Goal: Task Accomplishment & Management: Use online tool/utility

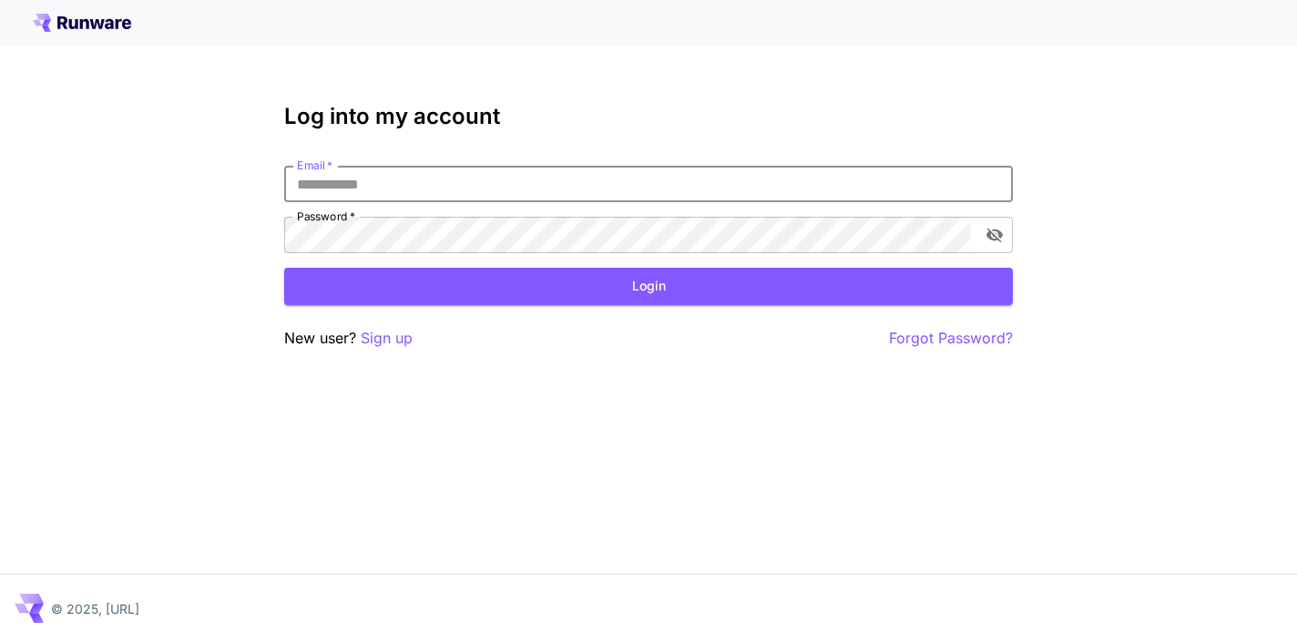
type input "**********"
click at [649, 286] on button "Login" at bounding box center [648, 286] width 729 height 37
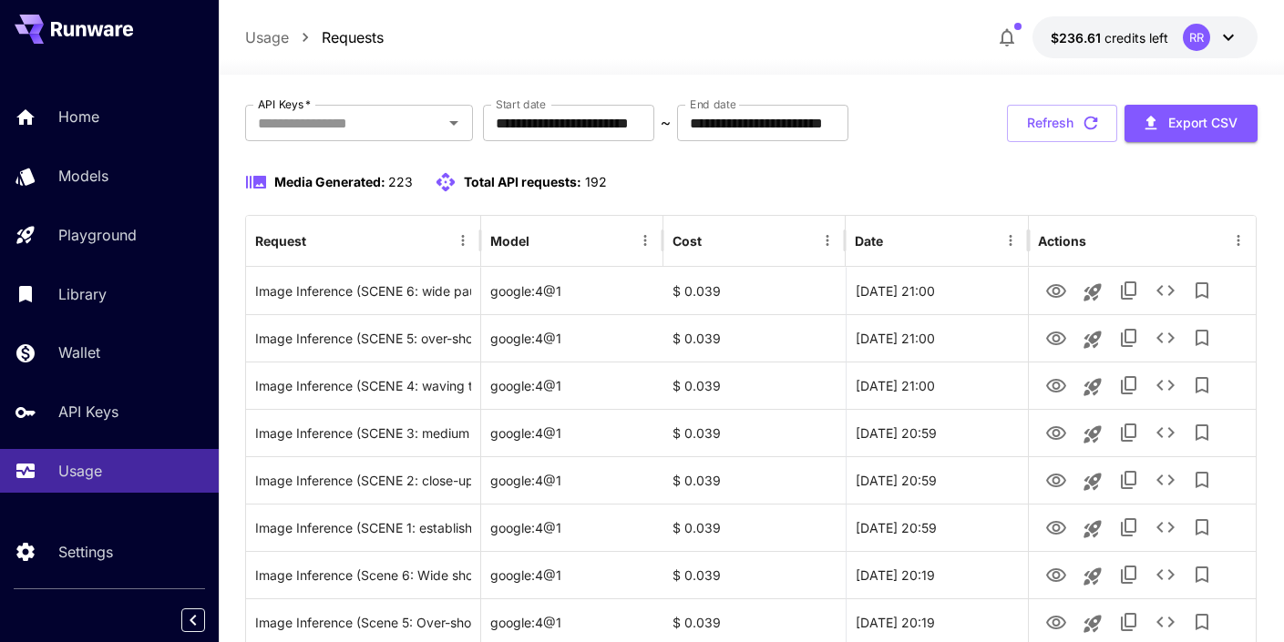
scroll to position [95, 0]
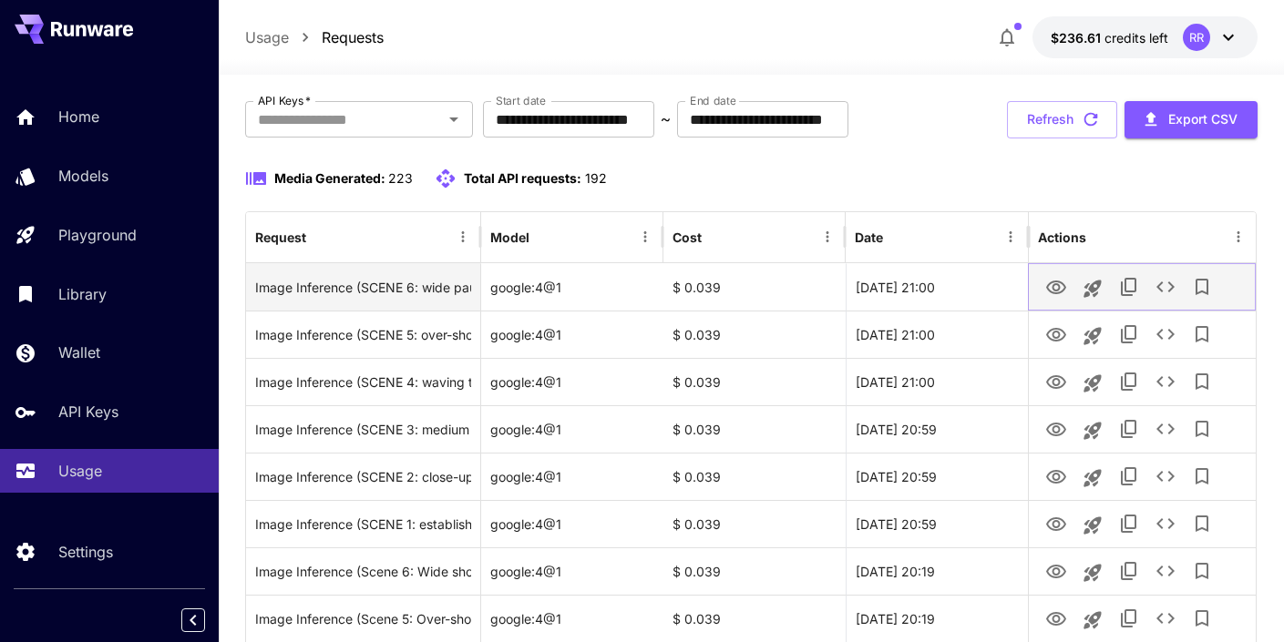
click at [1055, 287] on icon "View" at bounding box center [1056, 288] width 22 height 22
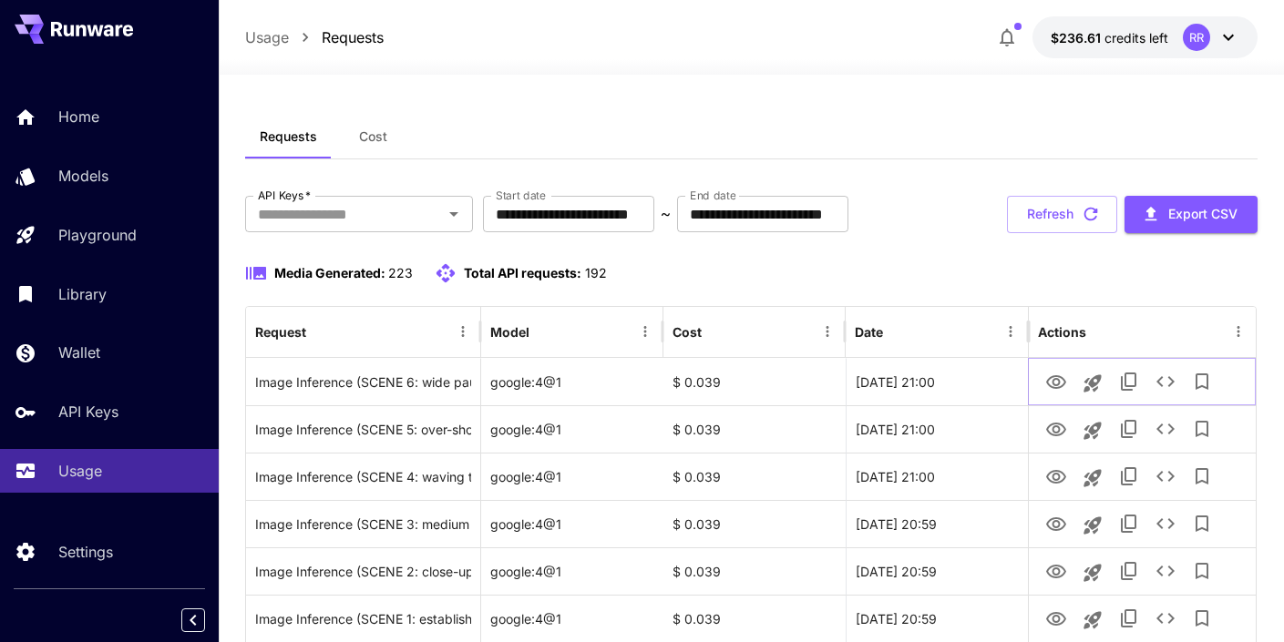
scroll to position [0, 0]
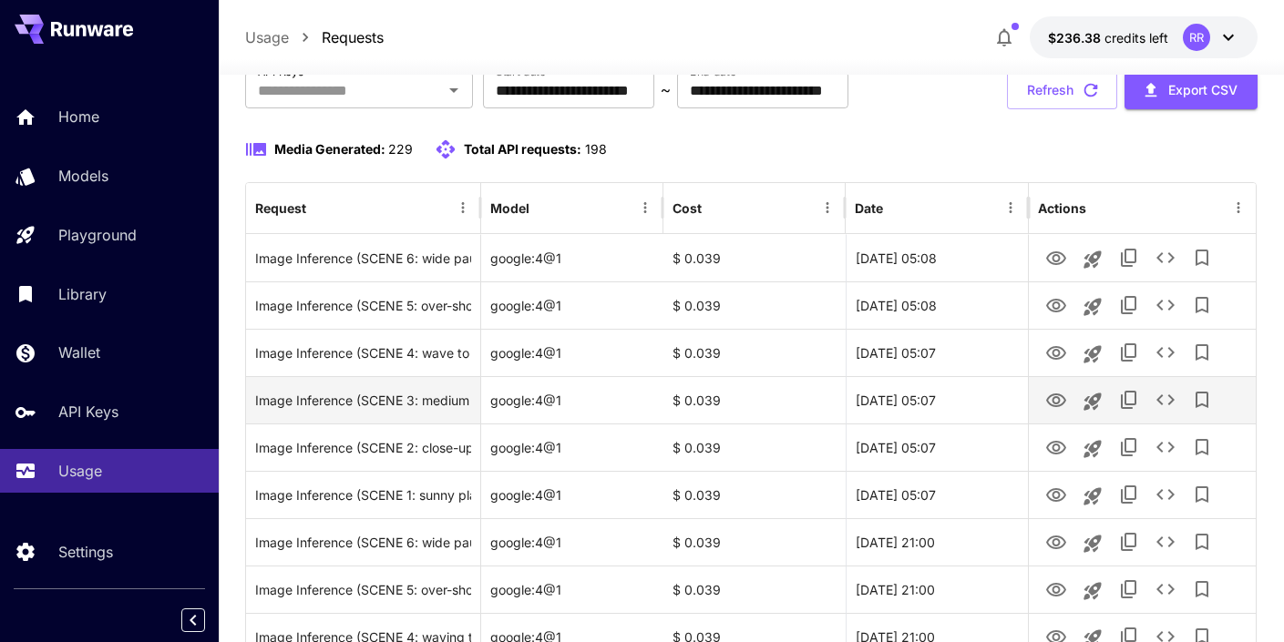
scroll to position [110, 0]
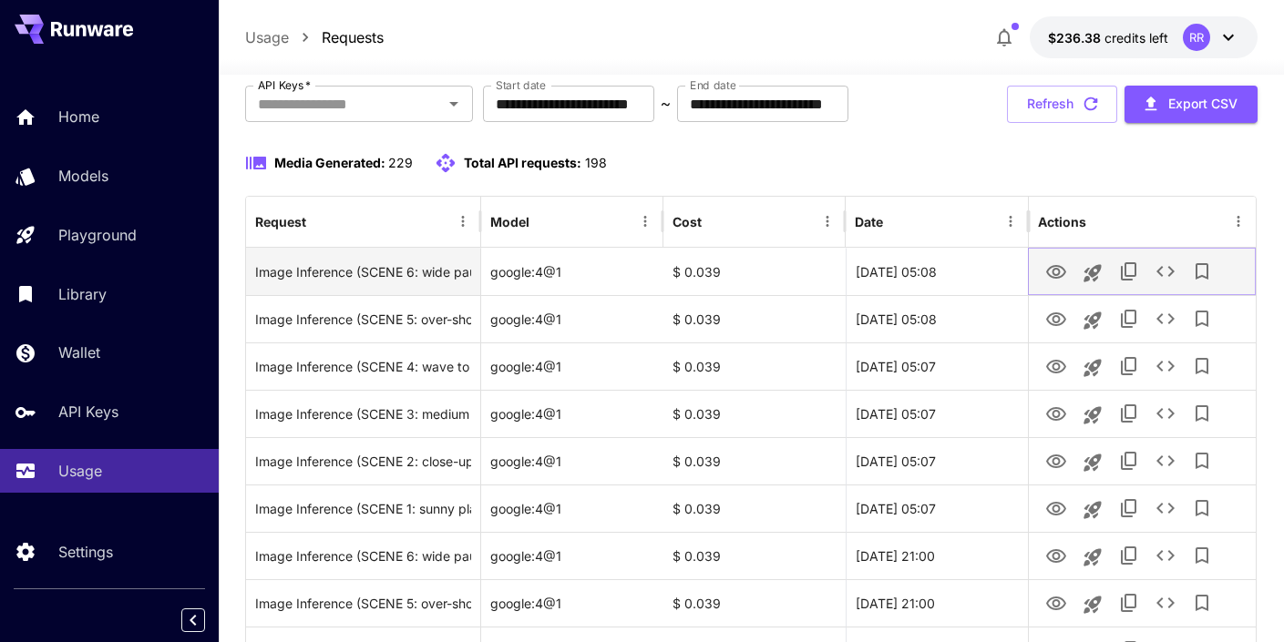
click at [1056, 276] on icon "View" at bounding box center [1056, 272] width 20 height 14
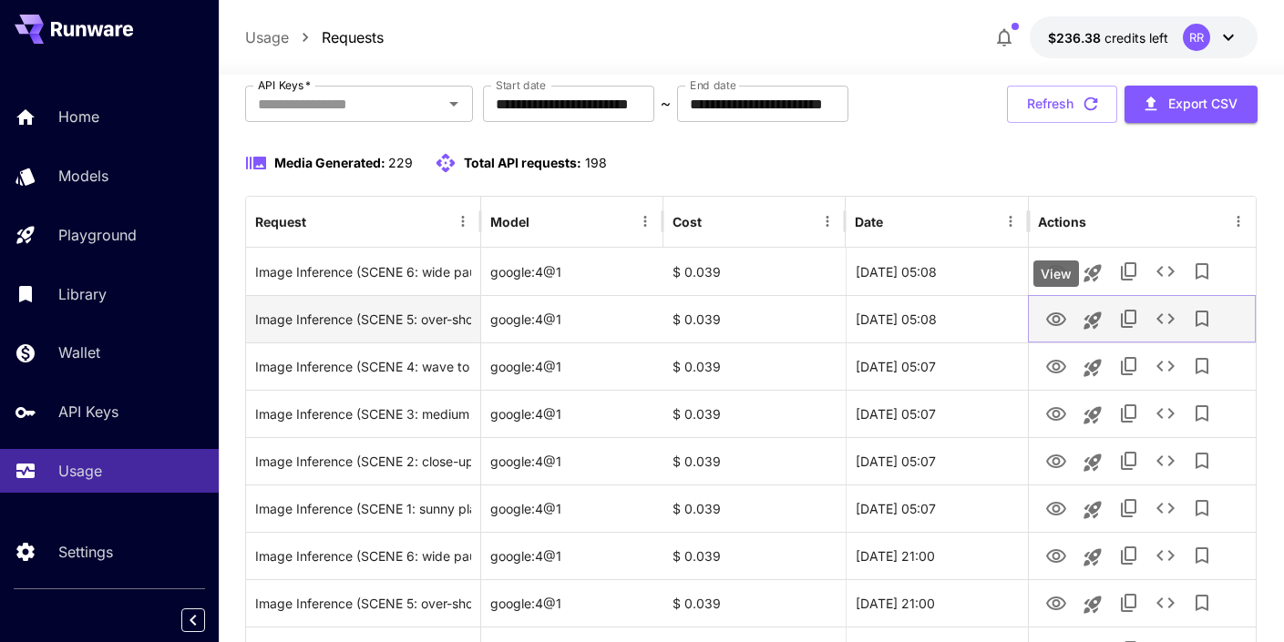
click at [1058, 318] on icon "View" at bounding box center [1056, 320] width 22 height 22
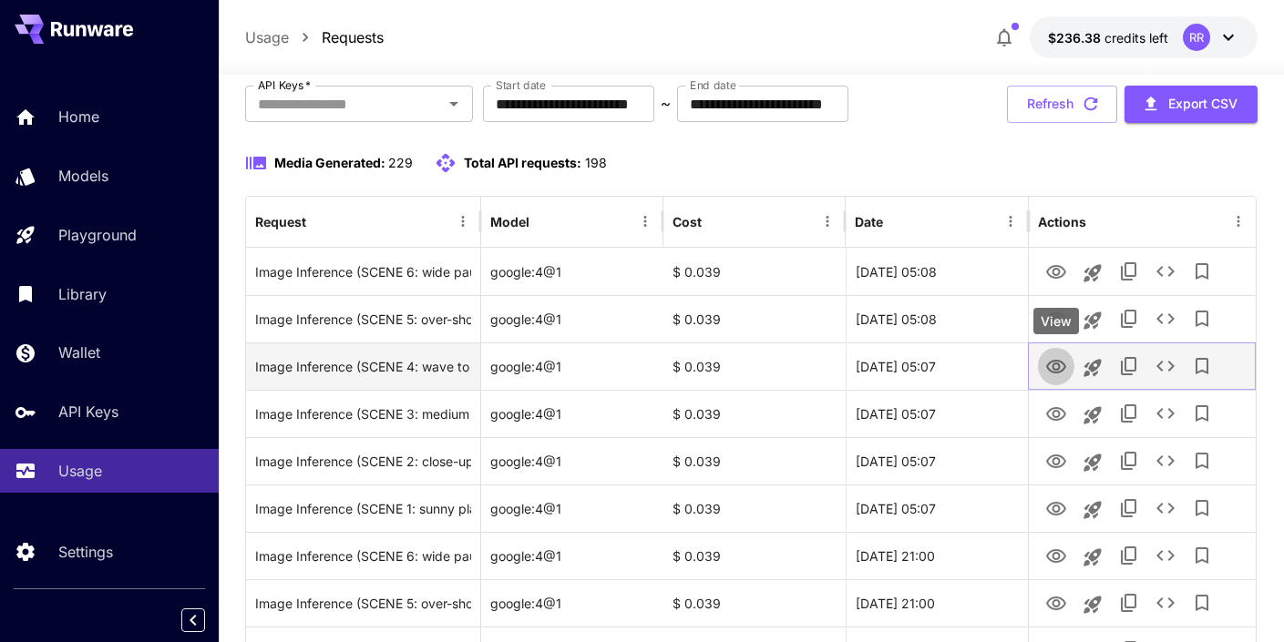
click at [1046, 369] on icon "View" at bounding box center [1056, 367] width 22 height 22
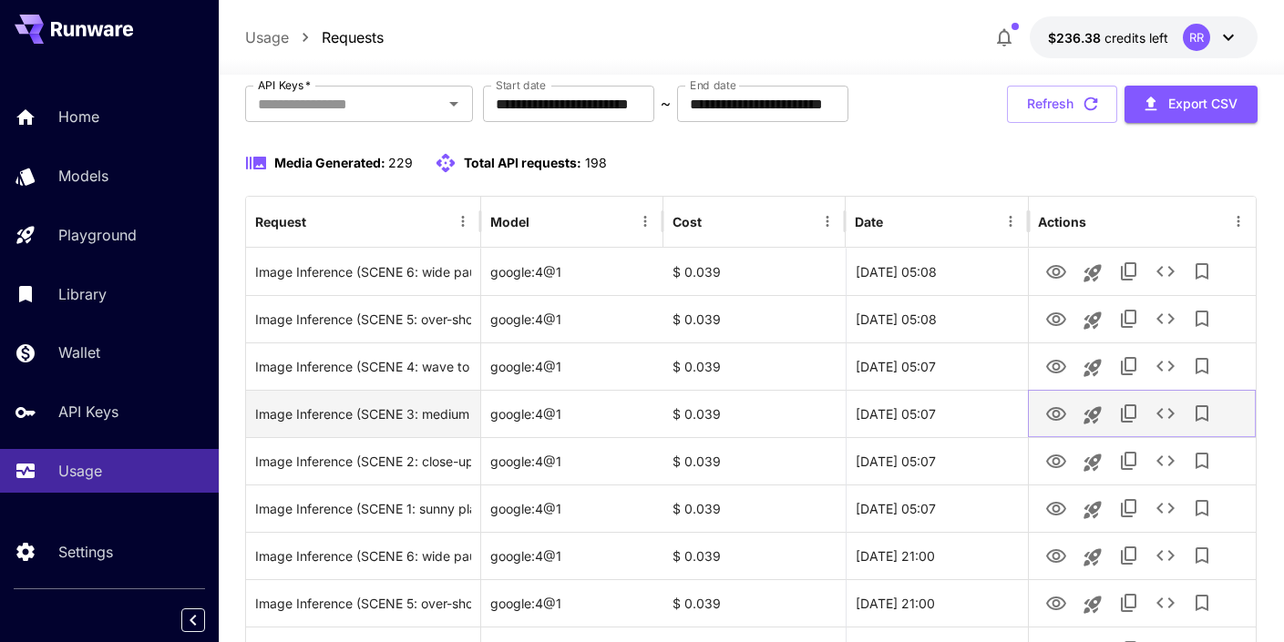
click at [1053, 414] on icon "View" at bounding box center [1056, 414] width 20 height 14
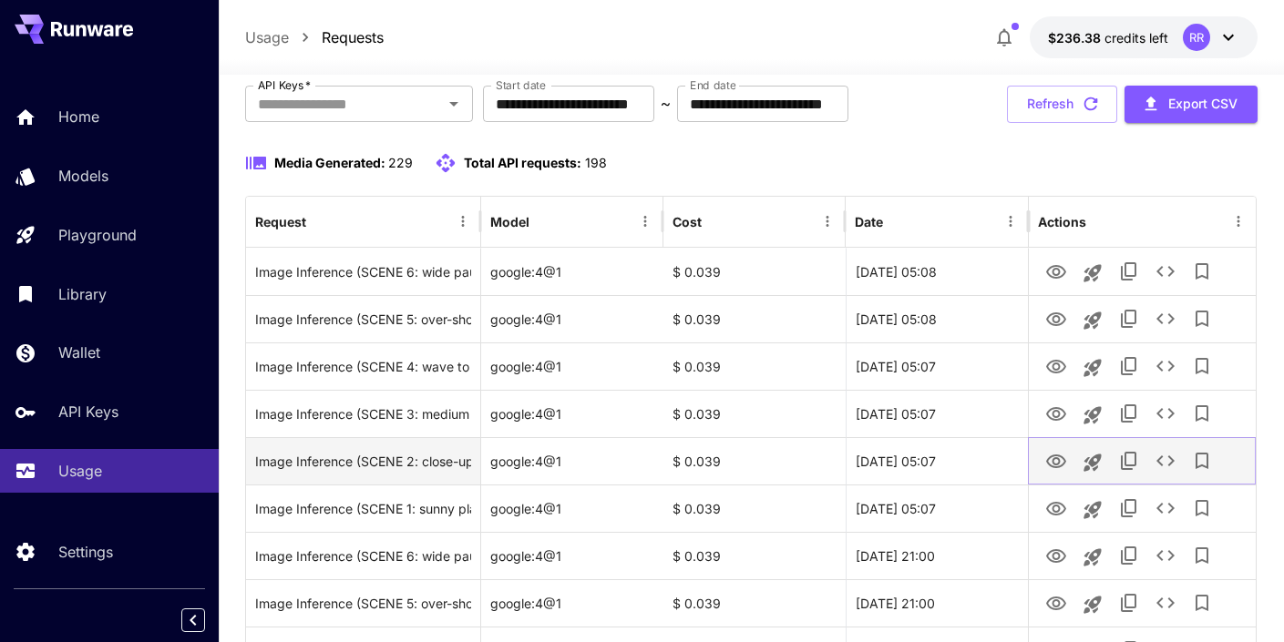
click at [1058, 463] on icon "View" at bounding box center [1056, 462] width 20 height 14
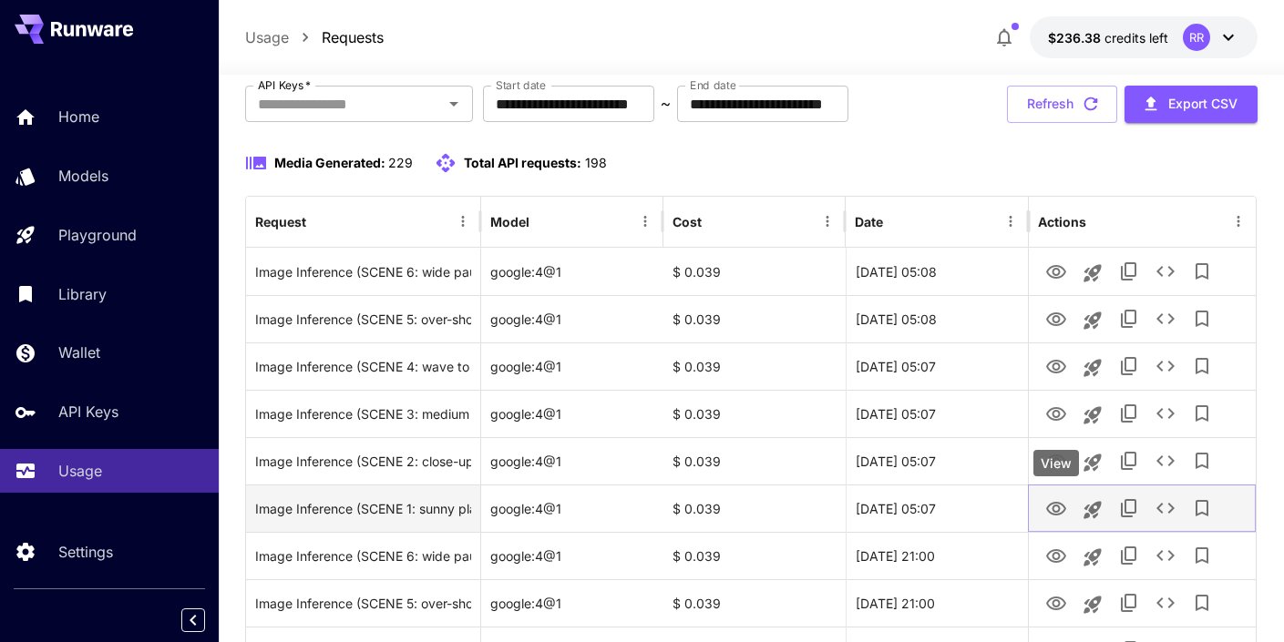
click at [1053, 503] on icon "View" at bounding box center [1056, 509] width 20 height 14
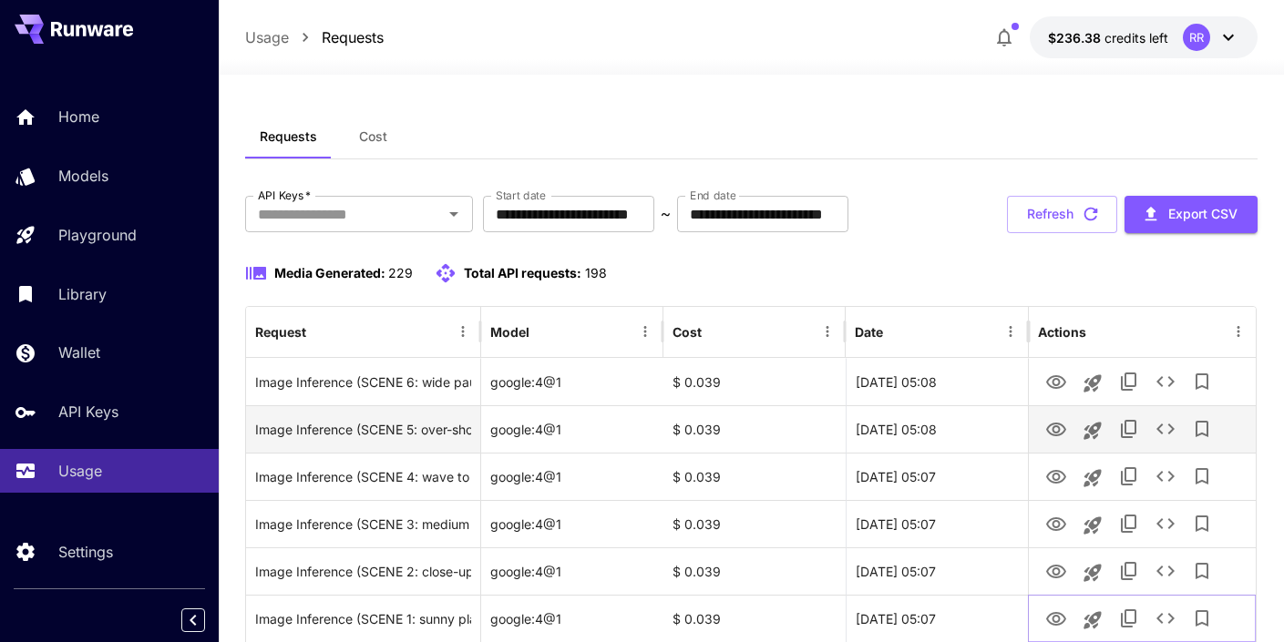
scroll to position [0, 0]
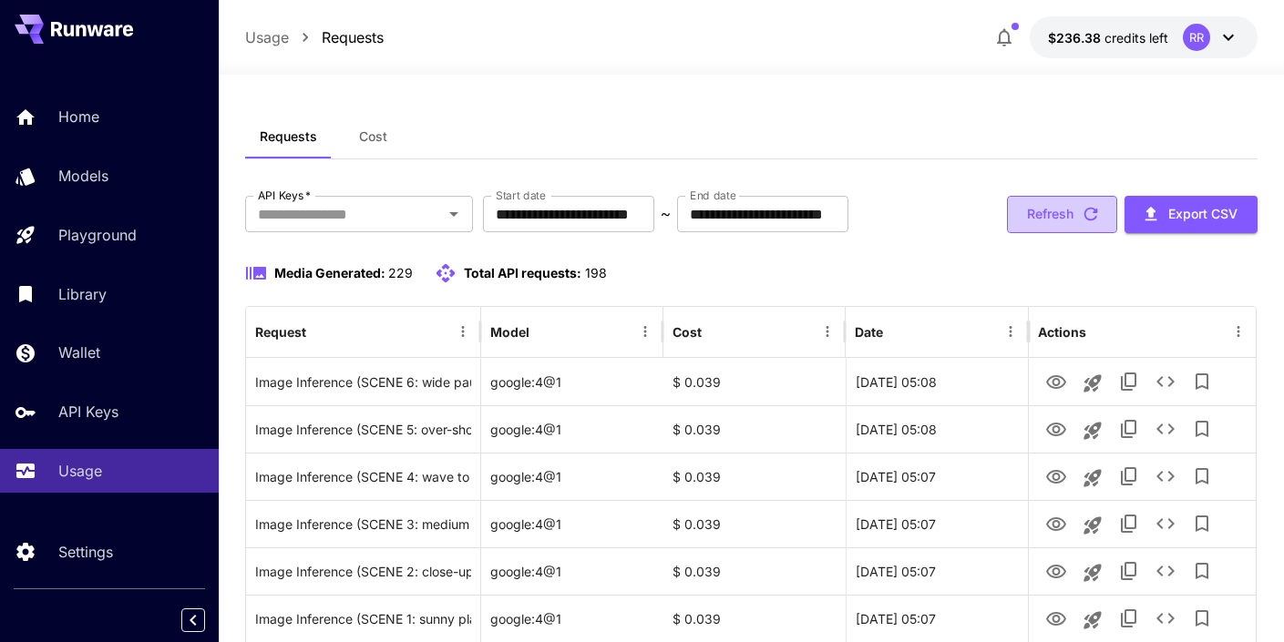
click at [1061, 209] on button "Refresh" at bounding box center [1062, 214] width 110 height 37
click at [374, 137] on span "Cost" at bounding box center [373, 136] width 28 height 16
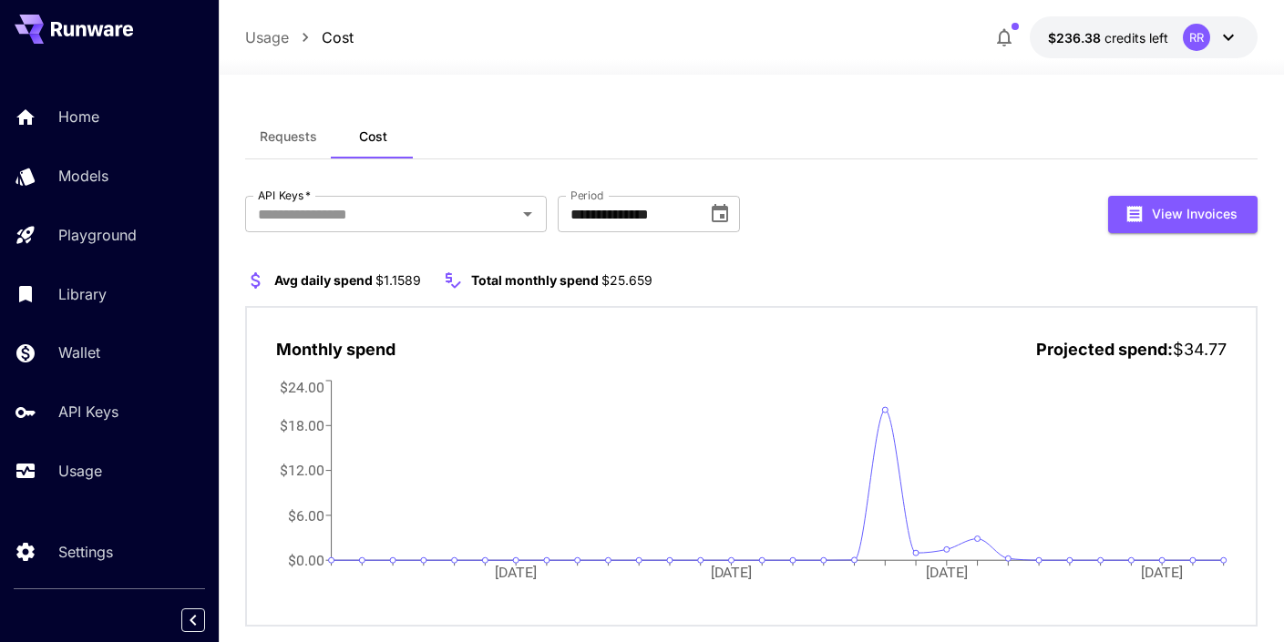
click at [280, 141] on span "Requests" at bounding box center [288, 136] width 57 height 16
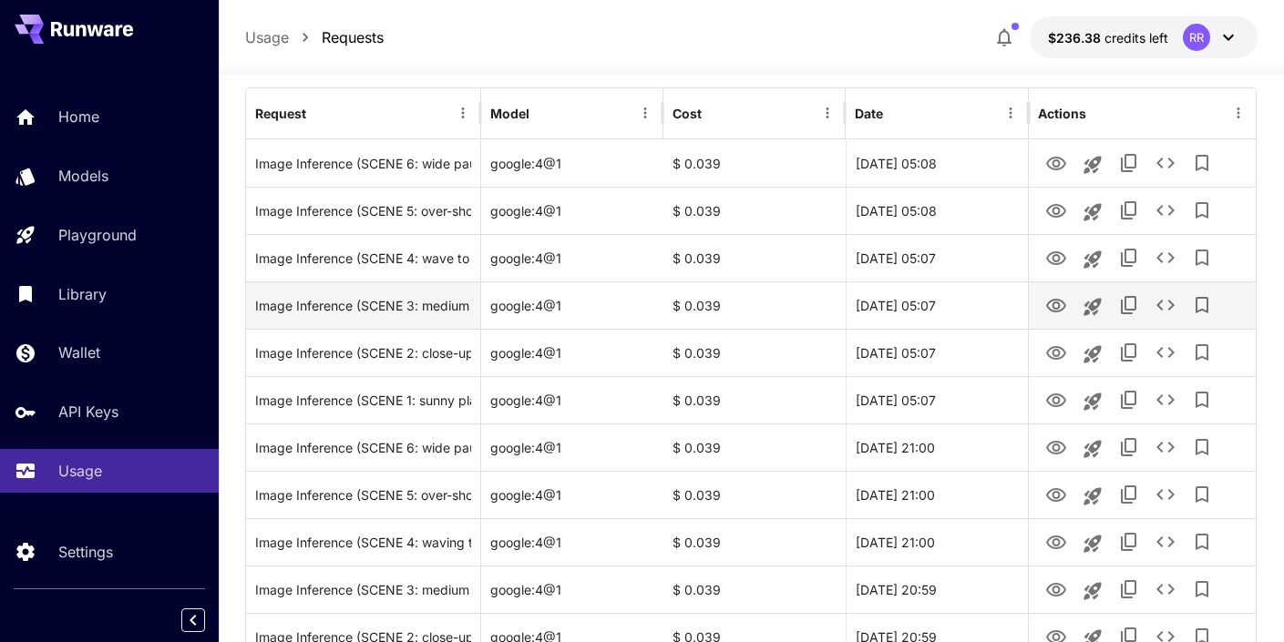
scroll to position [222, 0]
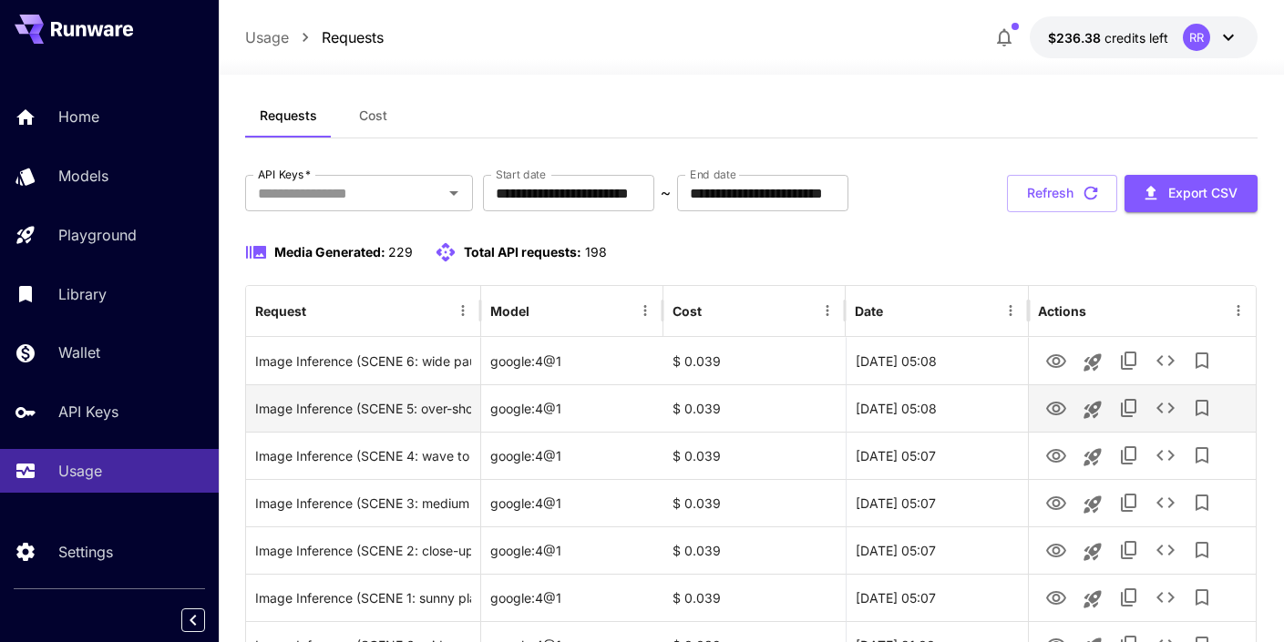
scroll to position [22, 0]
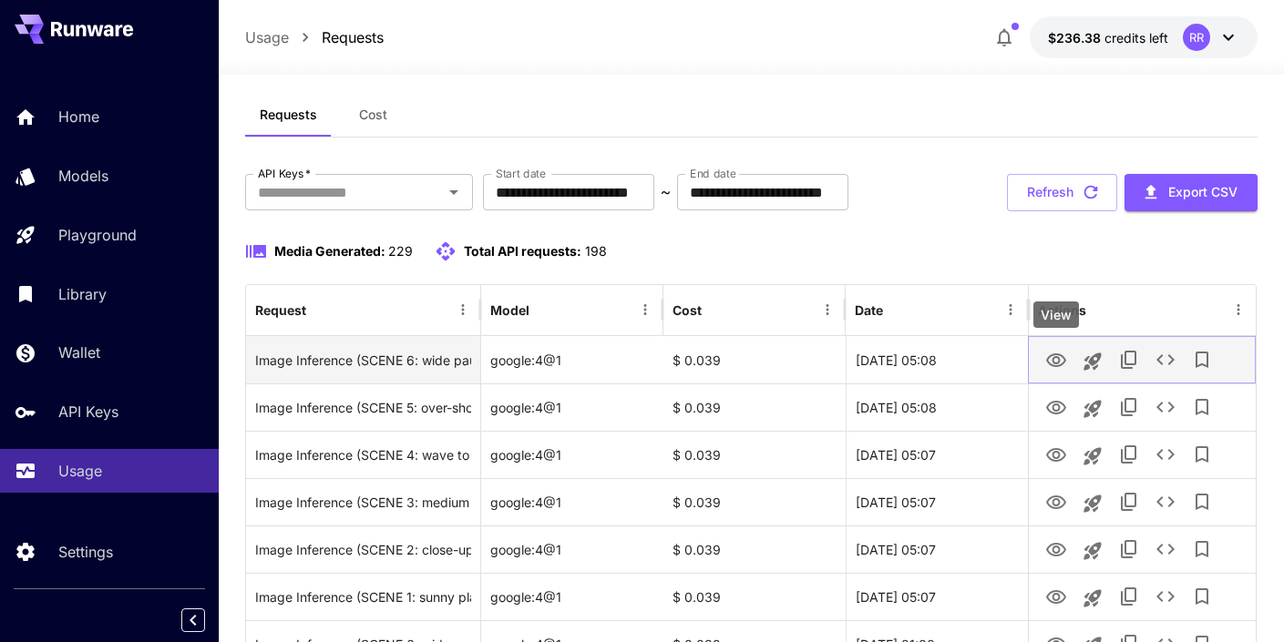
click at [1051, 356] on icon "View" at bounding box center [1056, 361] width 22 height 22
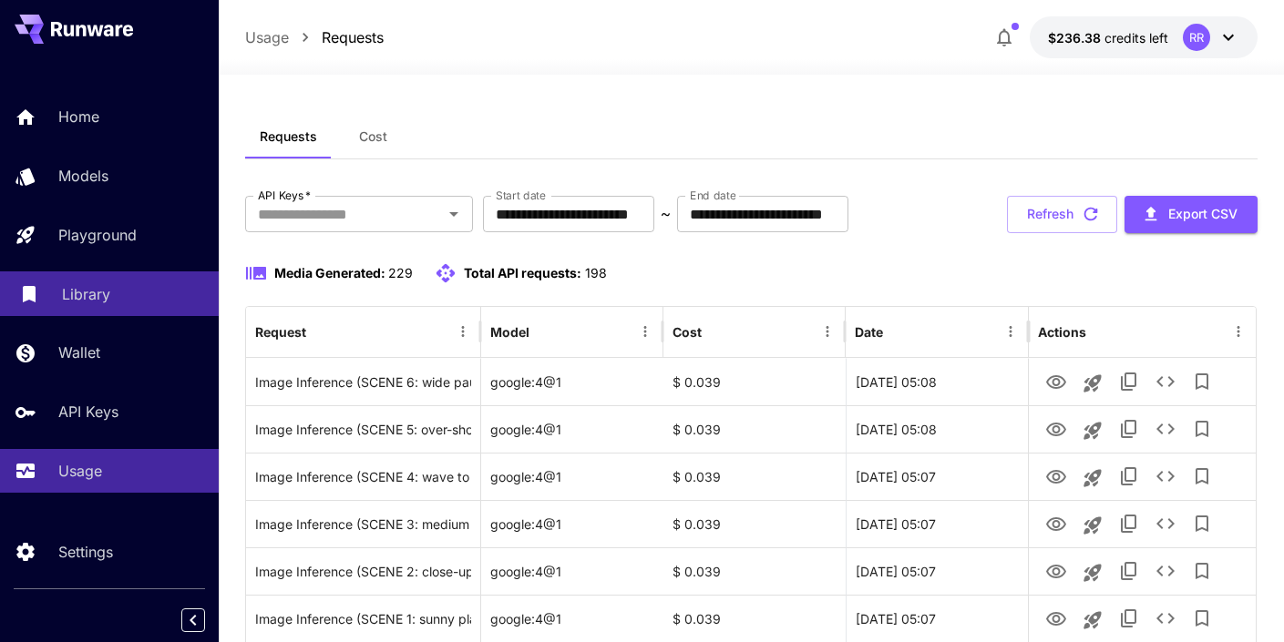
click at [84, 294] on p "Library" at bounding box center [86, 294] width 48 height 22
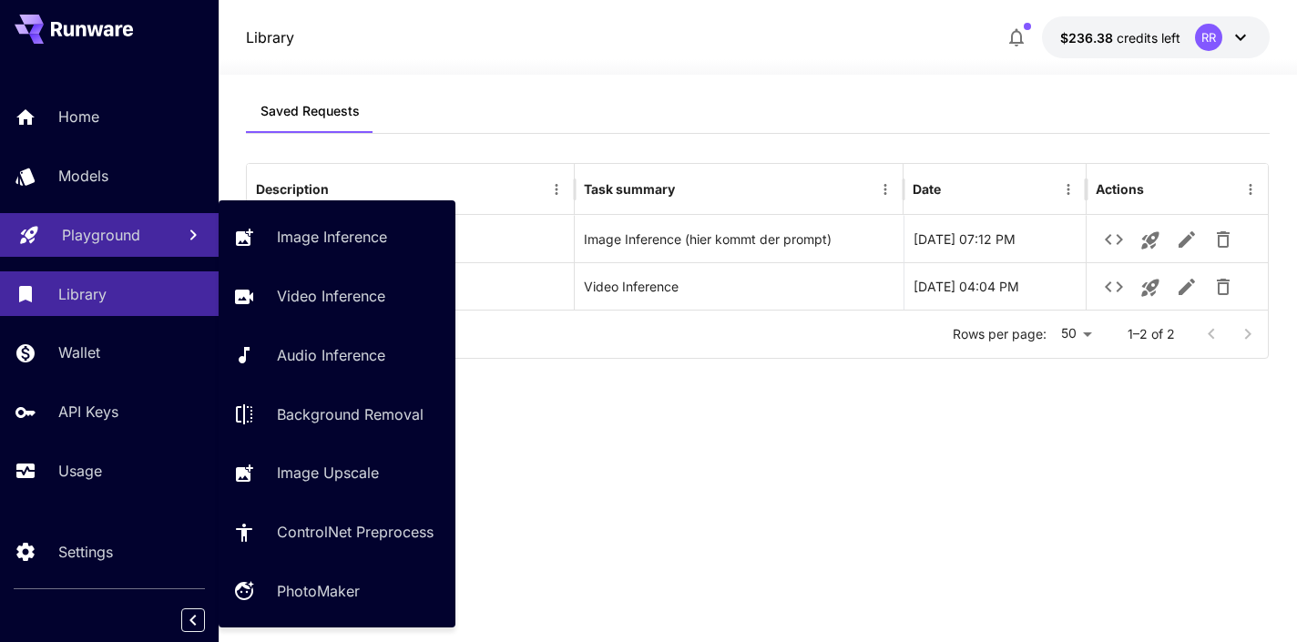
click at [108, 236] on p "Playground" at bounding box center [101, 235] width 78 height 22
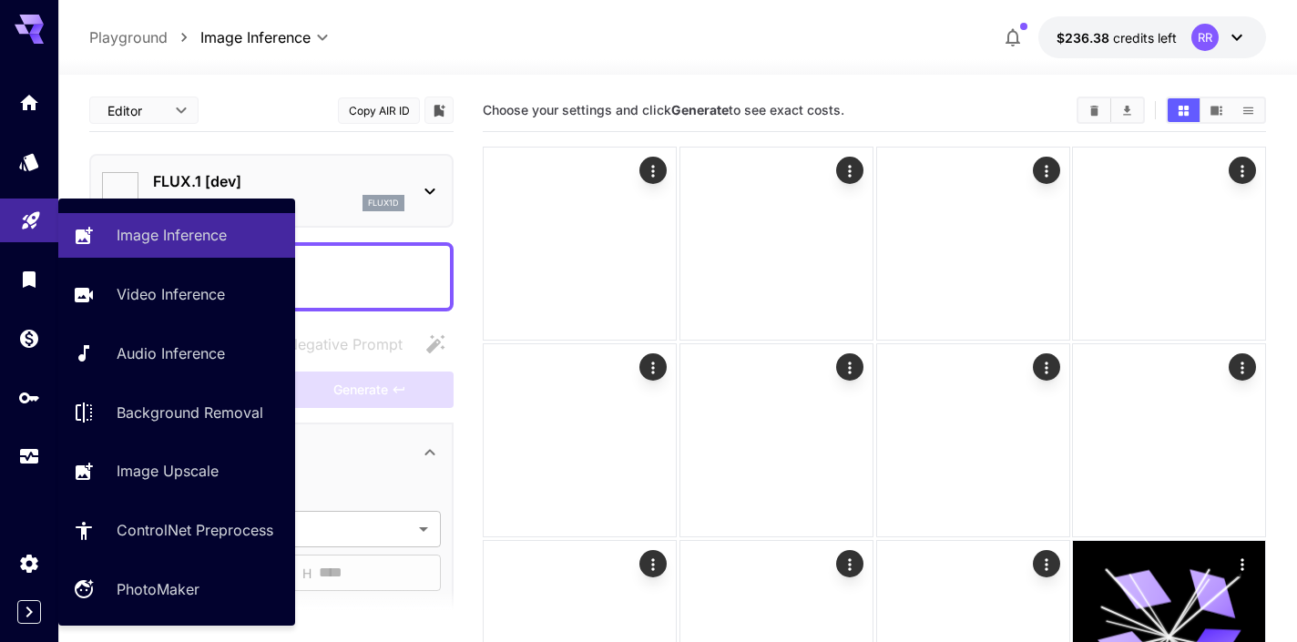
type input "**********"
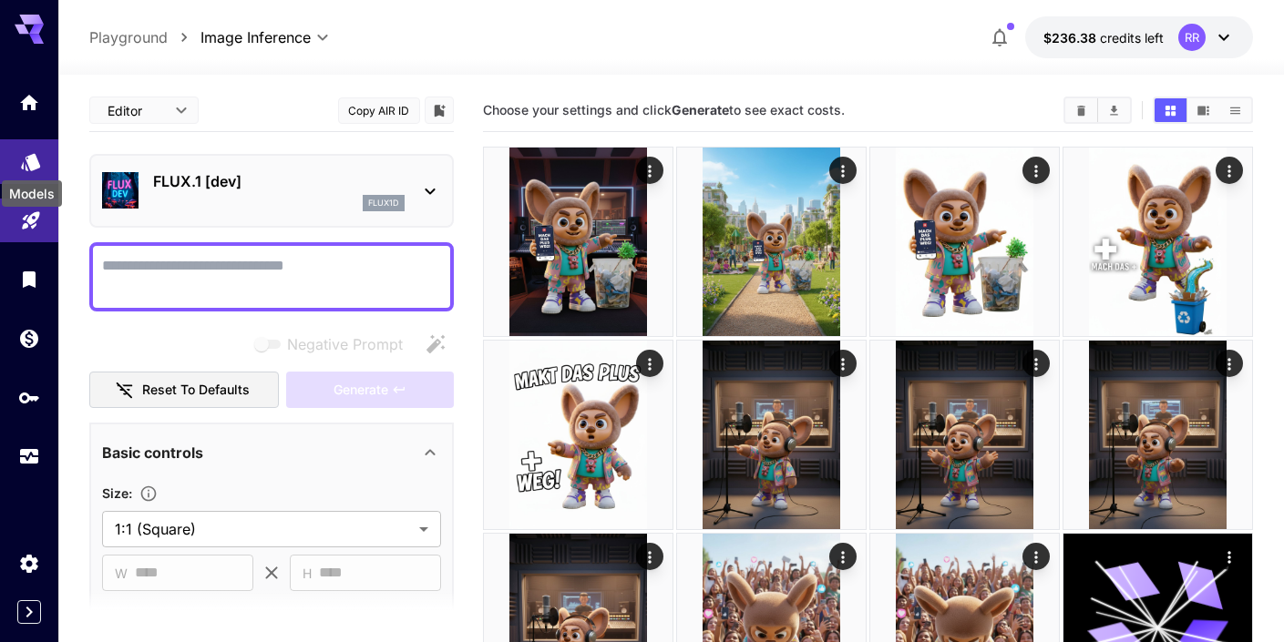
click at [30, 159] on icon "Models" at bounding box center [30, 158] width 19 height 17
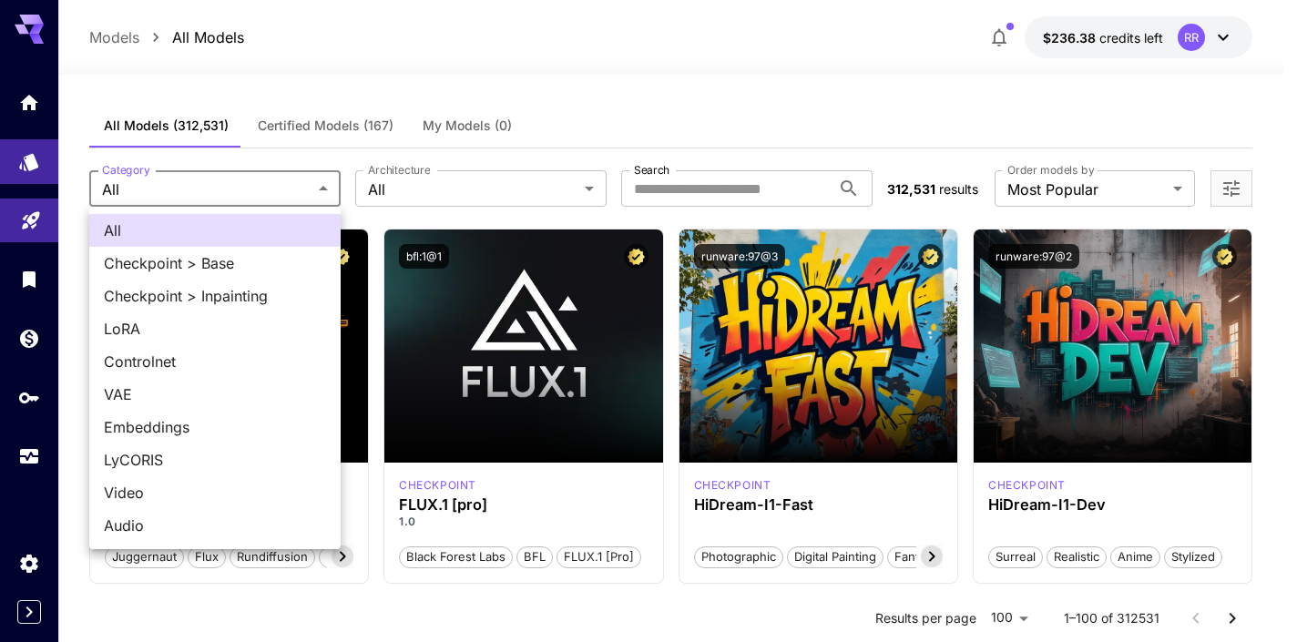
click at [186, 499] on span "Video" at bounding box center [215, 493] width 222 height 22
type input "*****"
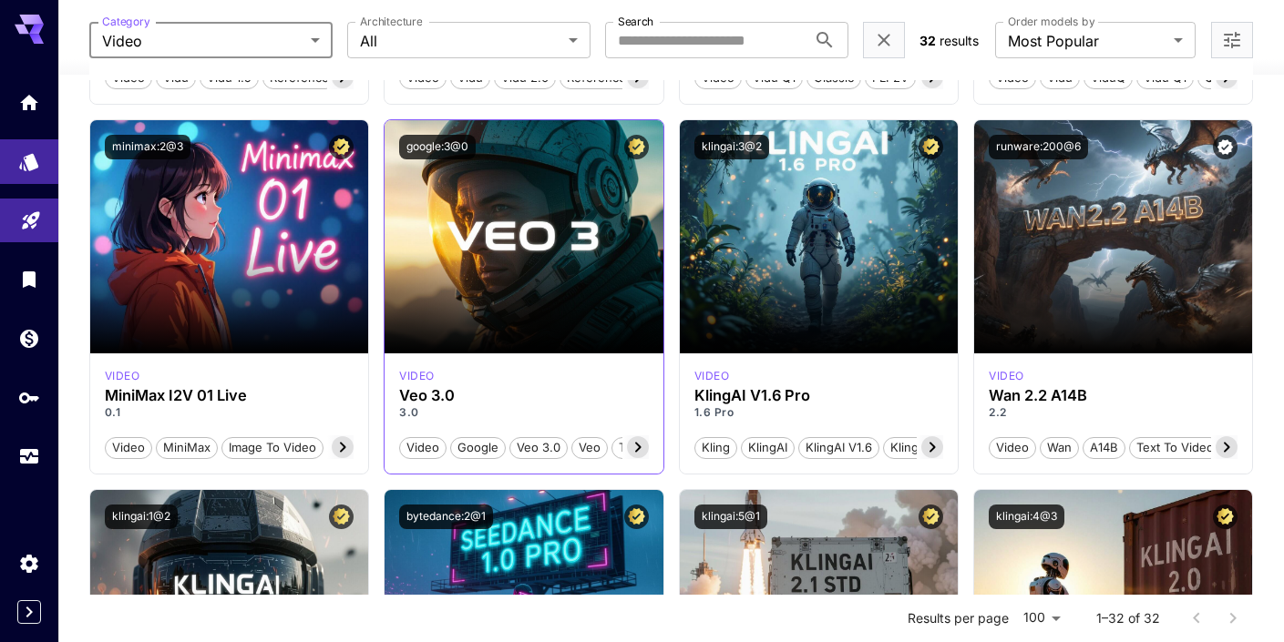
scroll to position [429, 0]
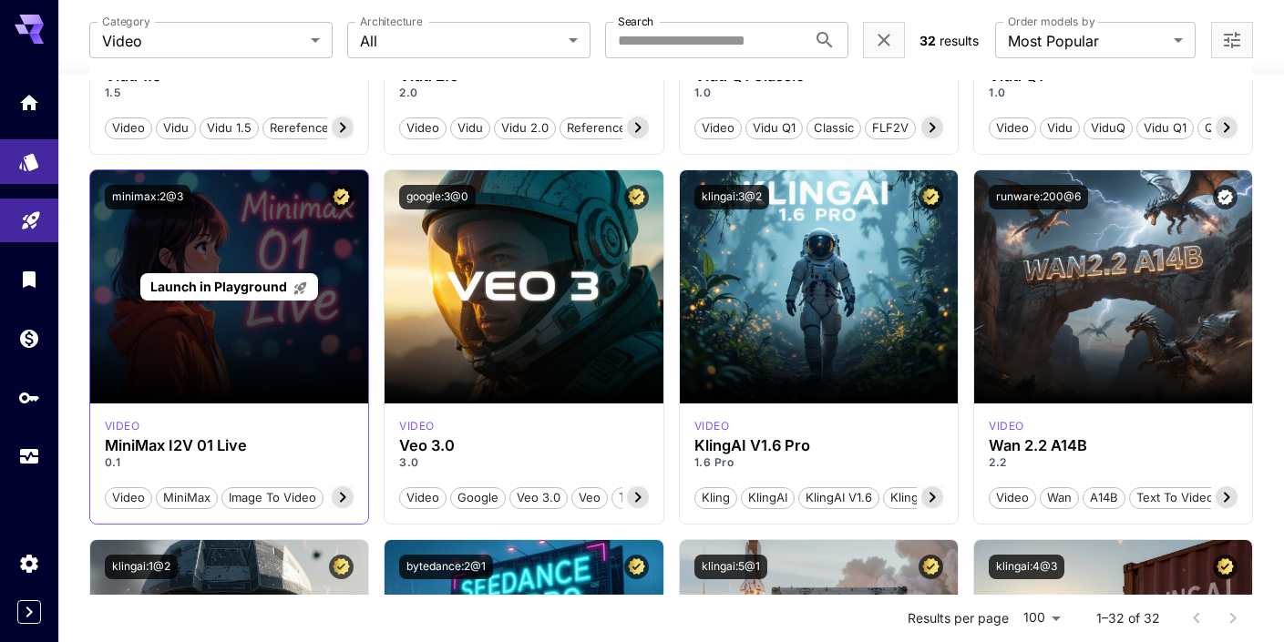
click at [210, 291] on span "Launch in Playground" at bounding box center [218, 286] width 137 height 15
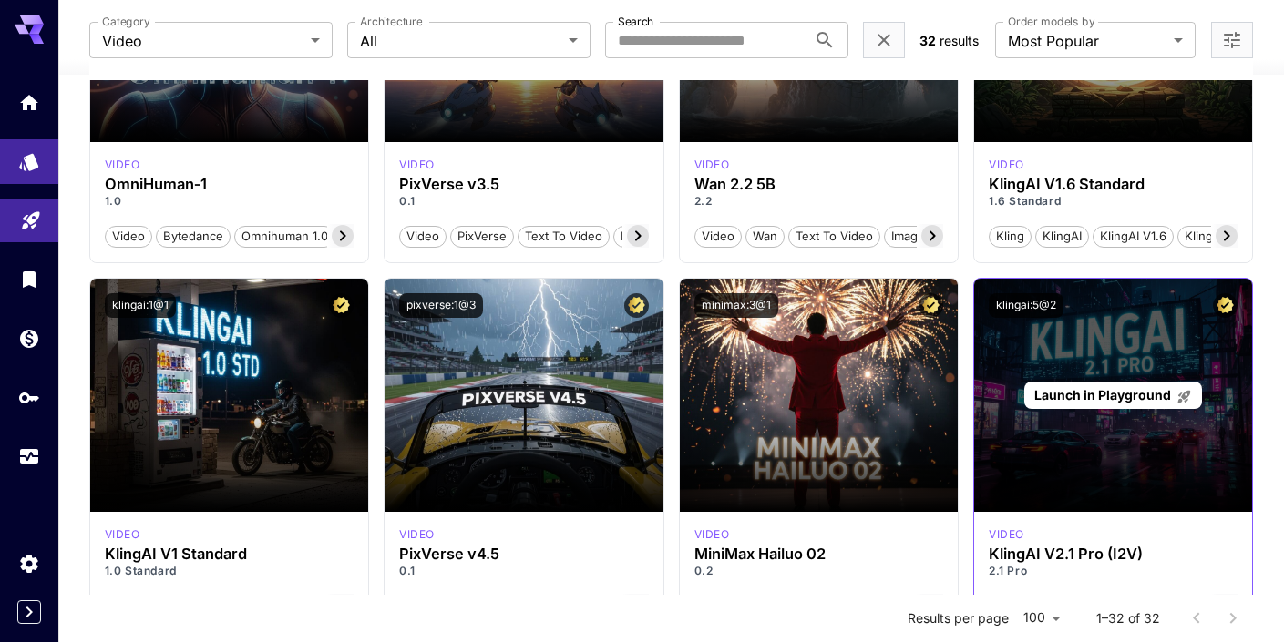
scroll to position [1808, 0]
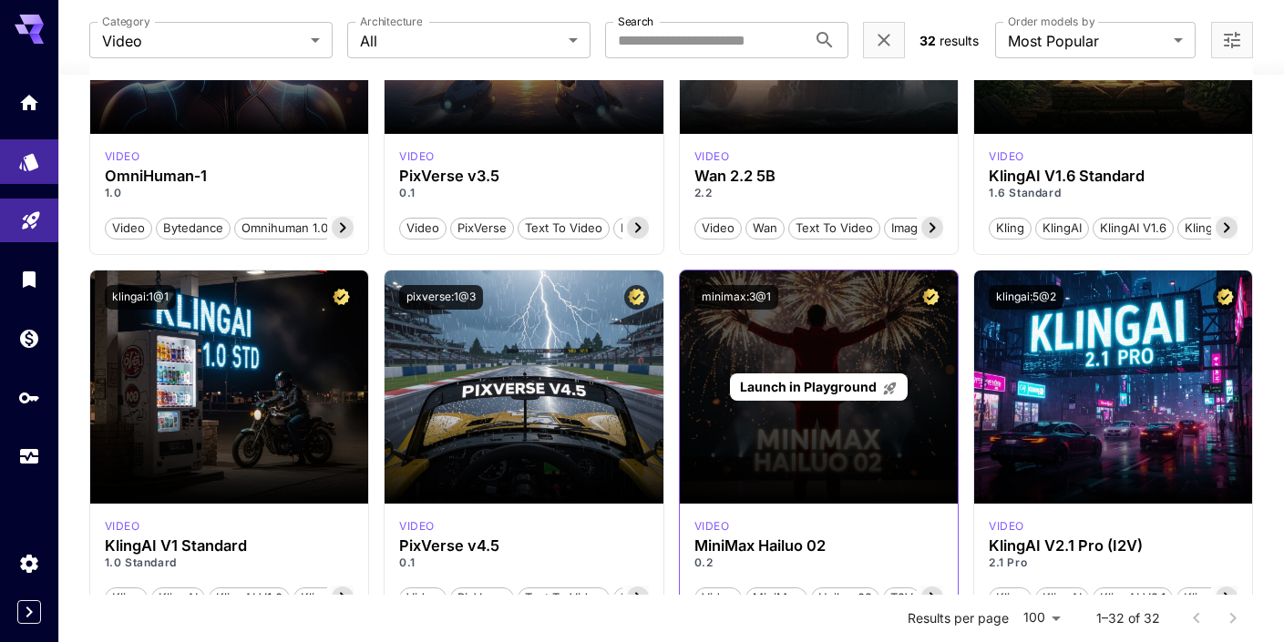
click at [774, 385] on span "Launch in Playground" at bounding box center [808, 386] width 137 height 15
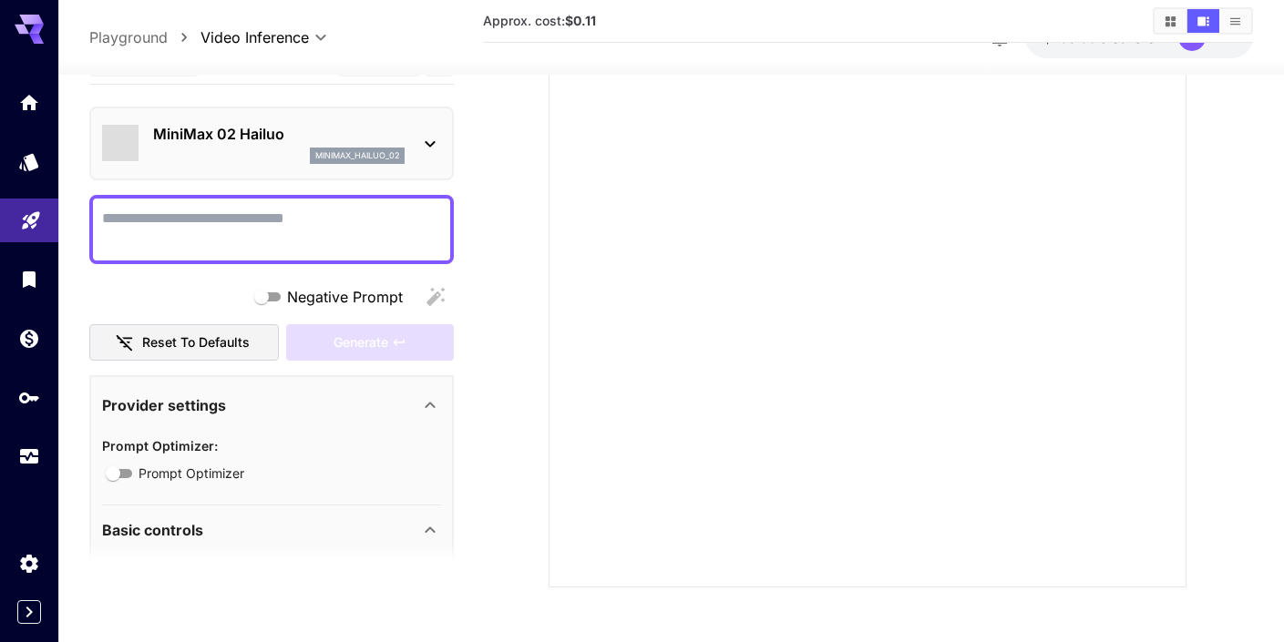
scroll to position [240, 0]
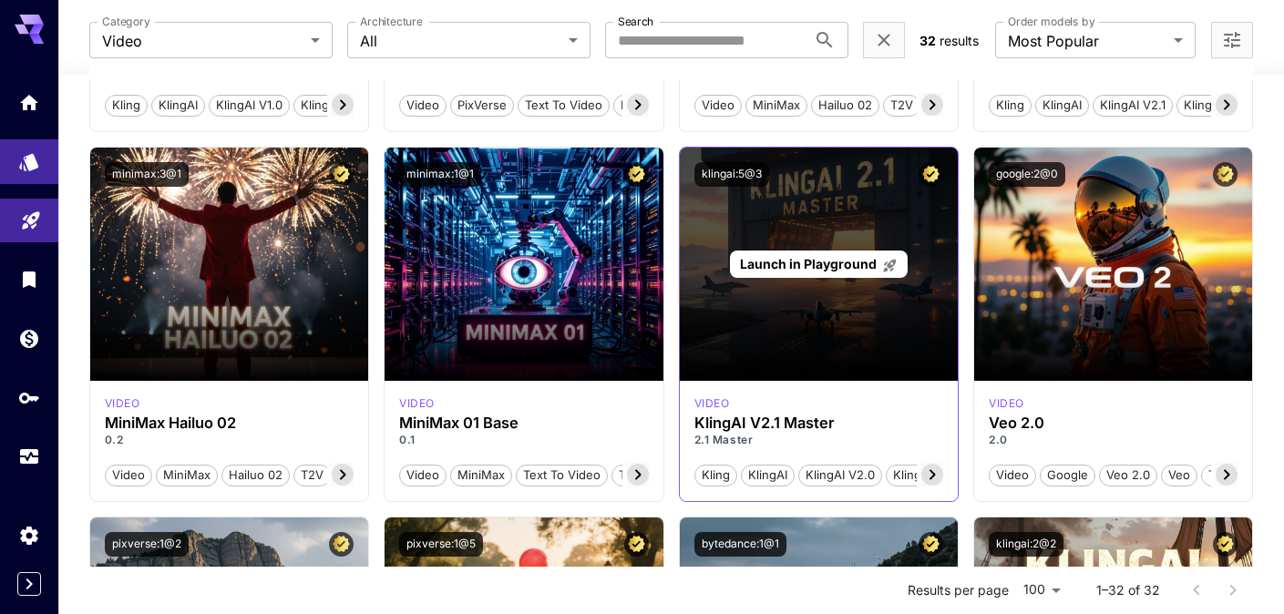
scroll to position [2302, 0]
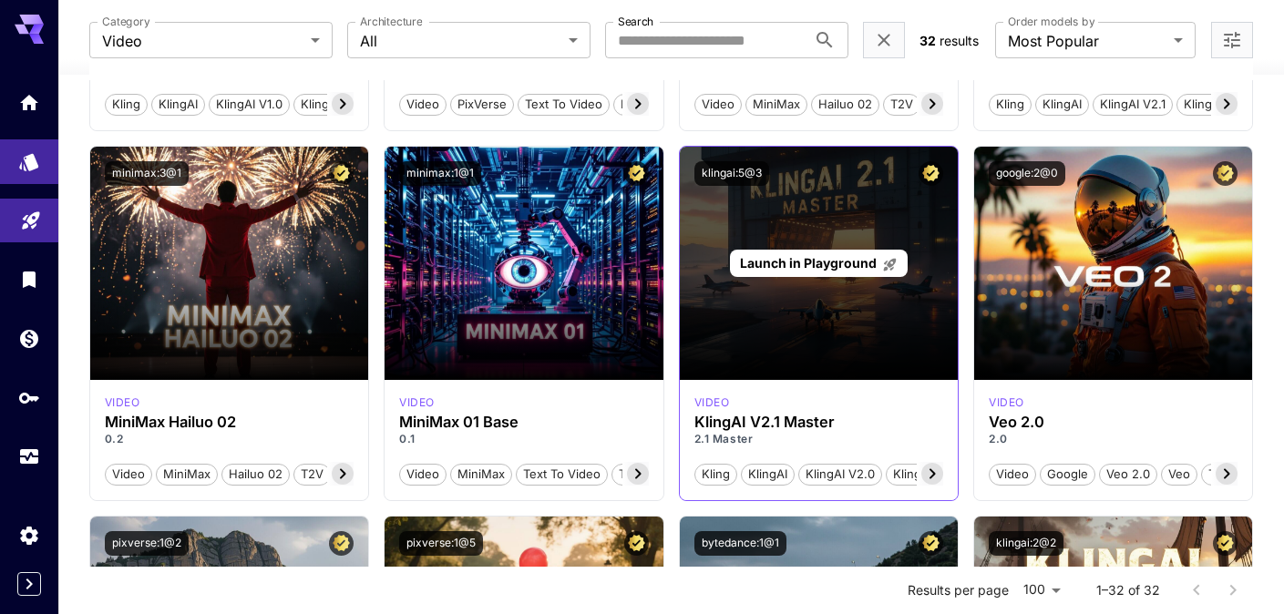
click at [815, 260] on span "Launch in Playground" at bounding box center [808, 262] width 137 height 15
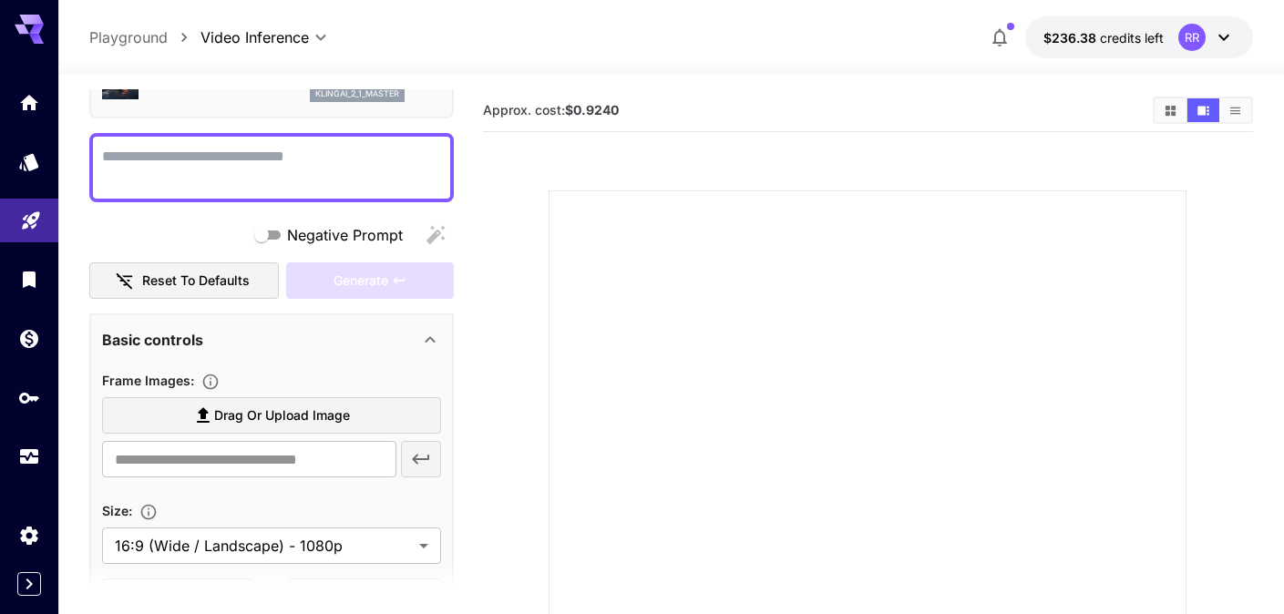
scroll to position [199, 0]
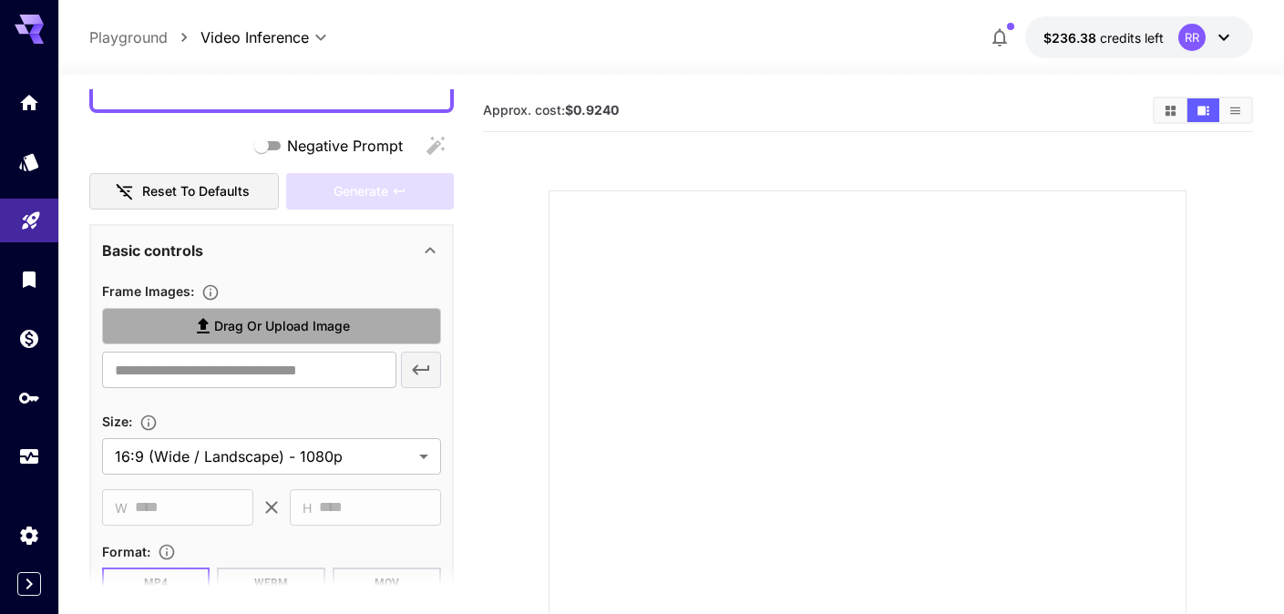
click at [251, 327] on span "Drag or upload image" at bounding box center [282, 326] width 136 height 23
click at [0, 0] on input "Drag or upload image" at bounding box center [0, 0] width 0 height 0
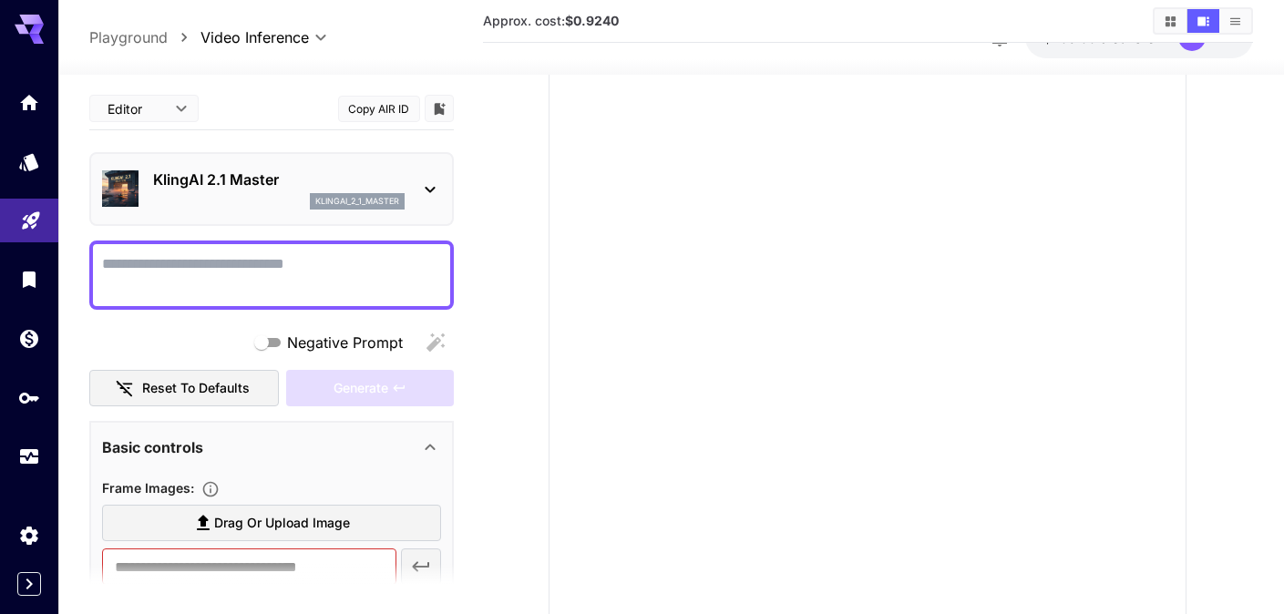
scroll to position [0, 0]
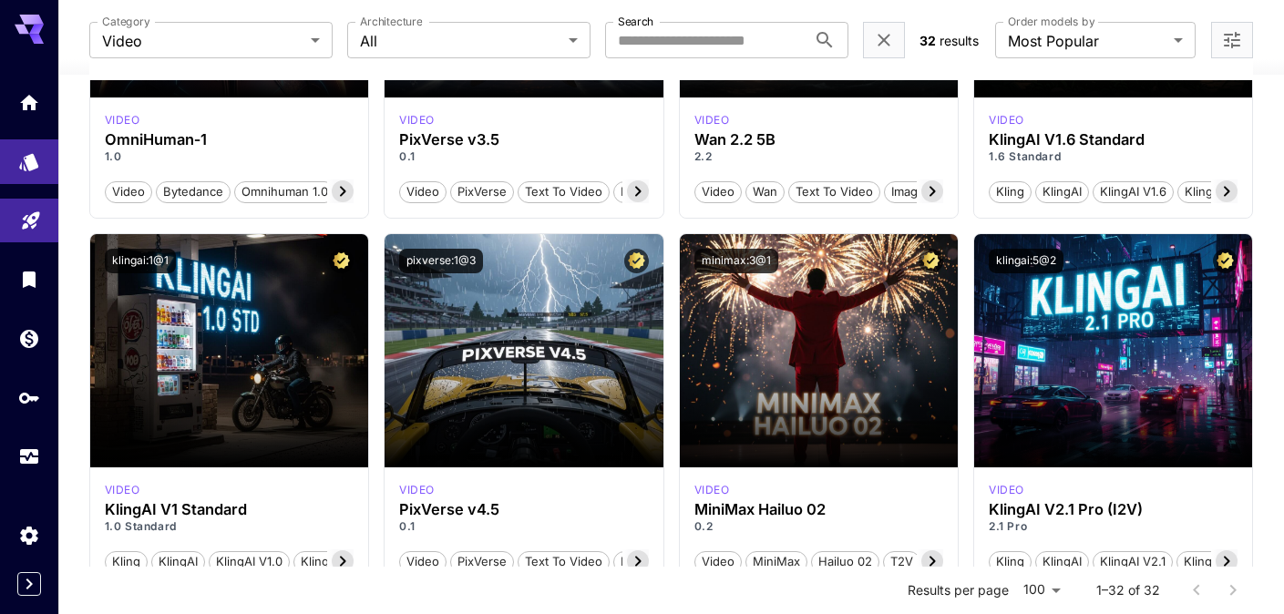
scroll to position [2215, 0]
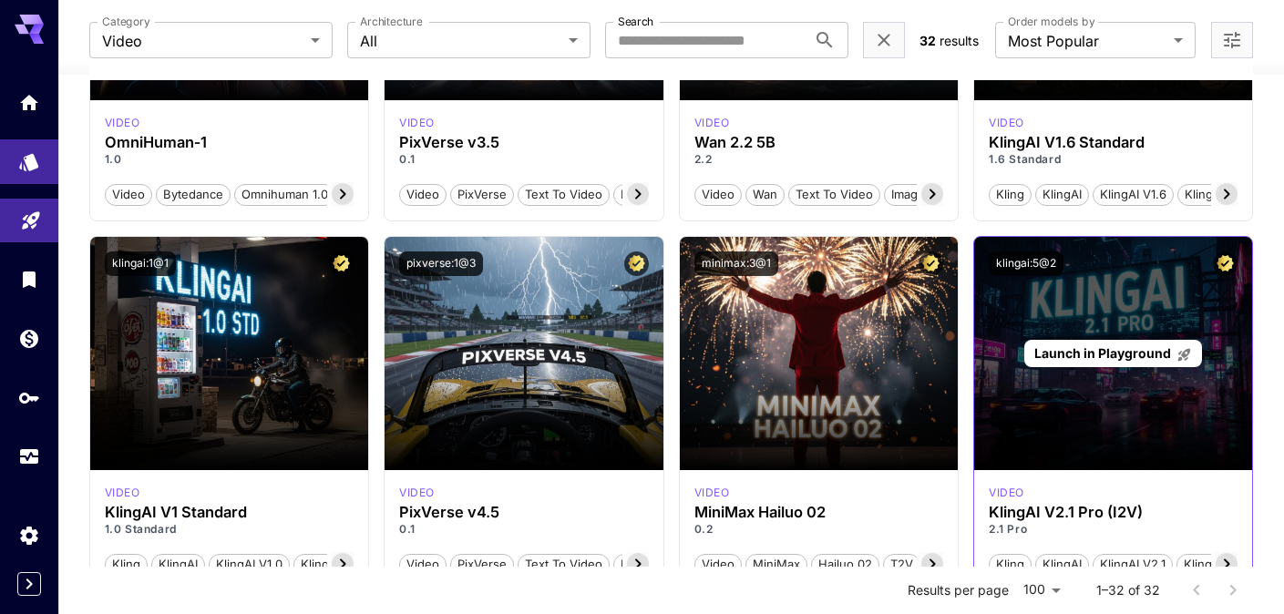
click at [1110, 354] on span "Launch in Playground" at bounding box center [1102, 352] width 137 height 15
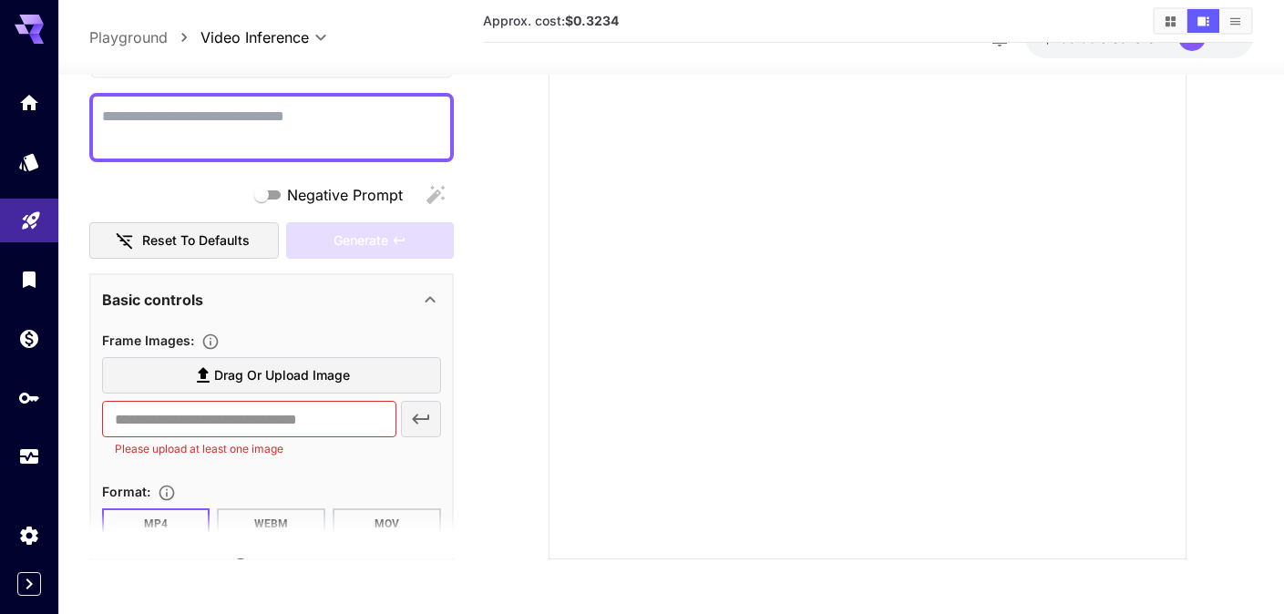
scroll to position [152, 0]
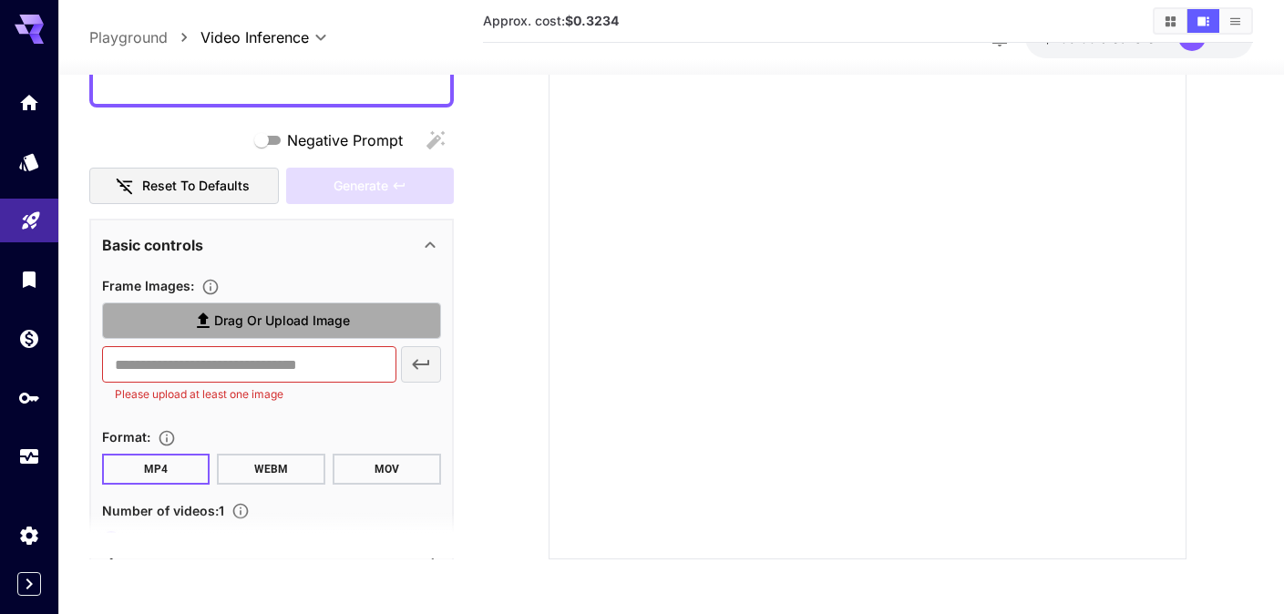
click at [282, 321] on span "Drag or upload image" at bounding box center [282, 321] width 136 height 23
click at [0, 0] on input "Drag or upload image" at bounding box center [0, 0] width 0 height 0
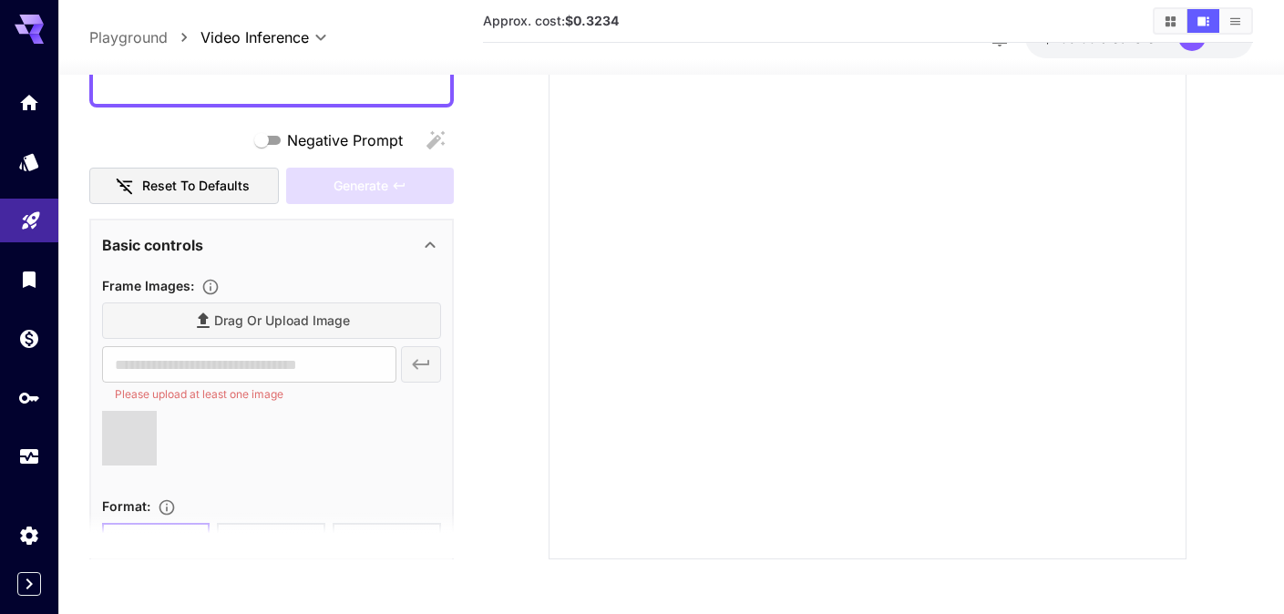
type input "**********"
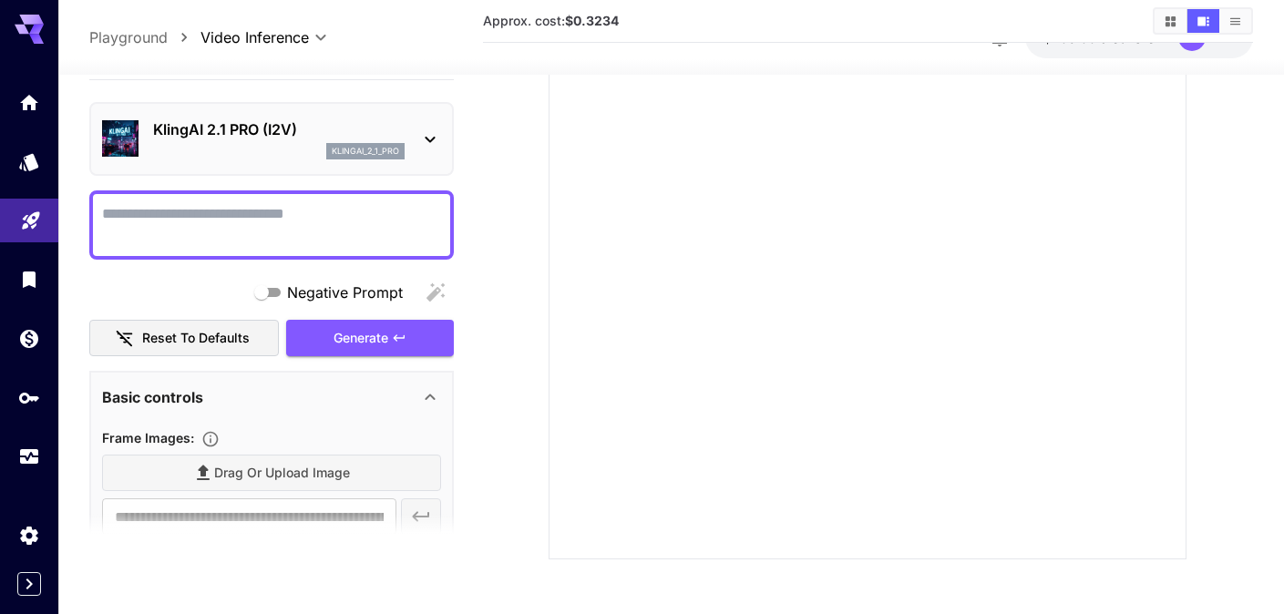
scroll to position [0, 0]
click at [239, 214] on textarea "Negative Prompt" at bounding box center [271, 225] width 339 height 44
type textarea "**********"
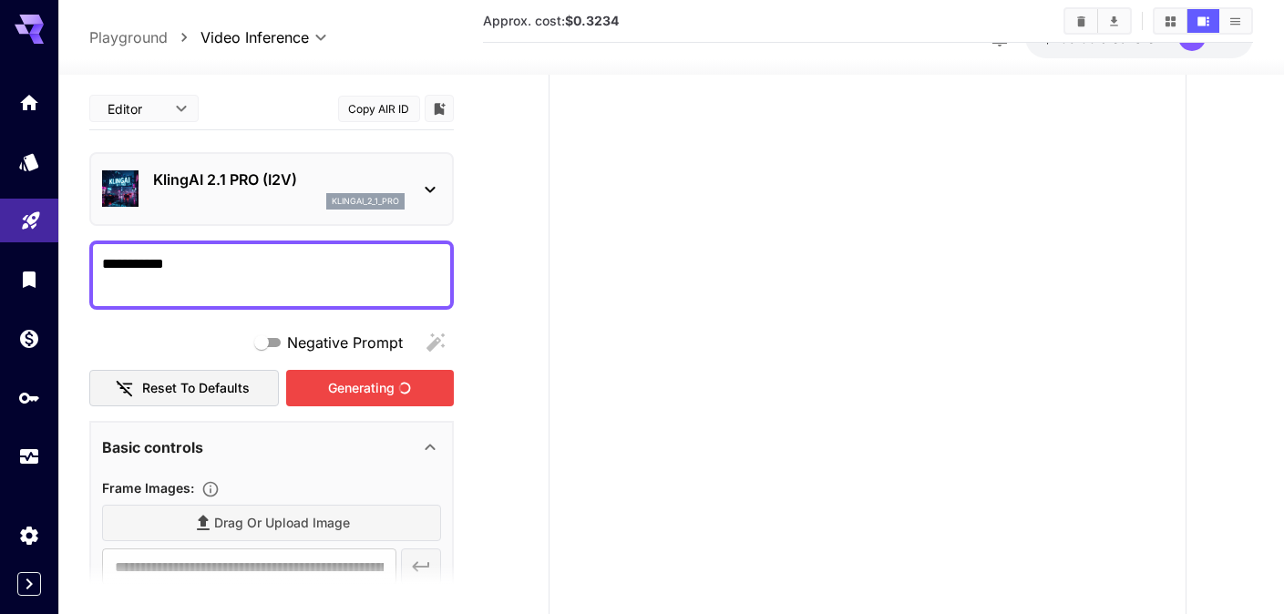
click at [350, 335] on div "Negative Prompt Reset to defaults Generating" at bounding box center [271, 365] width 364 height 83
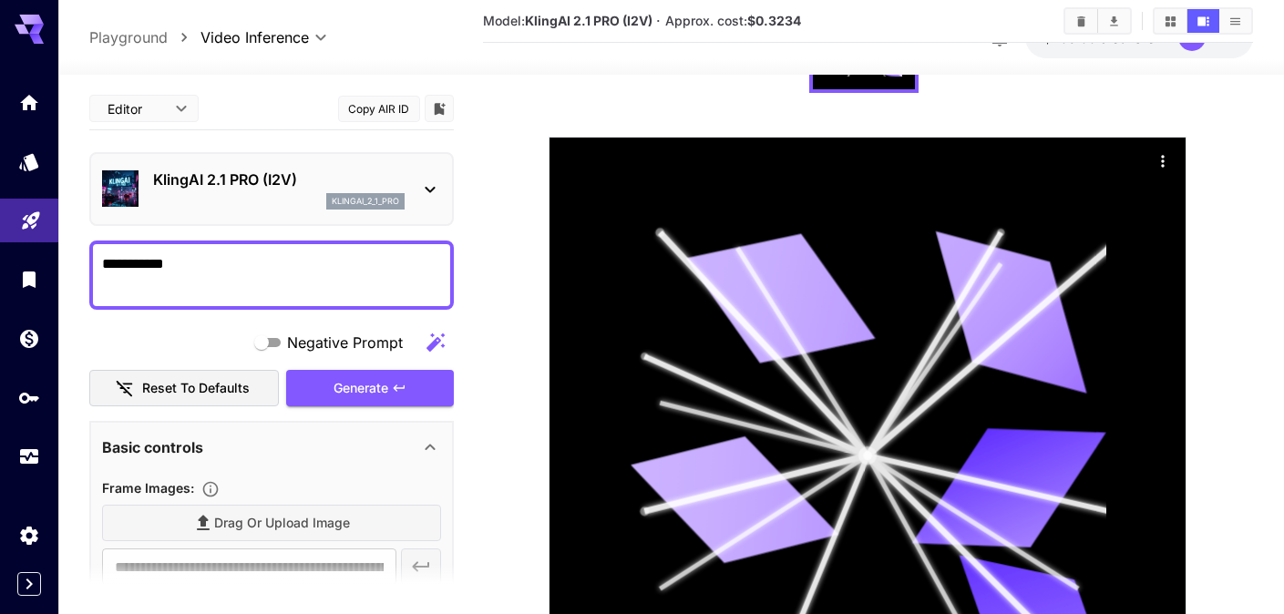
click at [379, 107] on button "Copy AIR ID" at bounding box center [379, 109] width 82 height 26
click at [391, 109] on button "Copy AIR ID" at bounding box center [379, 109] width 82 height 26
click at [438, 106] on icon "Add to library" at bounding box center [439, 109] width 11 height 12
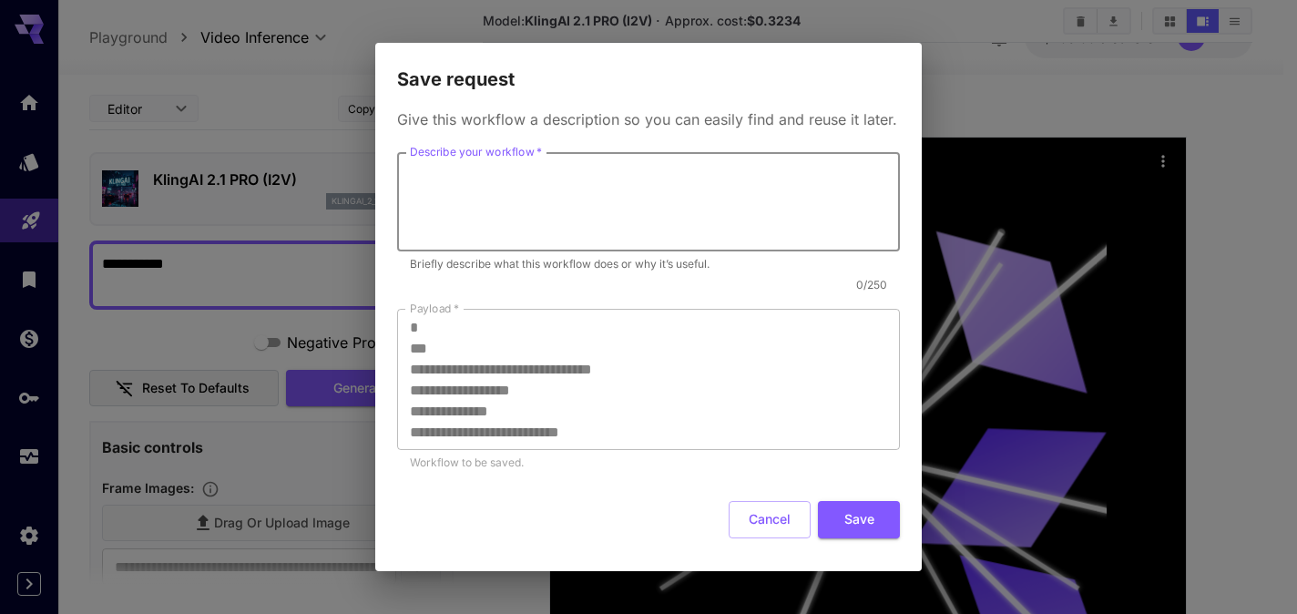
click at [447, 179] on textarea "Describe your workflow   *" at bounding box center [648, 202] width 477 height 84
type textarea "**********"
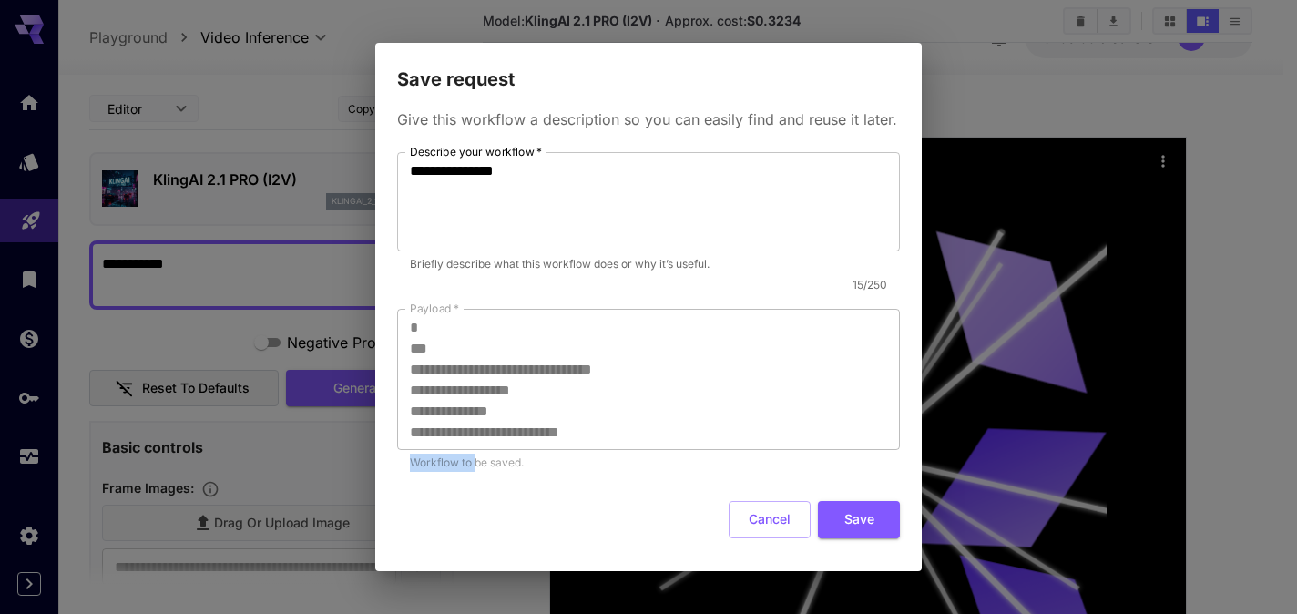
drag, startPoint x: 404, startPoint y: 320, endPoint x: 474, endPoint y: 465, distance: 160.5
click at [474, 465] on div "**********" at bounding box center [648, 390] width 503 height 163
click at [427, 293] on div "**********" at bounding box center [648, 312] width 503 height 320
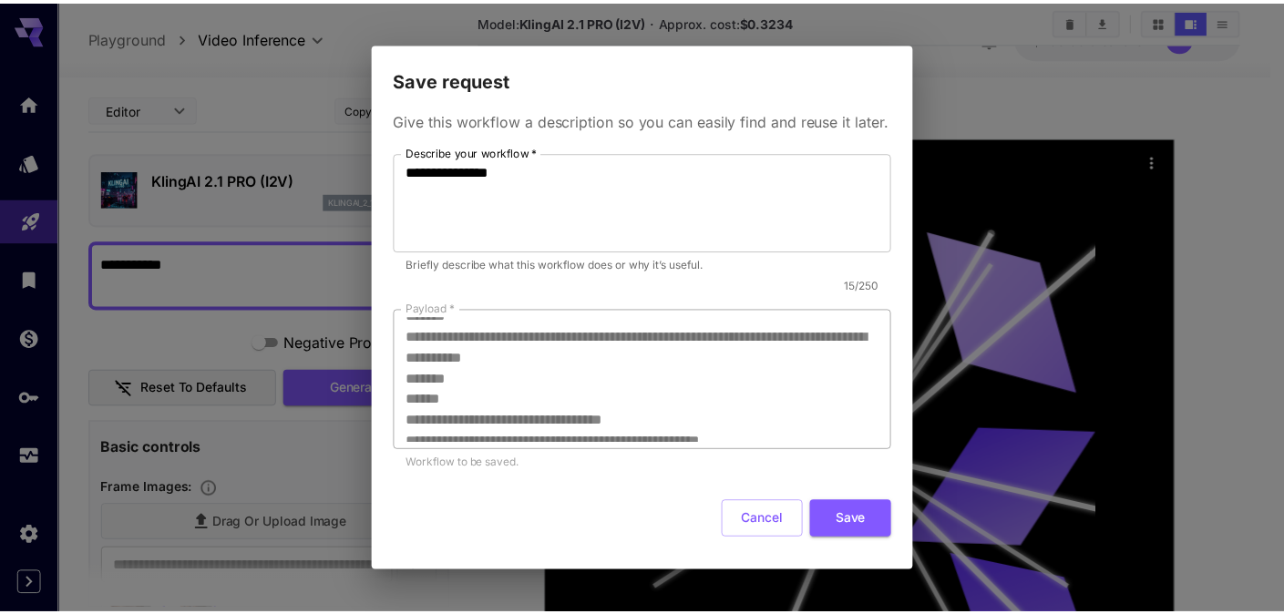
scroll to position [333, 0]
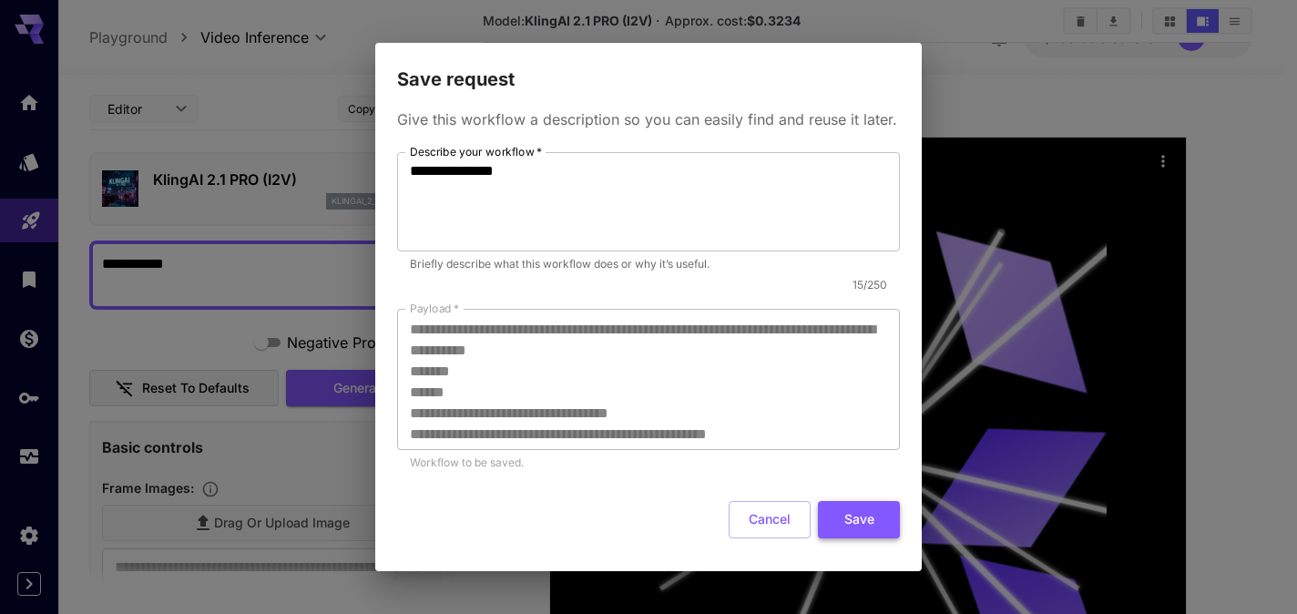
click at [854, 516] on button "Save" at bounding box center [859, 519] width 82 height 37
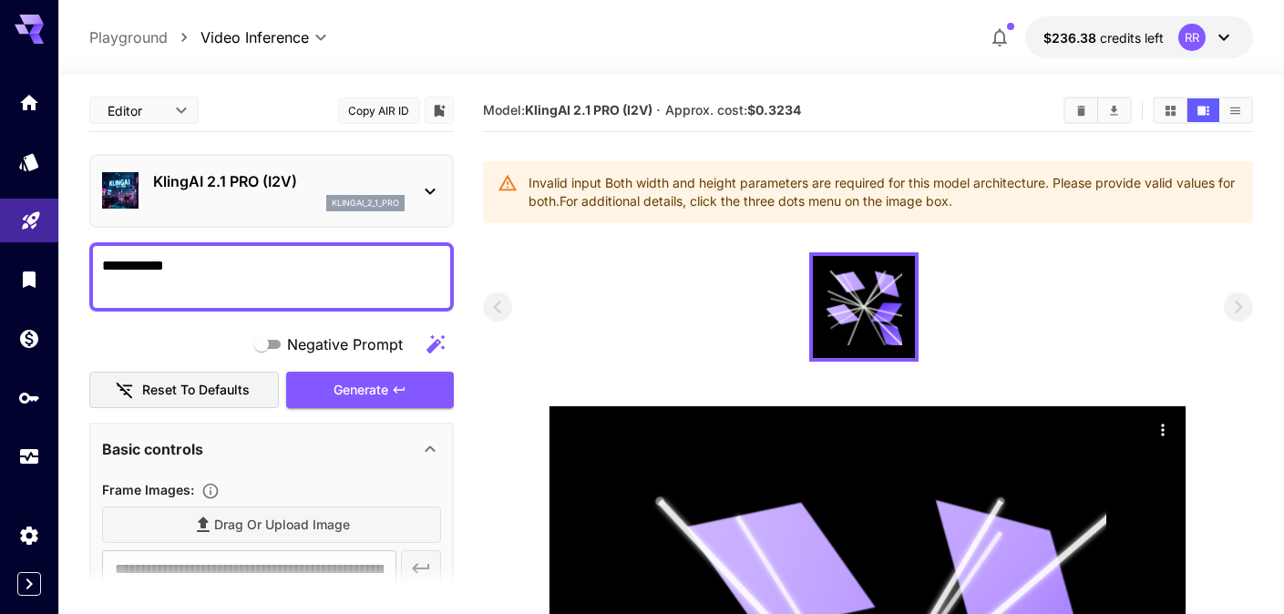
scroll to position [0, 0]
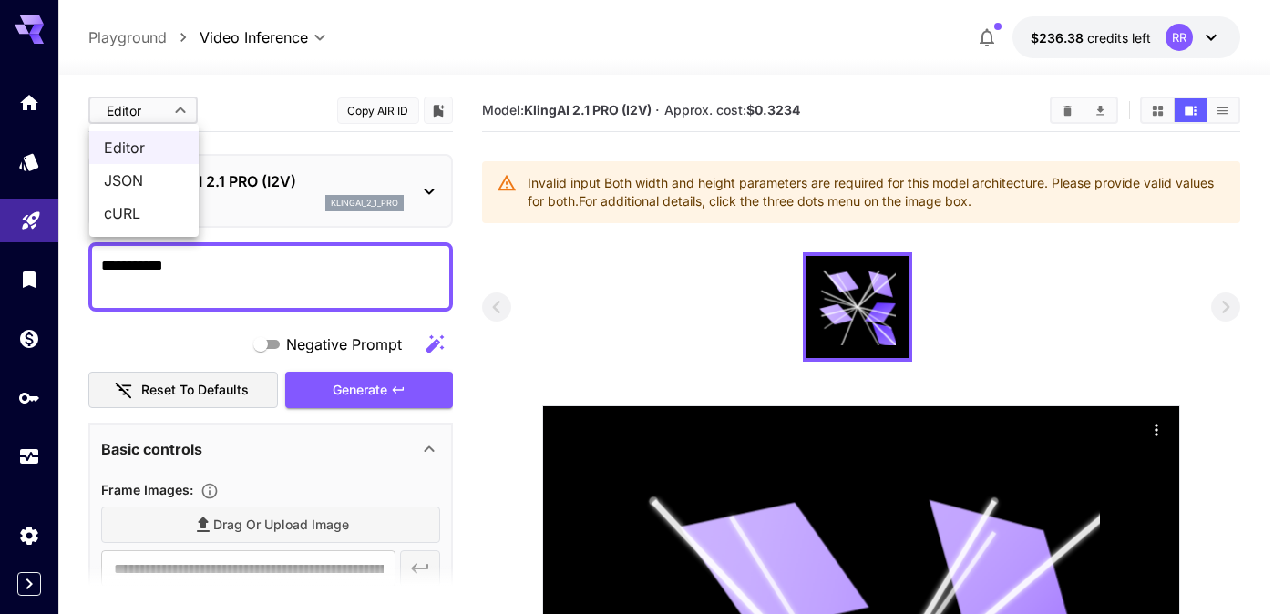
click at [138, 103] on body "**********" at bounding box center [642, 549] width 1284 height 1098
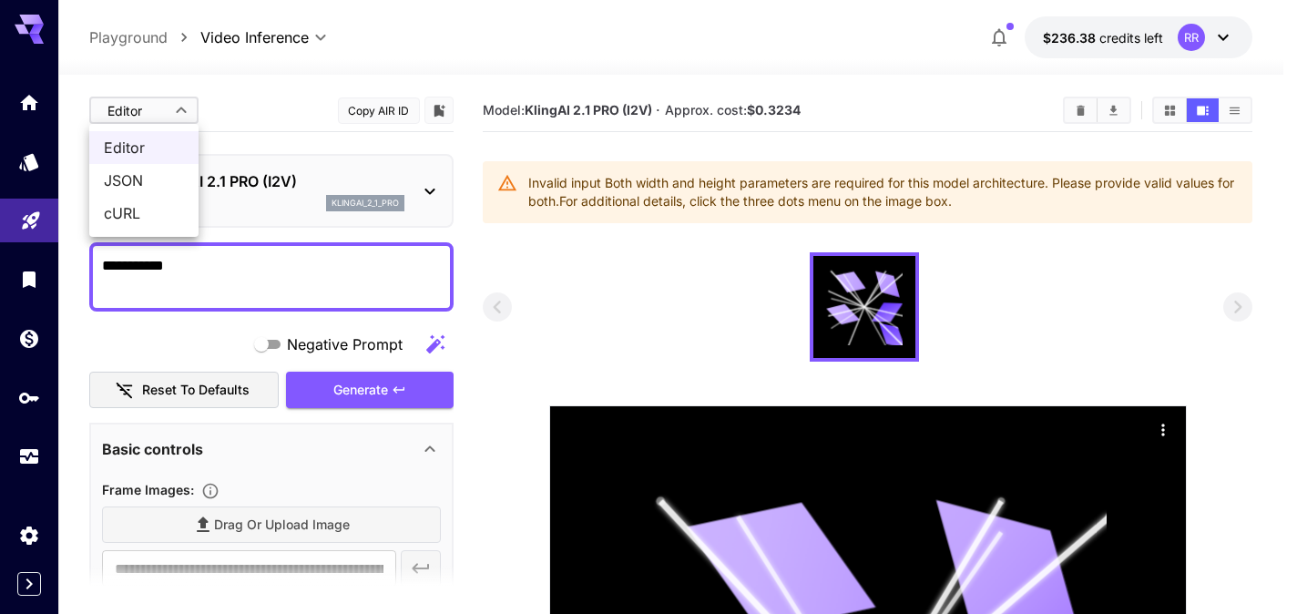
click at [126, 220] on span "cURL" at bounding box center [144, 213] width 80 height 22
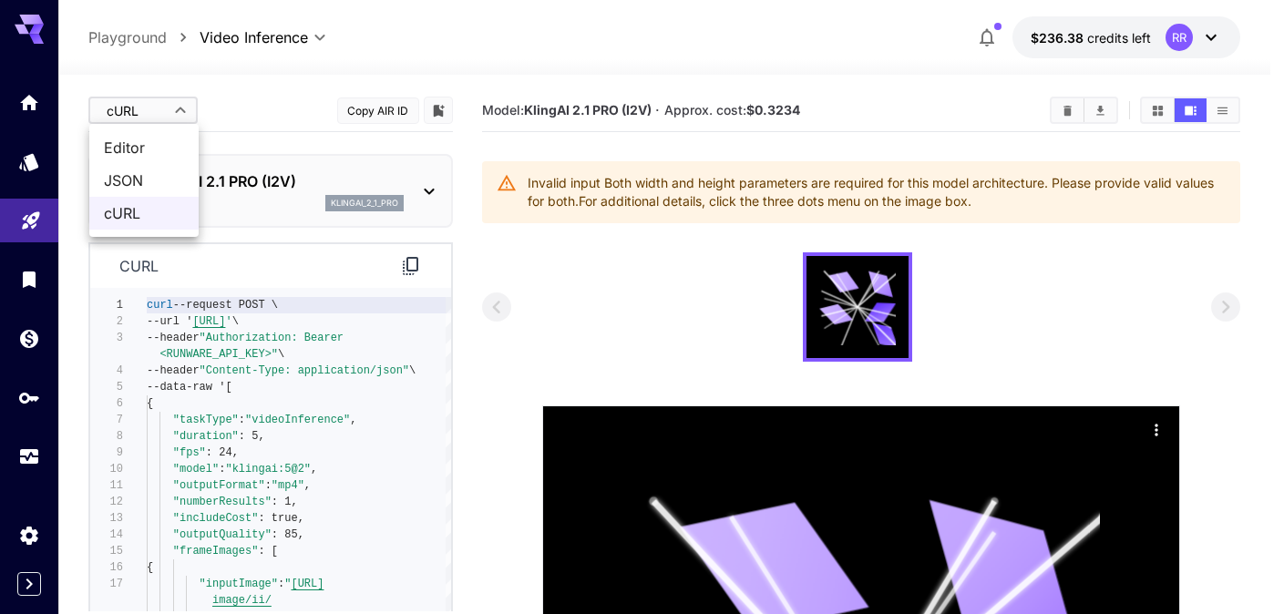
click at [157, 103] on body "**********" at bounding box center [642, 549] width 1284 height 1098
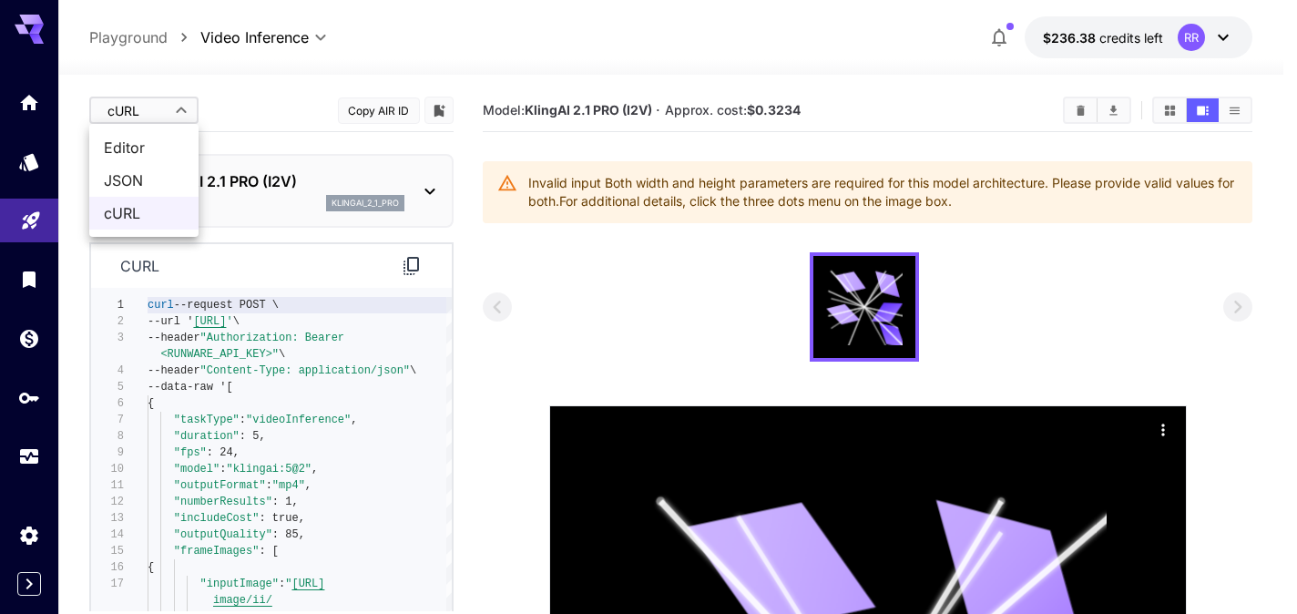
click at [139, 147] on span "Editor" at bounding box center [144, 148] width 80 height 22
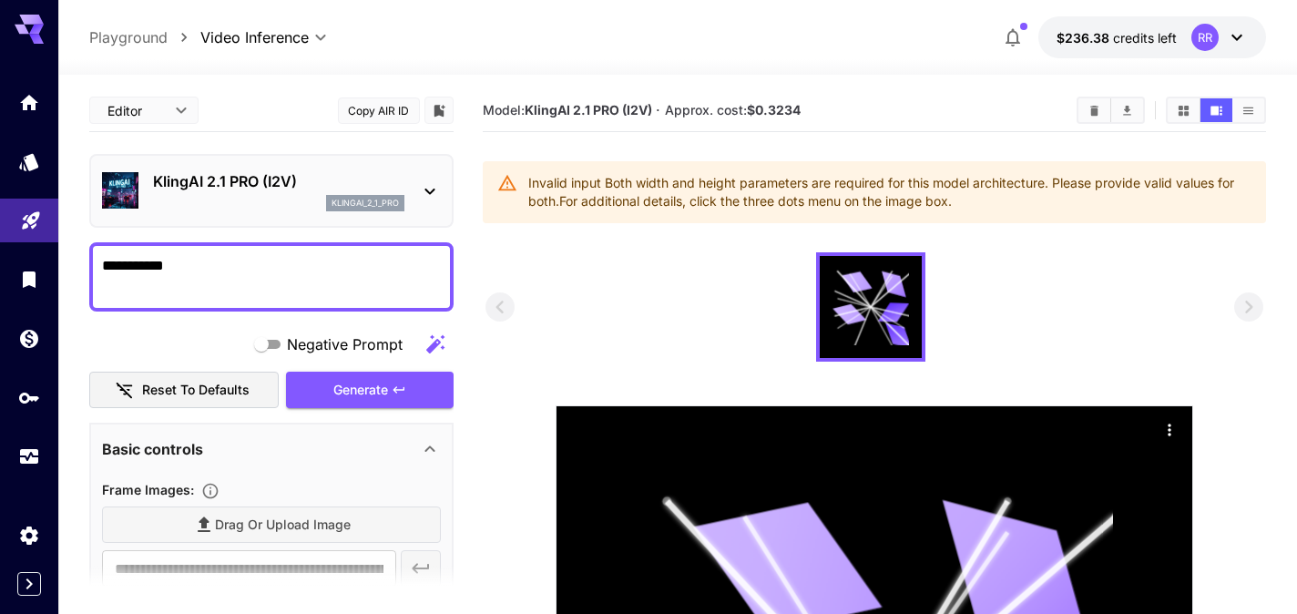
type input "****"
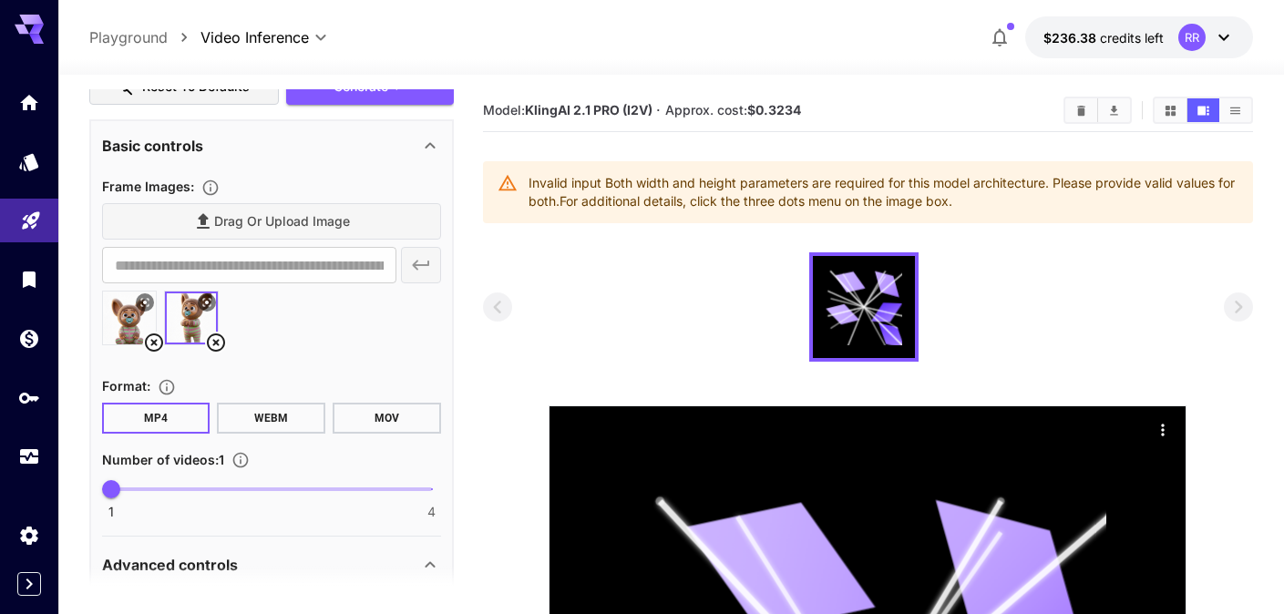
scroll to position [327, 0]
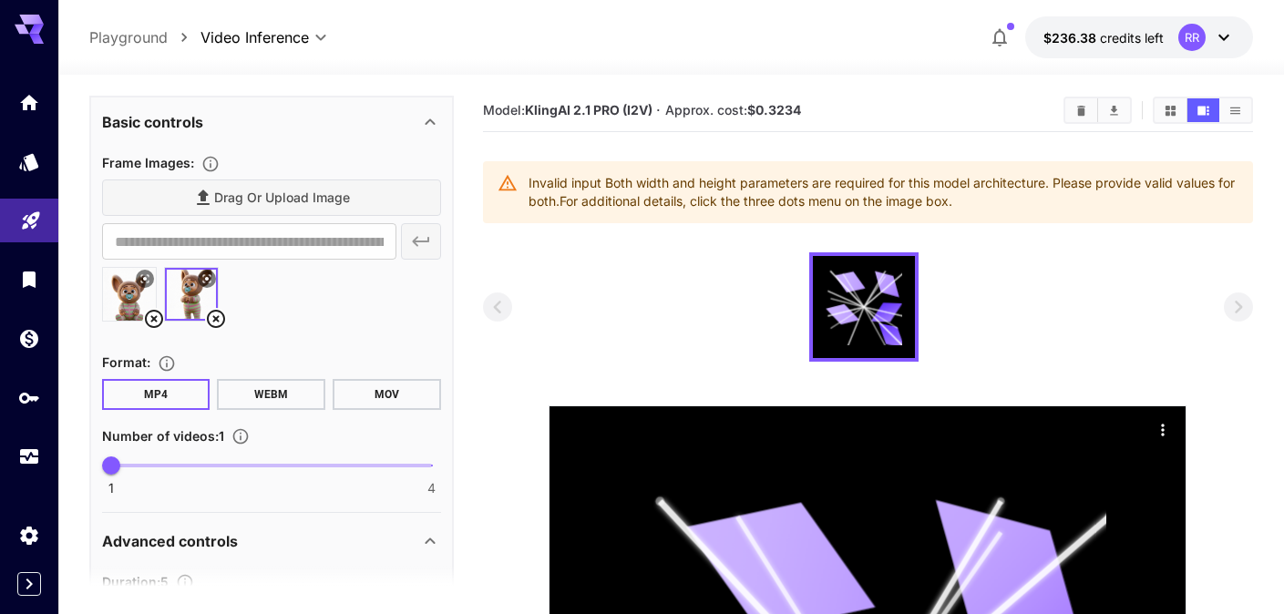
click at [383, 393] on button "MOV" at bounding box center [387, 394] width 108 height 31
click at [174, 396] on button "MP4" at bounding box center [156, 394] width 108 height 31
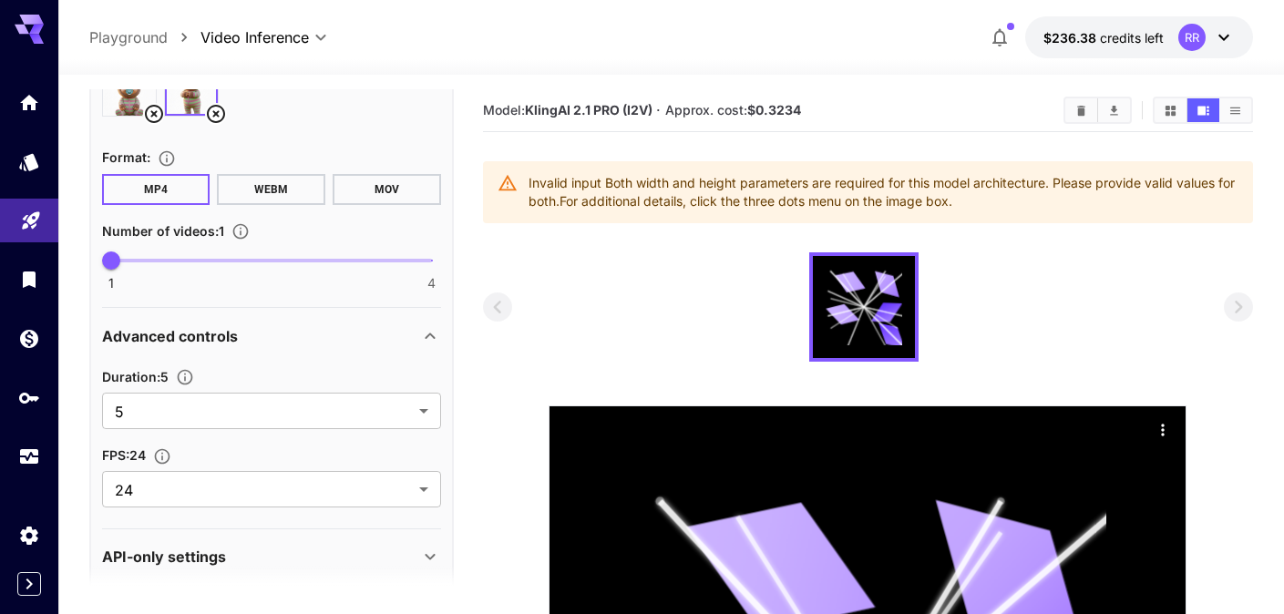
scroll to position [551, 0]
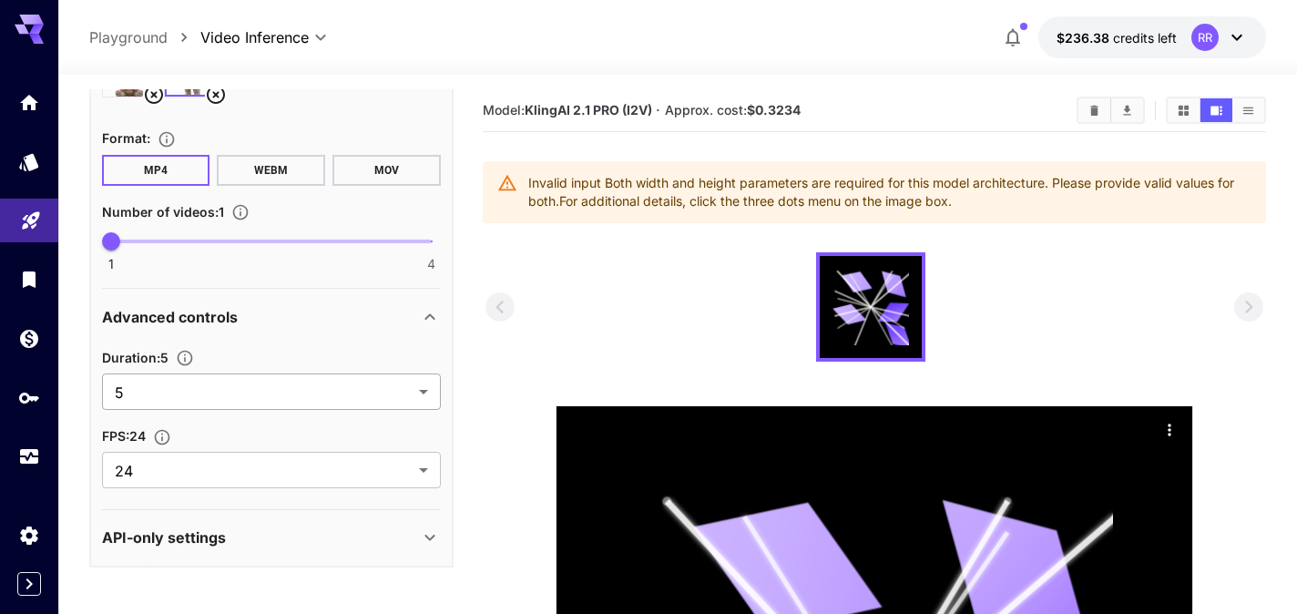
click at [253, 391] on body "**********" at bounding box center [648, 549] width 1297 height 1098
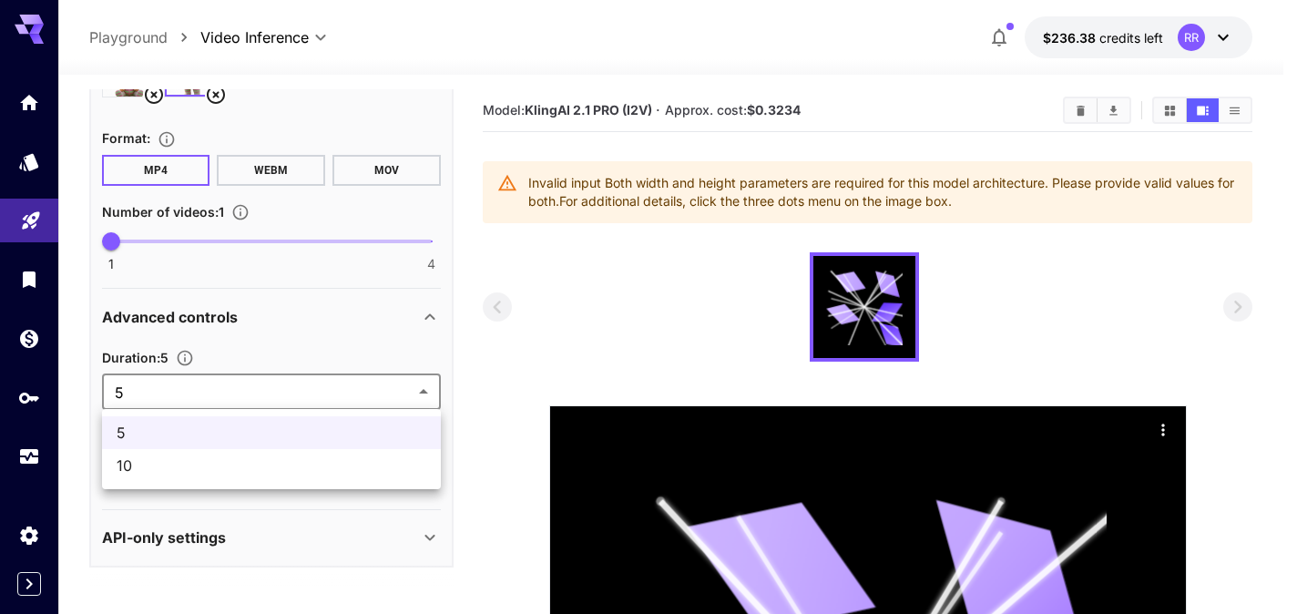
click at [241, 473] on span "10" at bounding box center [272, 466] width 310 height 22
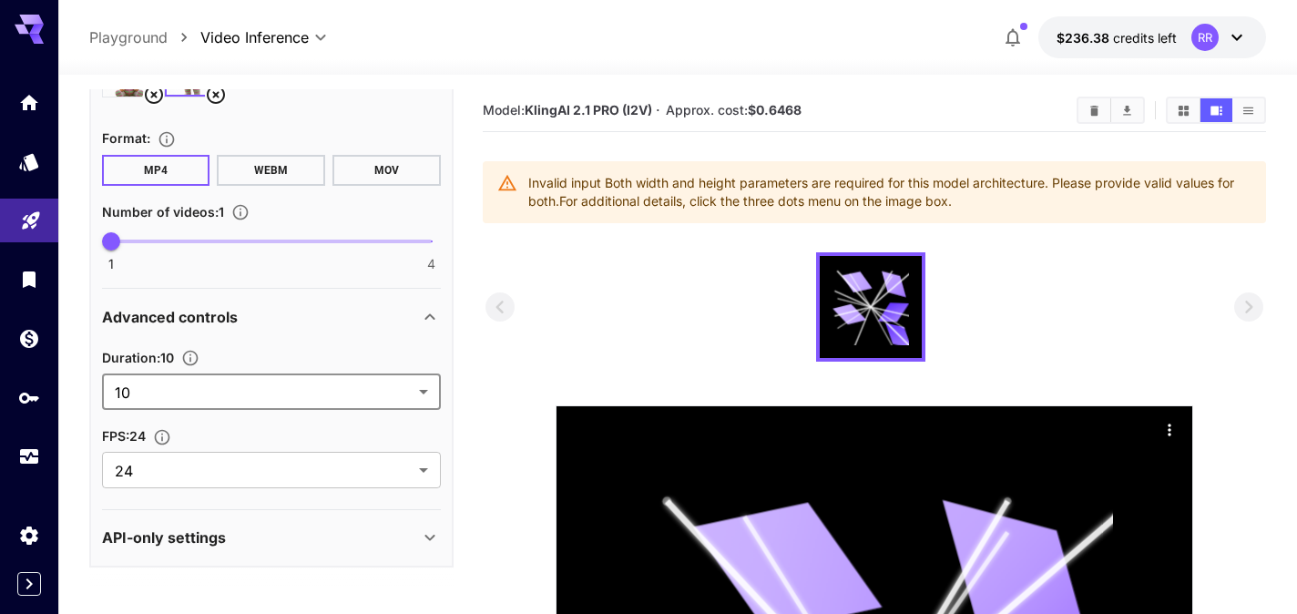
type input "**"
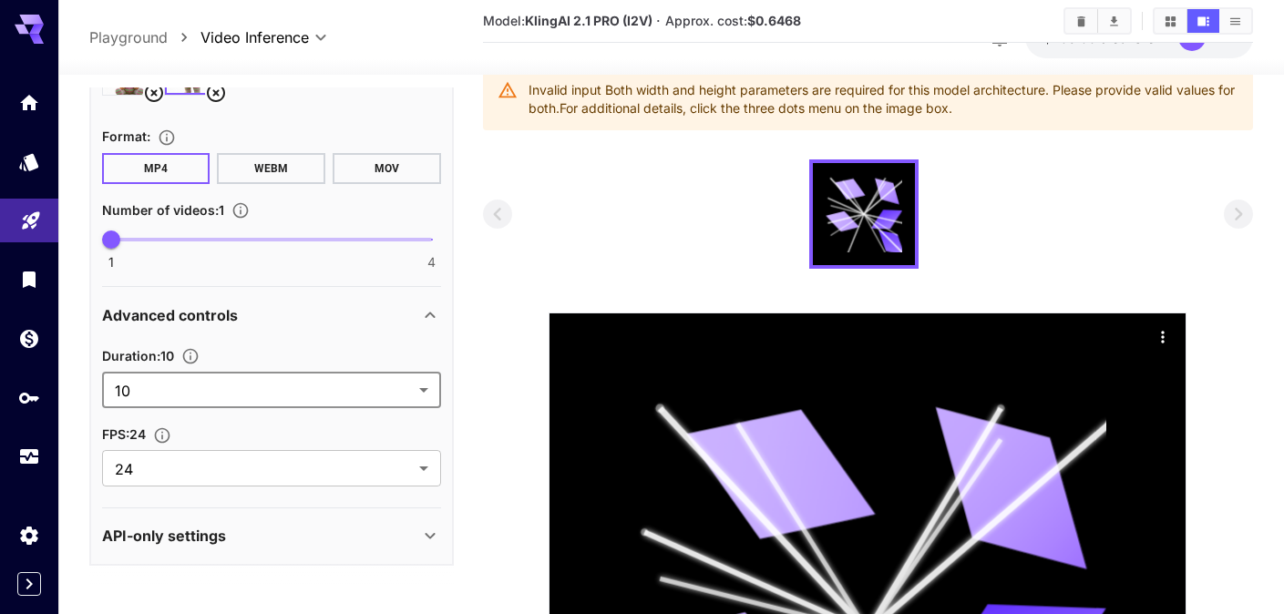
scroll to position [103, 0]
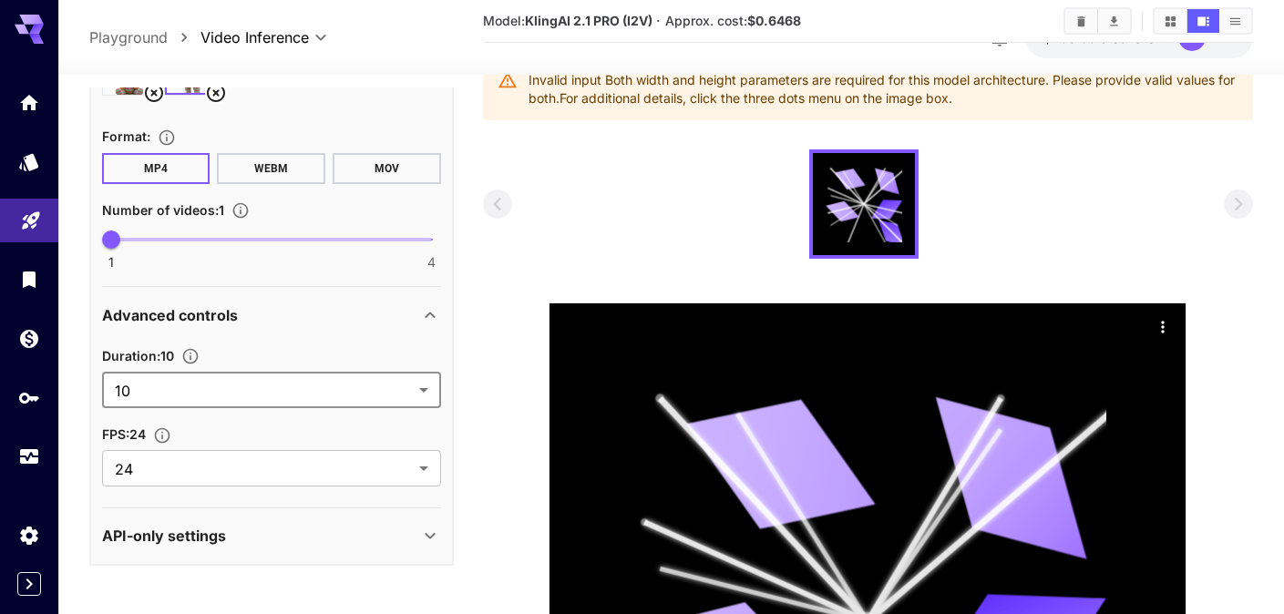
click at [215, 539] on p "API-only settings" at bounding box center [164, 536] width 124 height 22
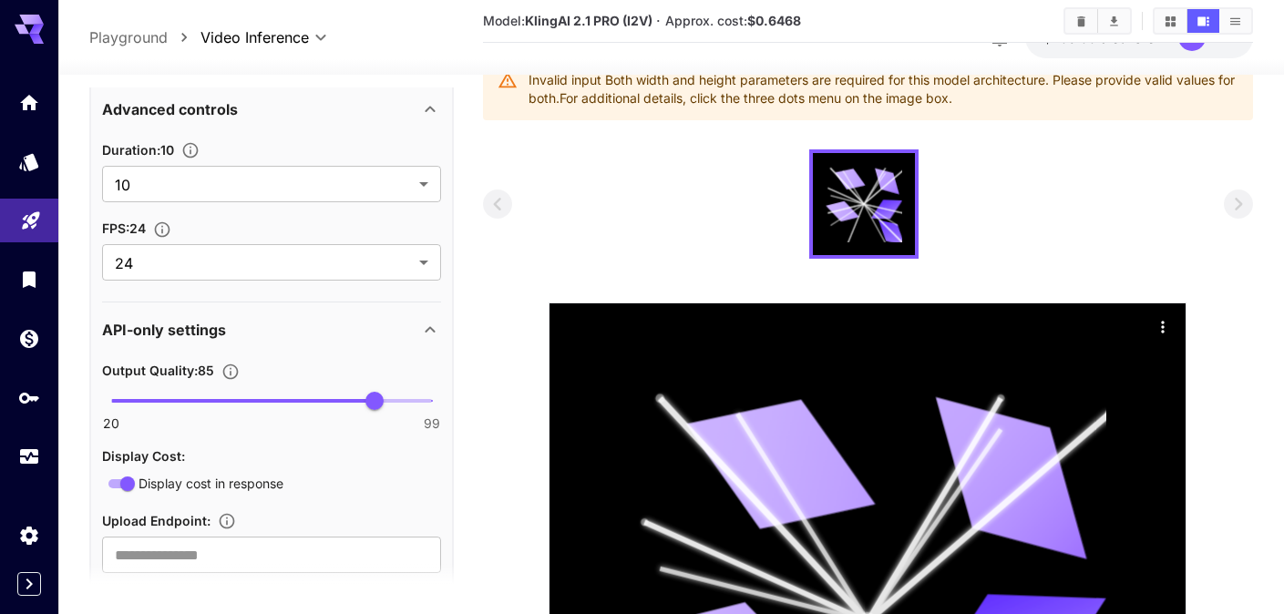
scroll to position [782, 0]
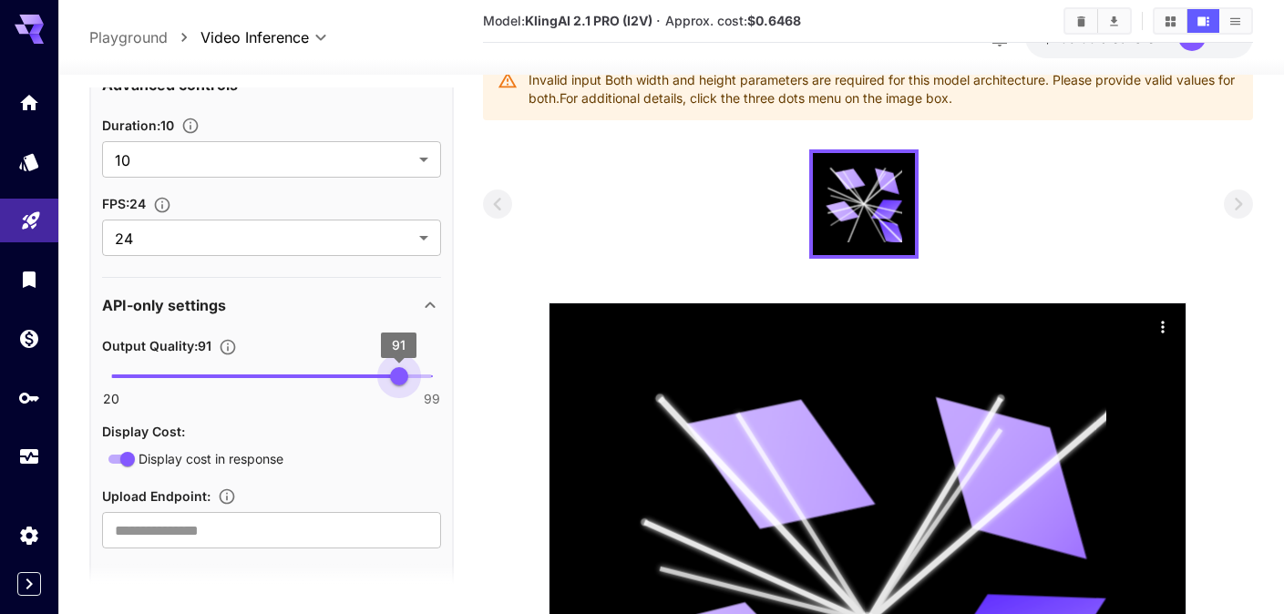
type input "**"
drag, startPoint x: 380, startPoint y: 378, endPoint x: 455, endPoint y: 382, distance: 75.7
click at [457, 383] on main "**********" at bounding box center [671, 470] width 1164 height 968
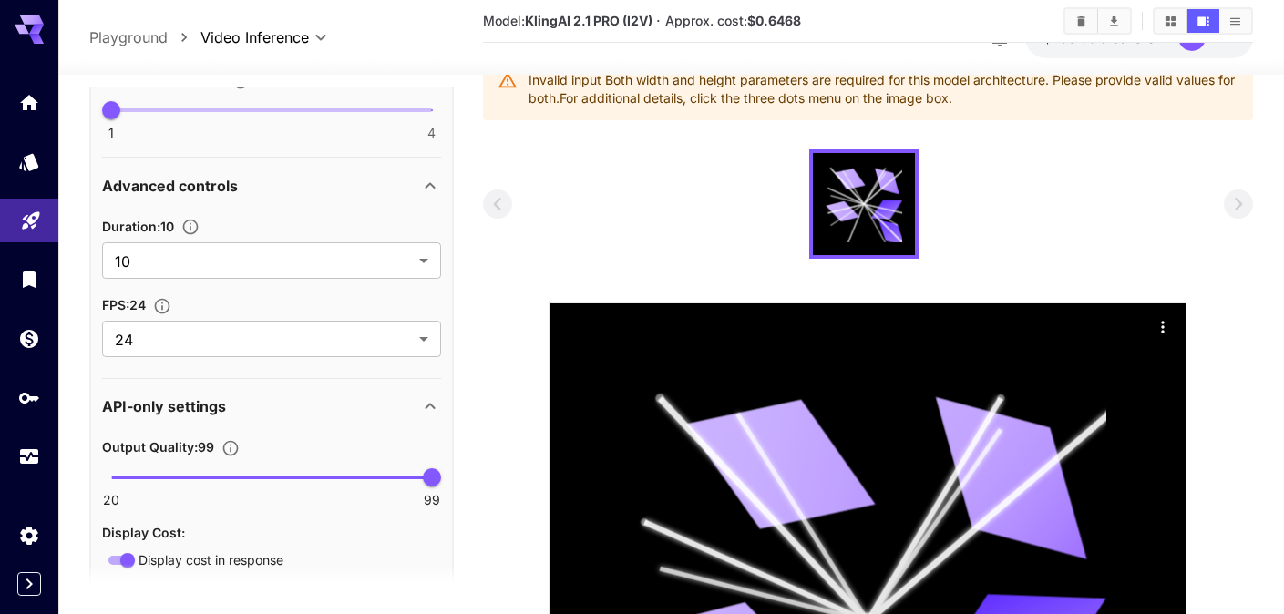
scroll to position [680, 0]
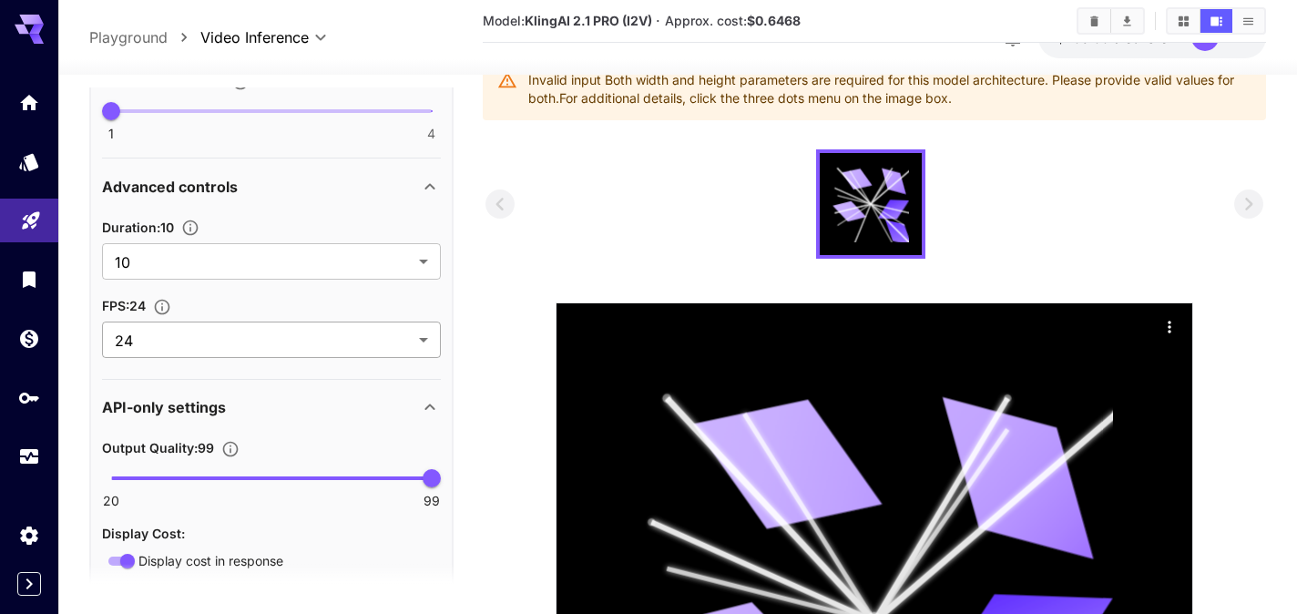
click at [356, 332] on body "**********" at bounding box center [648, 446] width 1297 height 1098
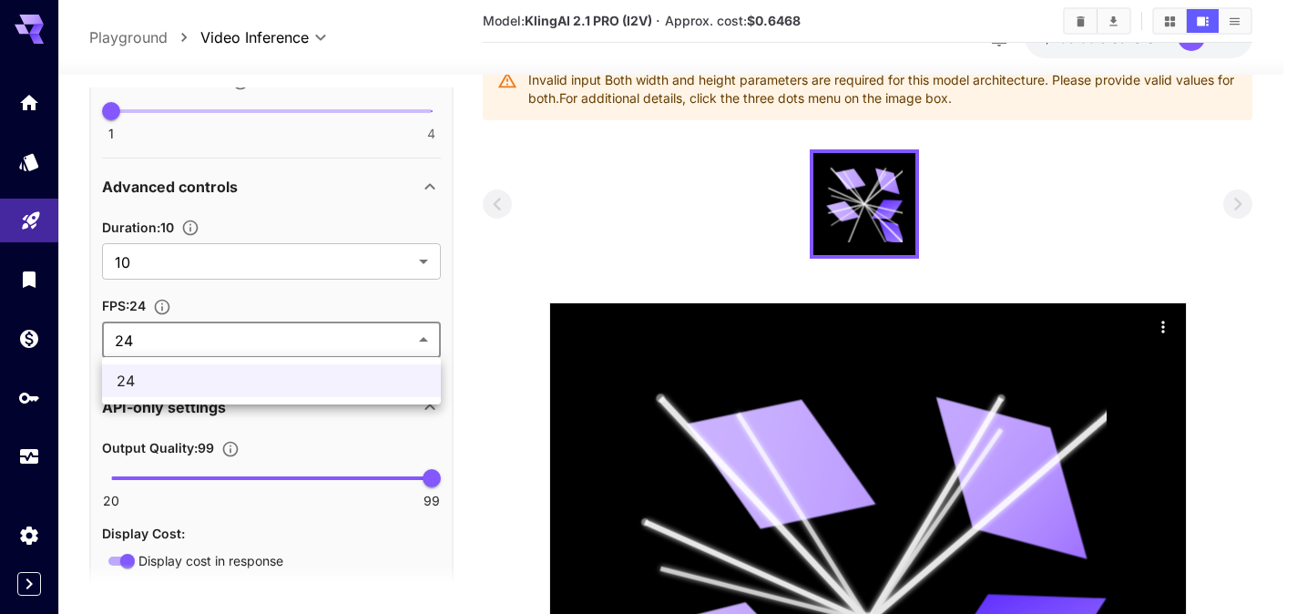
click at [356, 332] on div at bounding box center [648, 307] width 1297 height 614
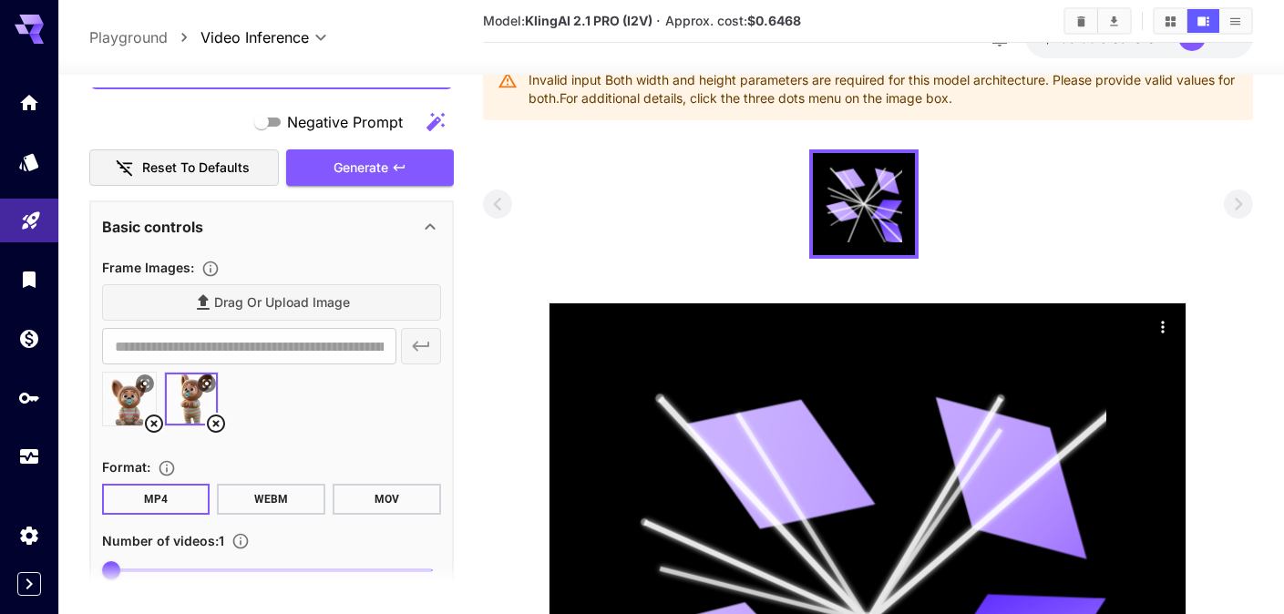
scroll to position [217, 0]
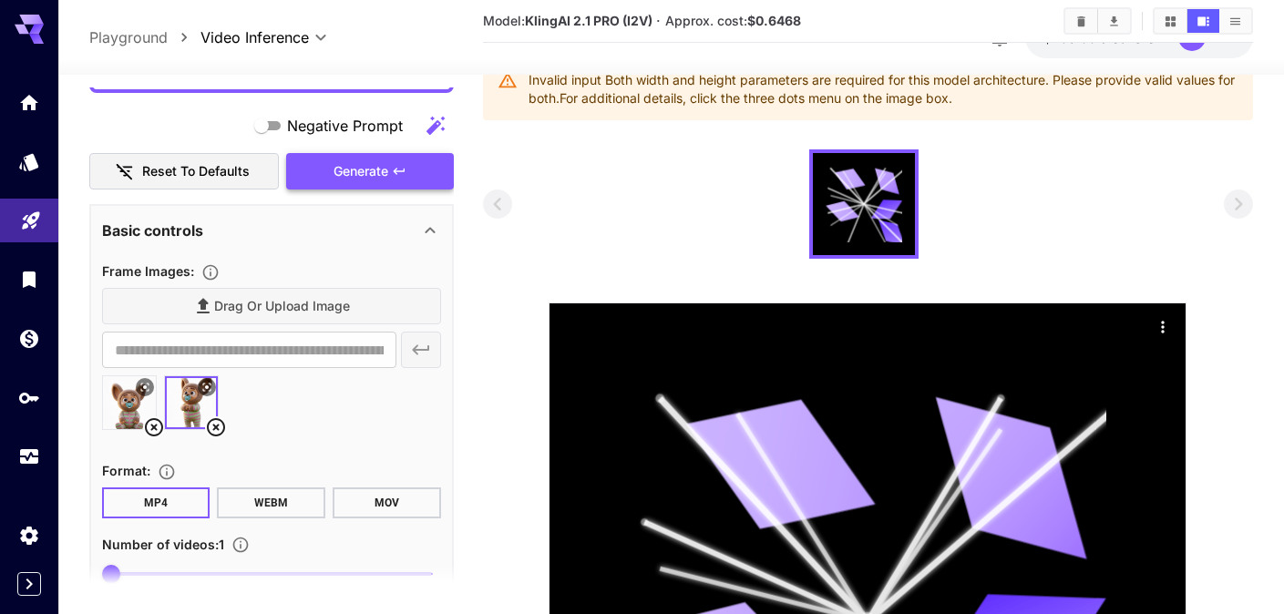
click at [355, 171] on div "Generate" at bounding box center [370, 171] width 168 height 37
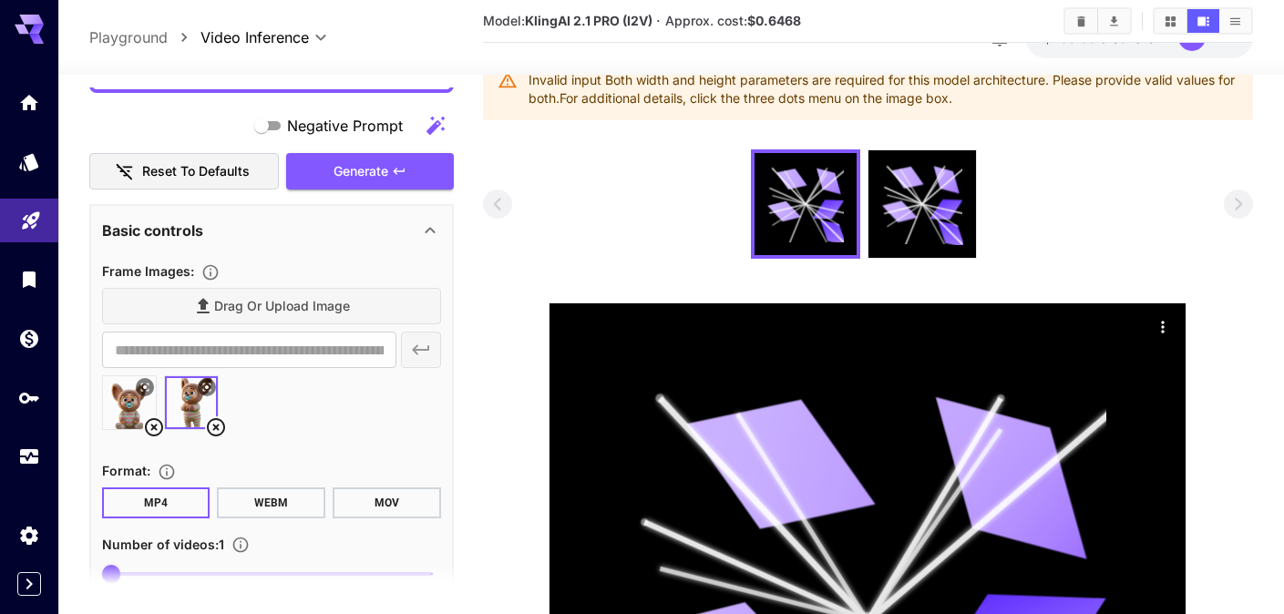
drag, startPoint x: 967, startPoint y: 97, endPoint x: 534, endPoint y: 85, distance: 432.9
click at [534, 85] on div "Invalid input Both width and height parameters are required for this model arch…" at bounding box center [883, 89] width 711 height 51
copy div "nvalid input Both width and height parameters are required for this model archi…"
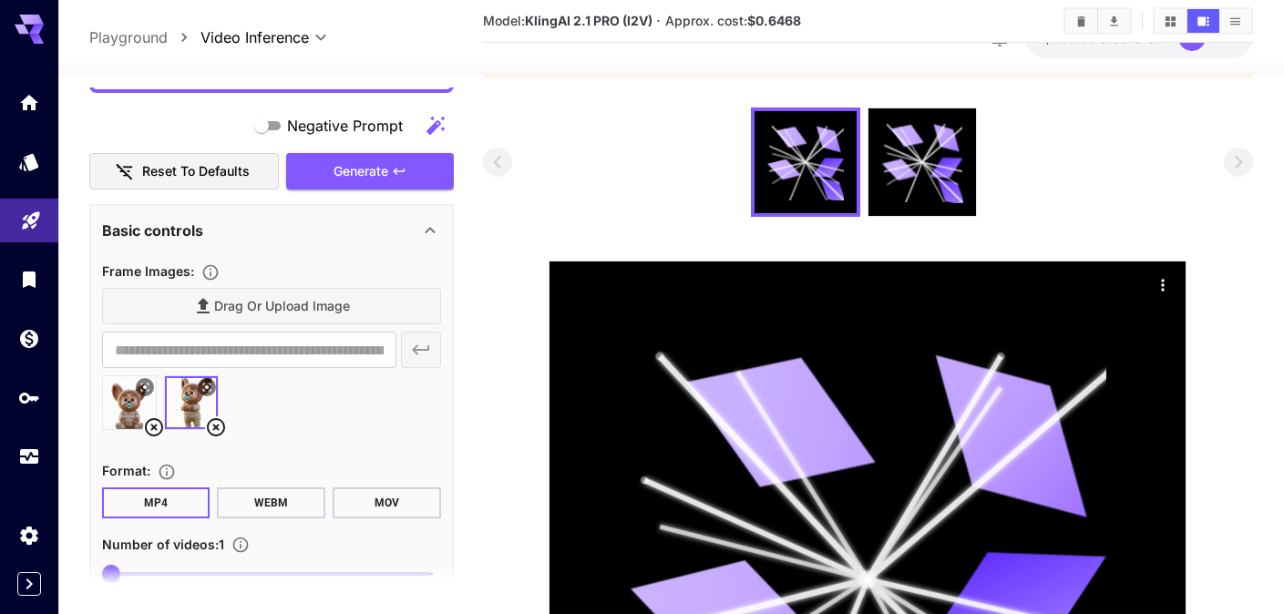
scroll to position [144, 0]
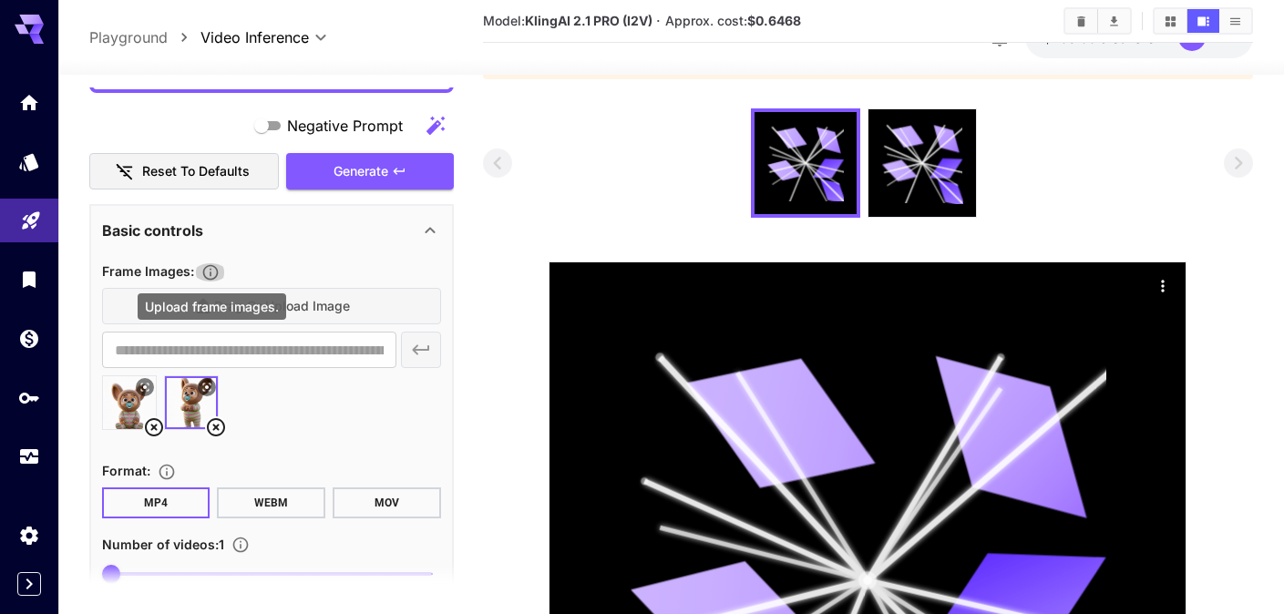
click at [210, 271] on icon "Upload frame images." at bounding box center [210, 272] width 18 height 18
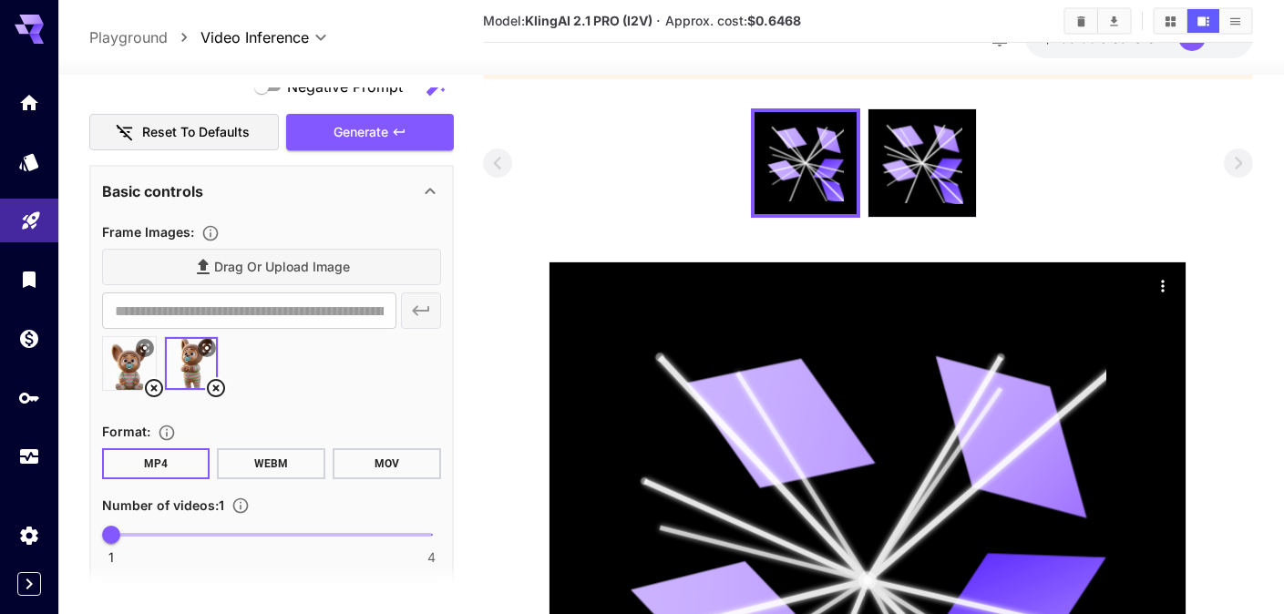
scroll to position [257, 0]
click at [285, 267] on div "Drag or upload image" at bounding box center [271, 266] width 339 height 37
click at [141, 354] on div at bounding box center [129, 362] width 55 height 55
click at [110, 354] on img at bounding box center [129, 362] width 53 height 53
click at [143, 345] on icon at bounding box center [144, 347] width 8 height 8
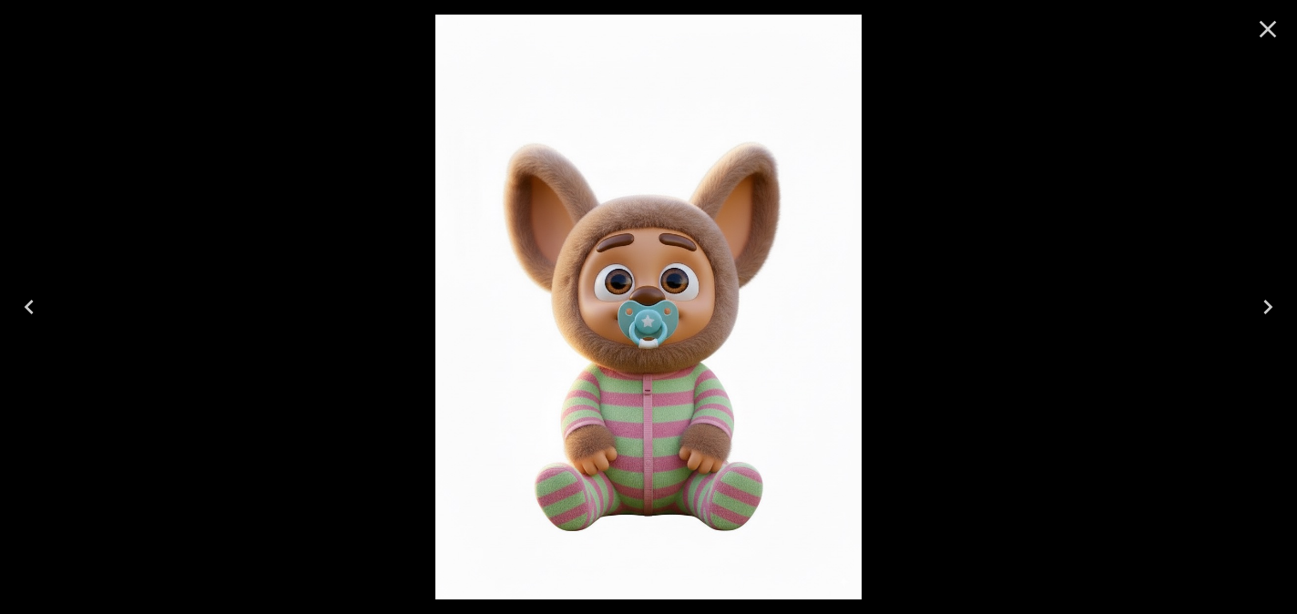
click at [1273, 26] on icon "Close" at bounding box center [1267, 29] width 29 height 29
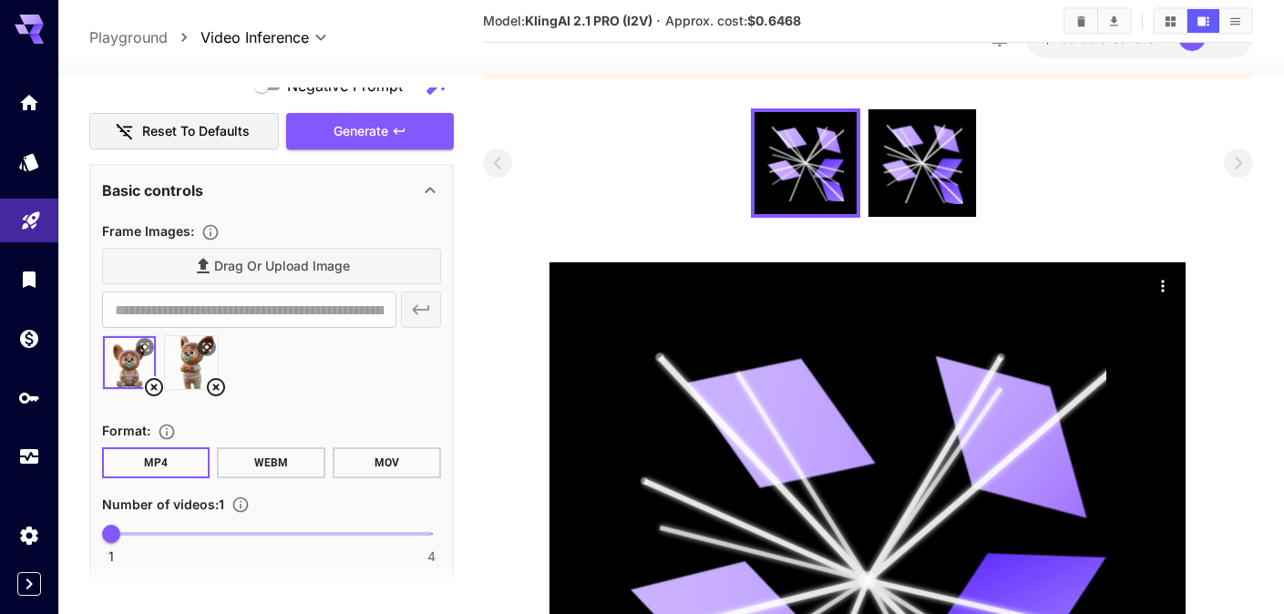
scroll to position [305, 0]
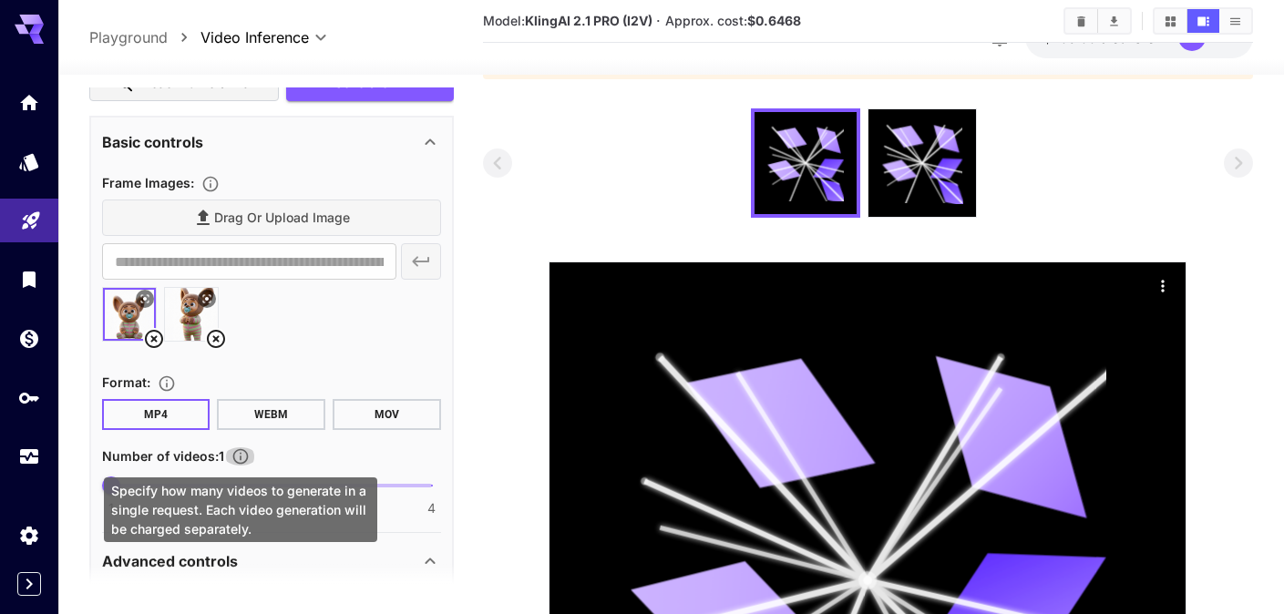
click at [243, 453] on icon "Specify how many videos to generate in a single request. Each video generation …" at bounding box center [240, 456] width 18 height 18
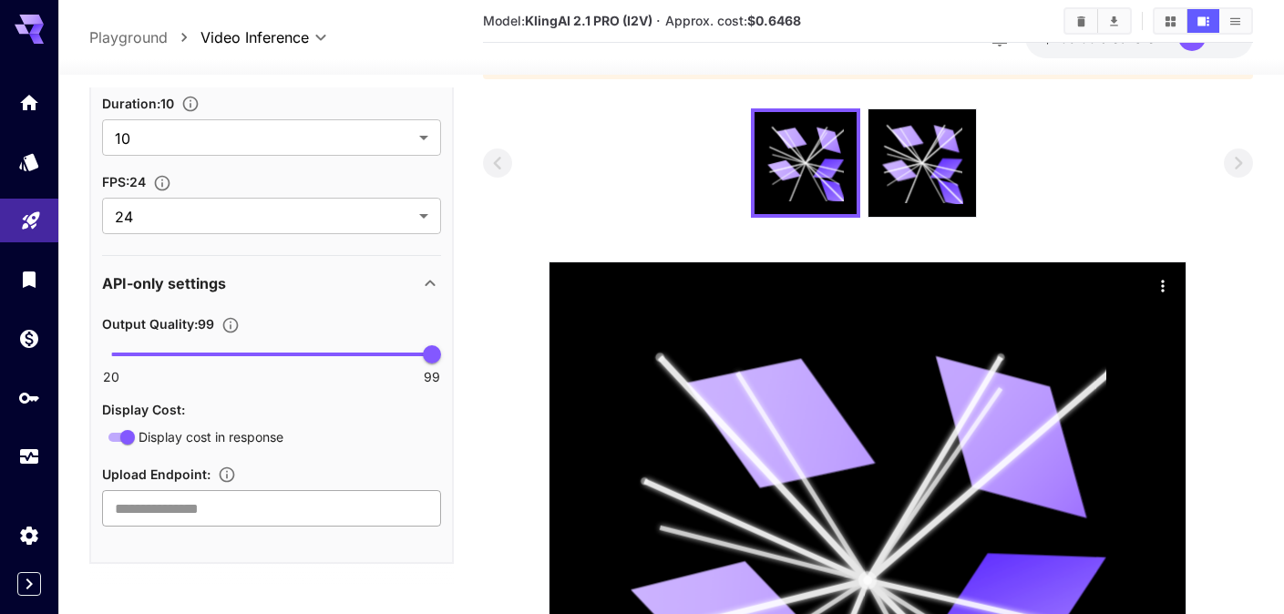
scroll to position [802, 0]
click at [278, 503] on input "text" at bounding box center [271, 510] width 339 height 36
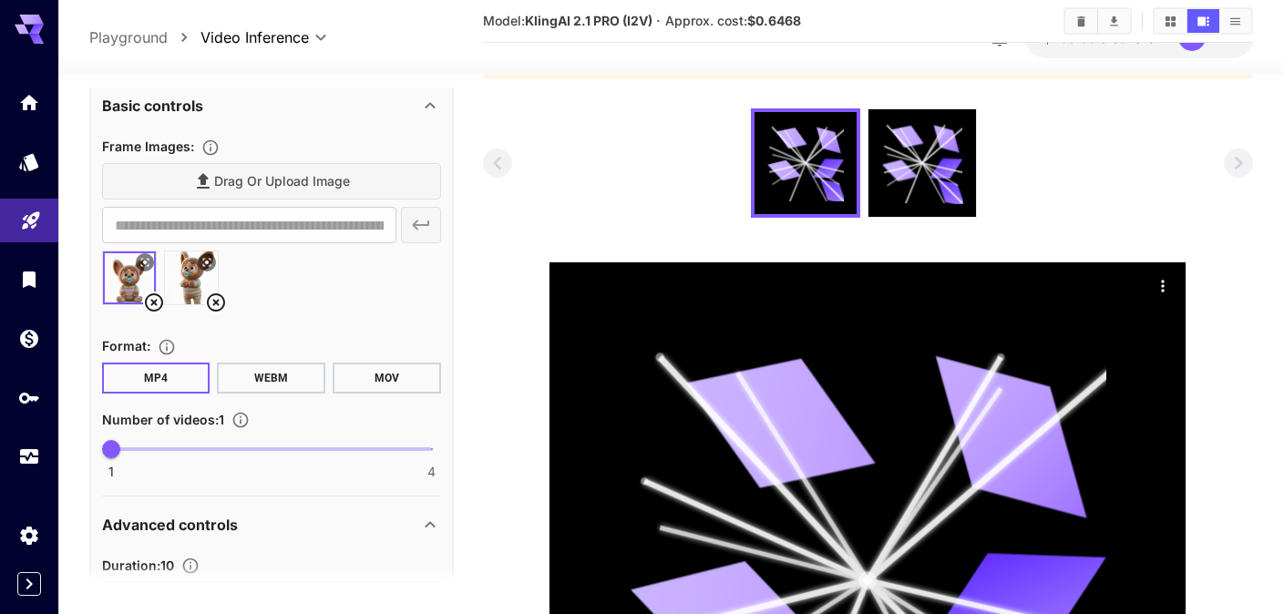
scroll to position [346, 0]
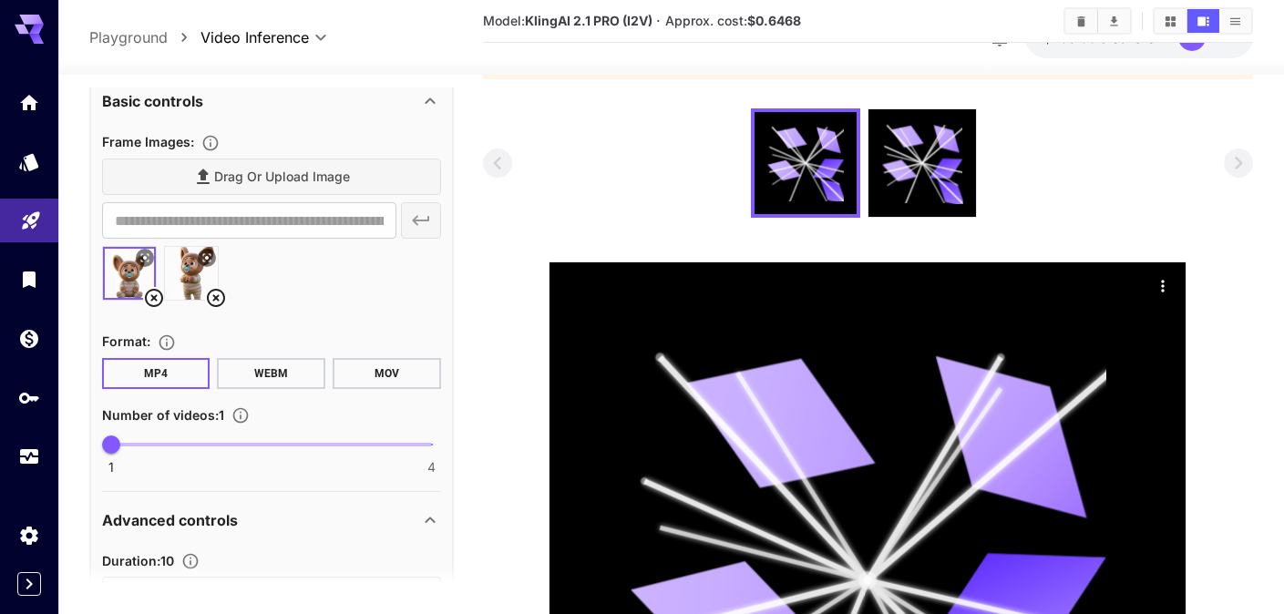
click at [426, 224] on div "**********" at bounding box center [271, 220] width 339 height 36
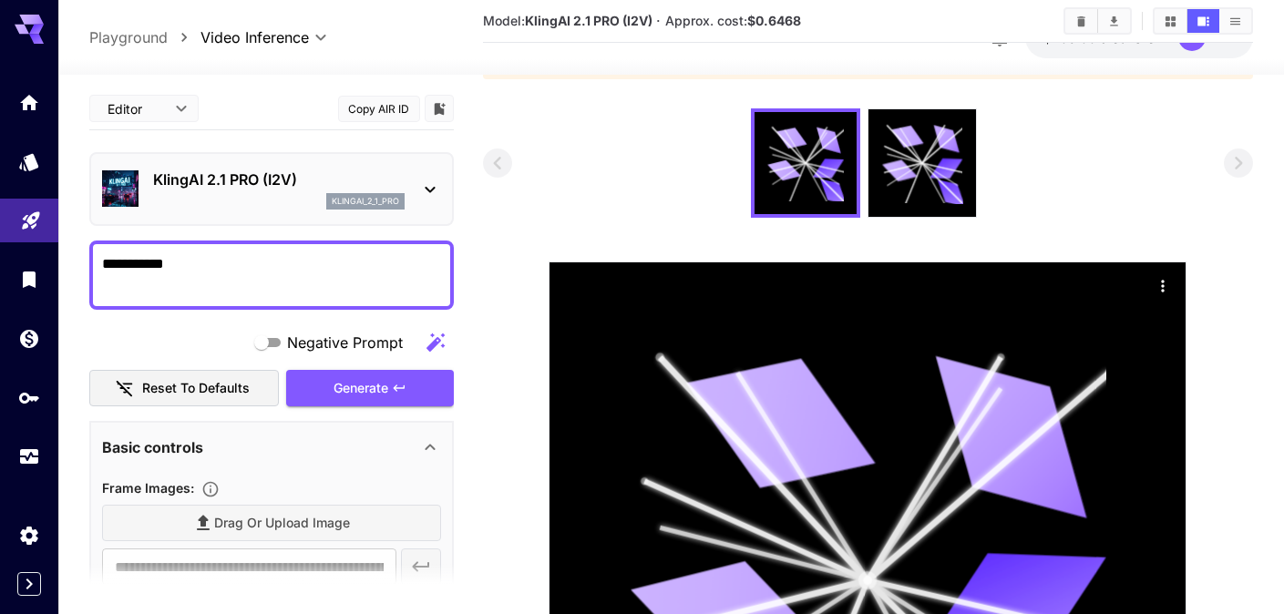
scroll to position [0, 0]
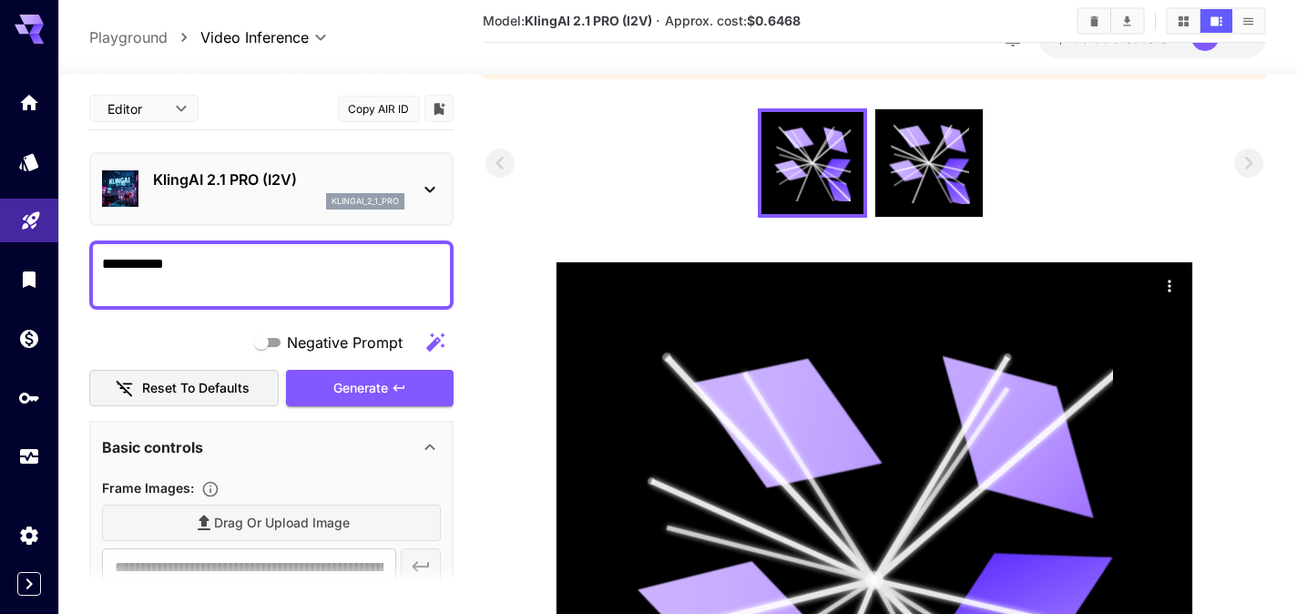
click at [162, 112] on body "**********" at bounding box center [648, 405] width 1297 height 1098
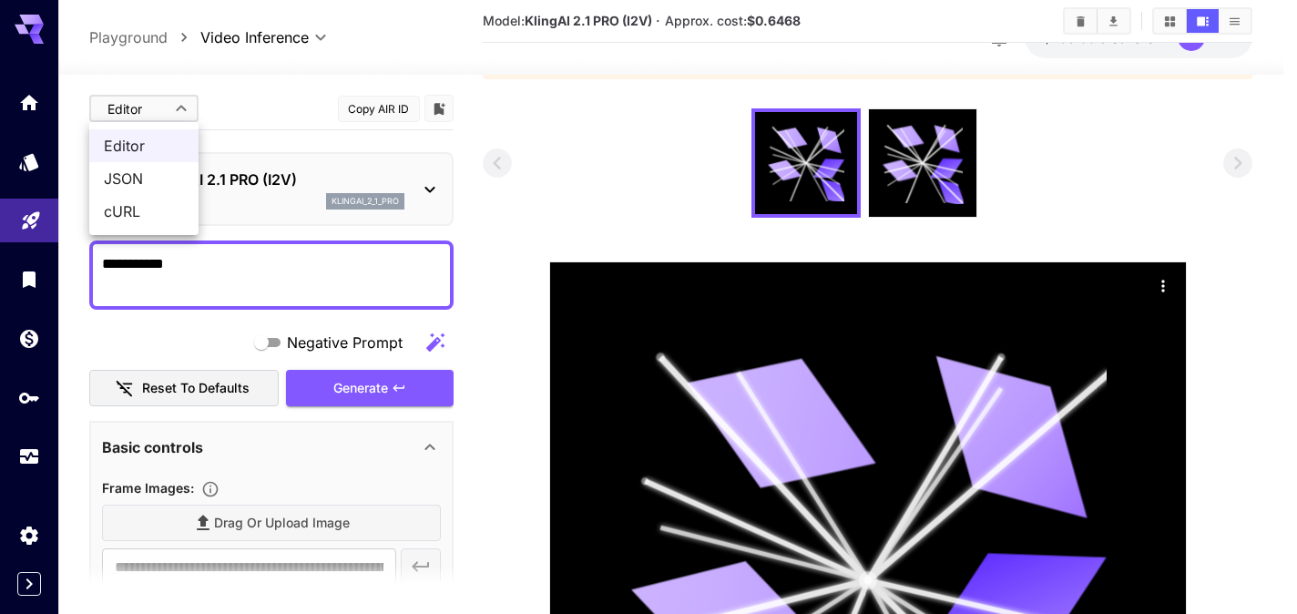
click at [135, 183] on span "JSON" at bounding box center [144, 179] width 80 height 22
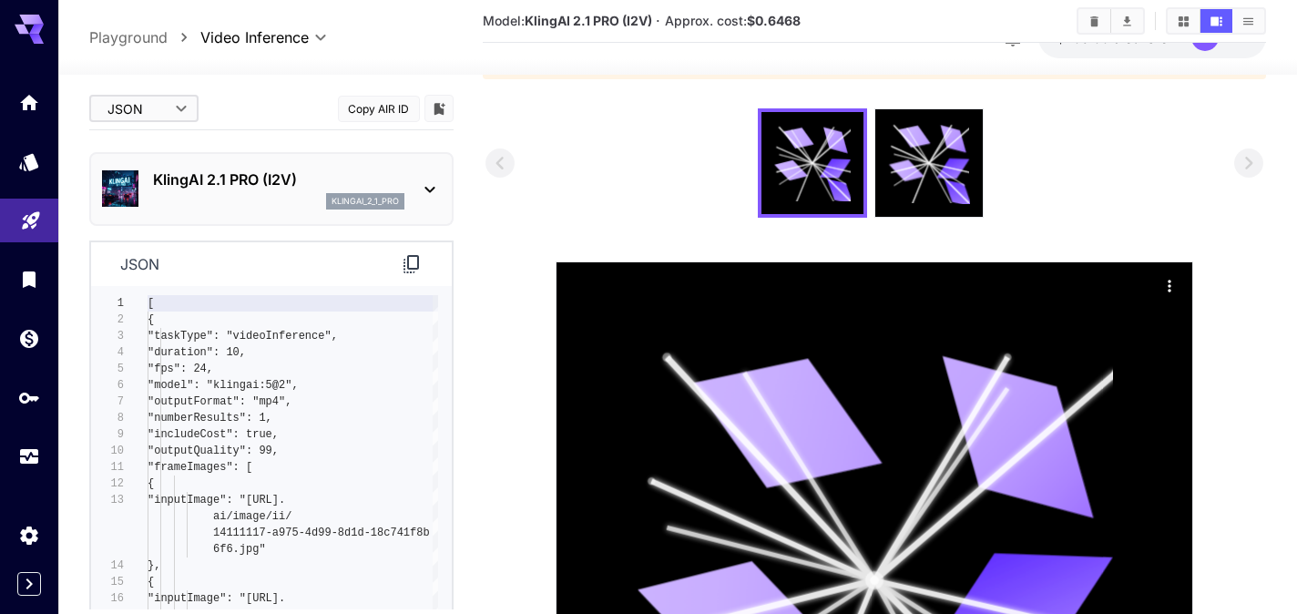
type input "****"
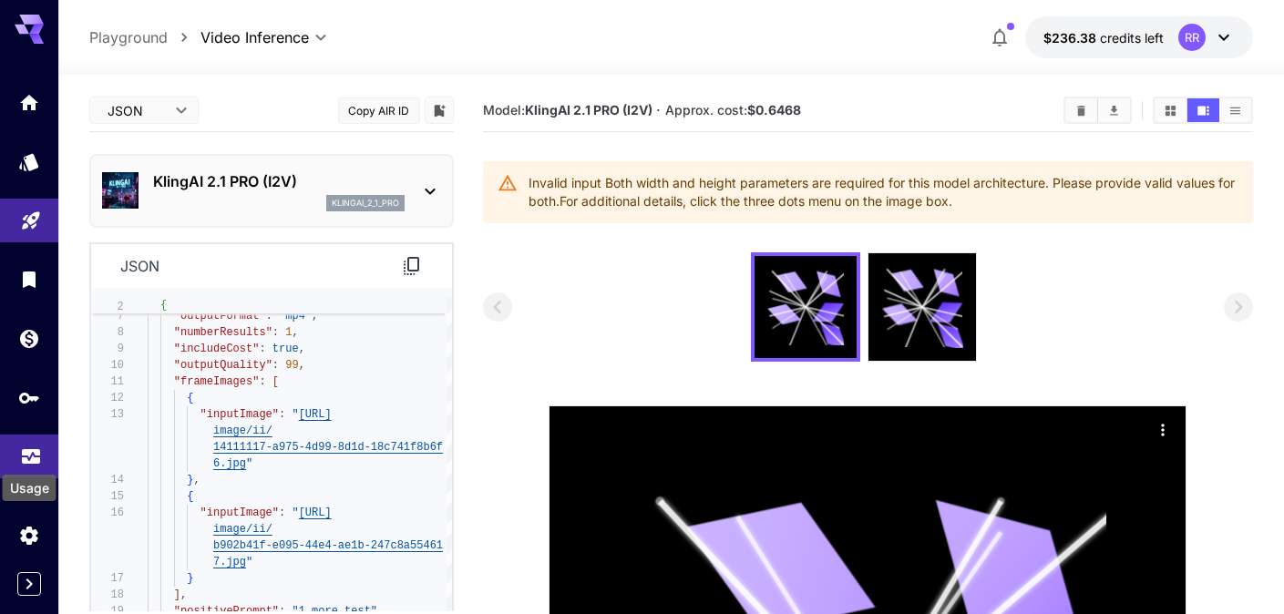
click at [26, 454] on icon "Usage" at bounding box center [31, 456] width 22 height 22
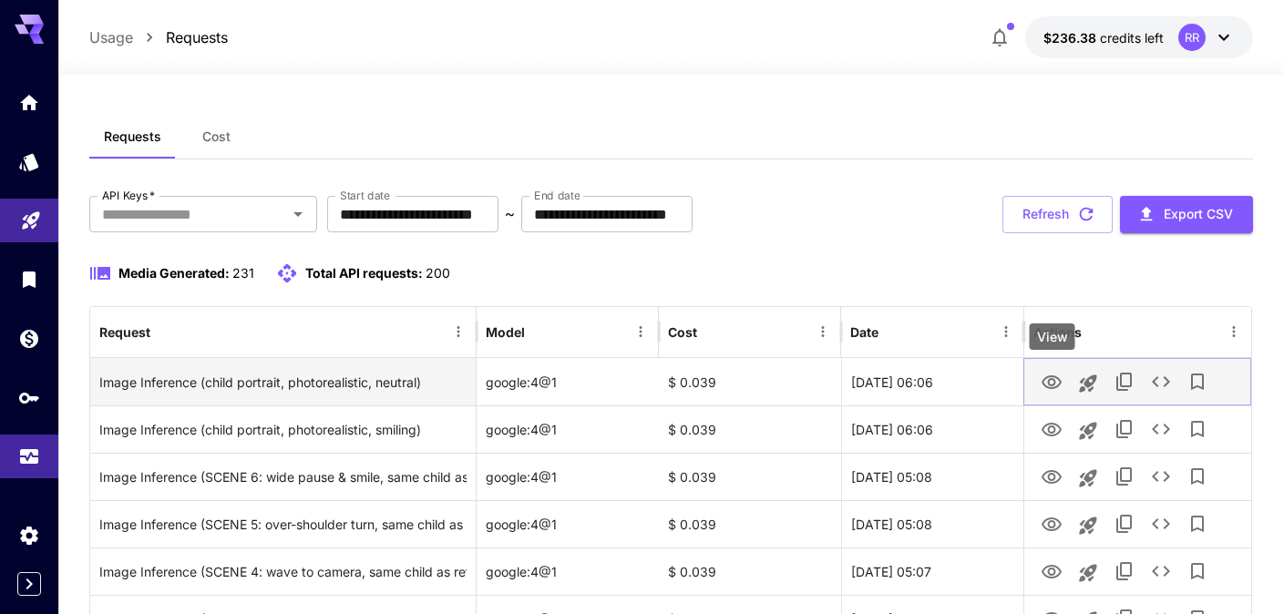
click at [1050, 373] on icon "View" at bounding box center [1051, 383] width 22 height 22
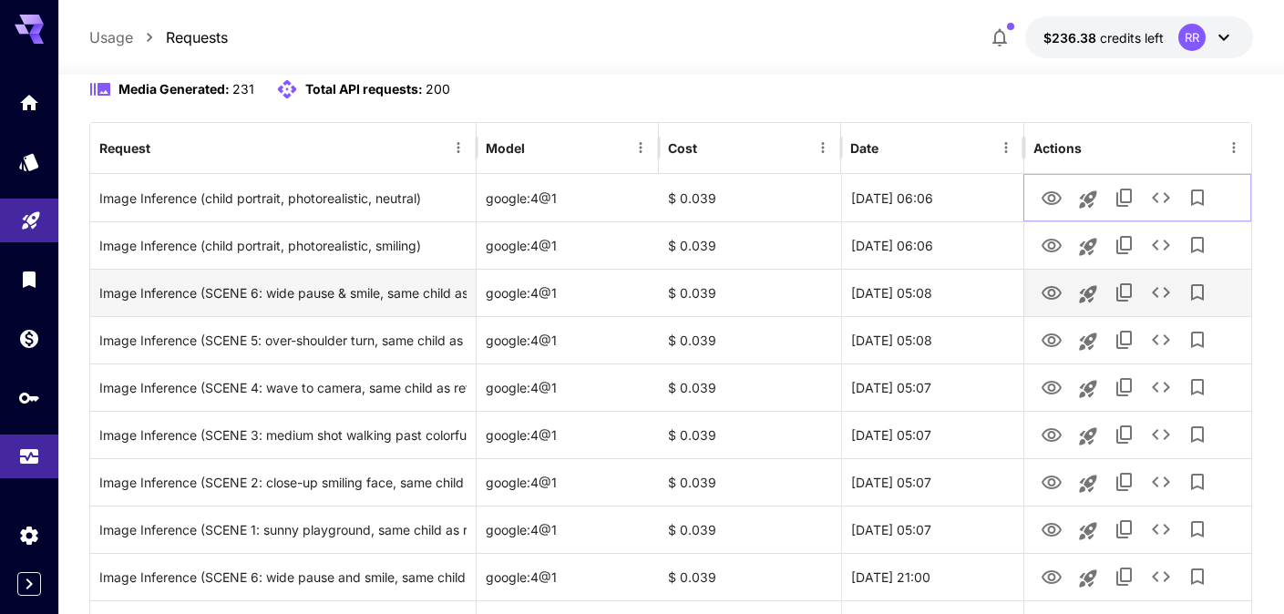
scroll to position [206, 0]
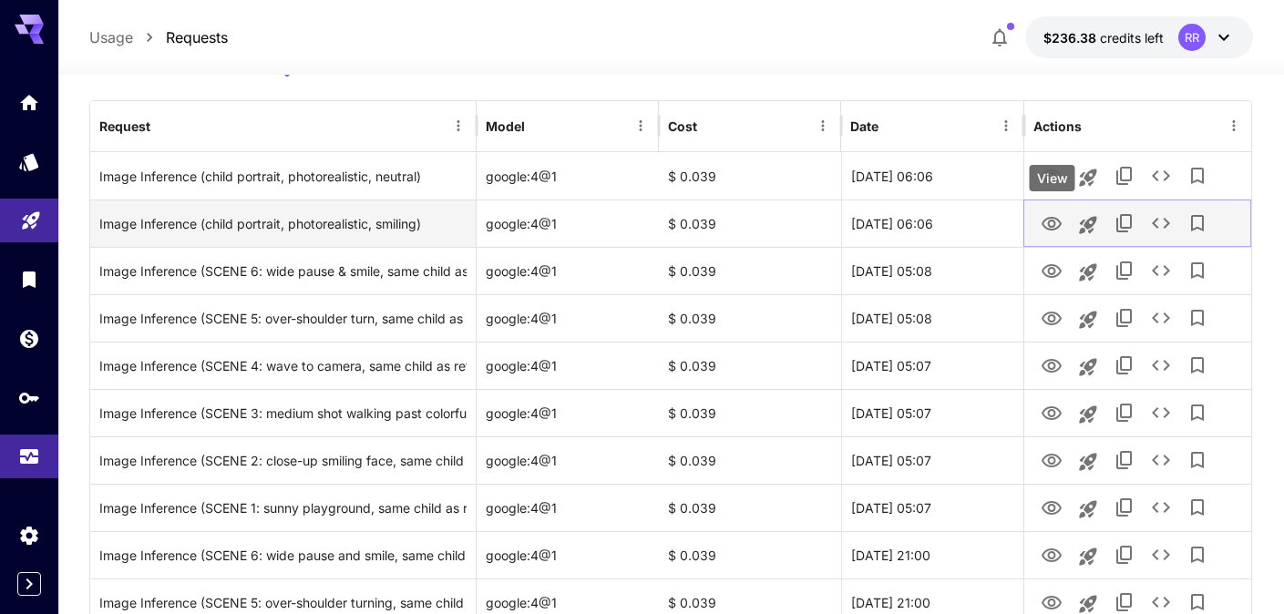
click at [1053, 218] on icon "View" at bounding box center [1051, 224] width 22 height 22
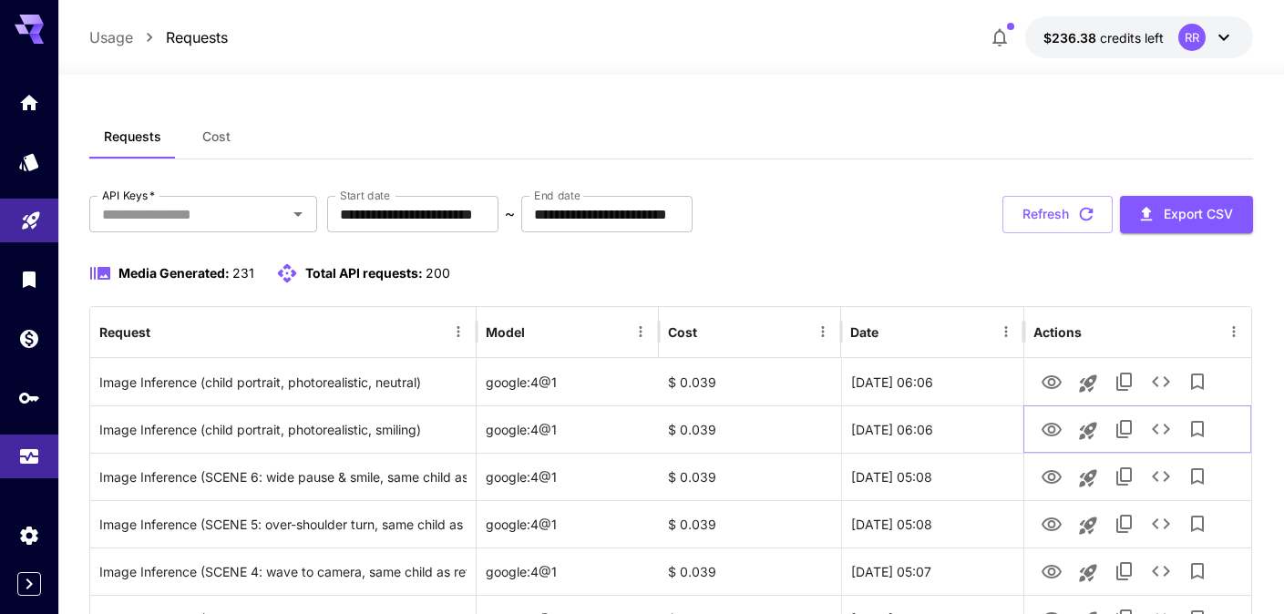
scroll to position [0, 0]
click at [1064, 205] on button "Refresh" at bounding box center [1057, 214] width 110 height 37
click at [1043, 226] on button "Refresh" at bounding box center [1057, 214] width 110 height 37
click at [1028, 220] on button "Refresh" at bounding box center [1057, 214] width 110 height 37
click at [1045, 222] on button "Refresh" at bounding box center [1057, 214] width 110 height 37
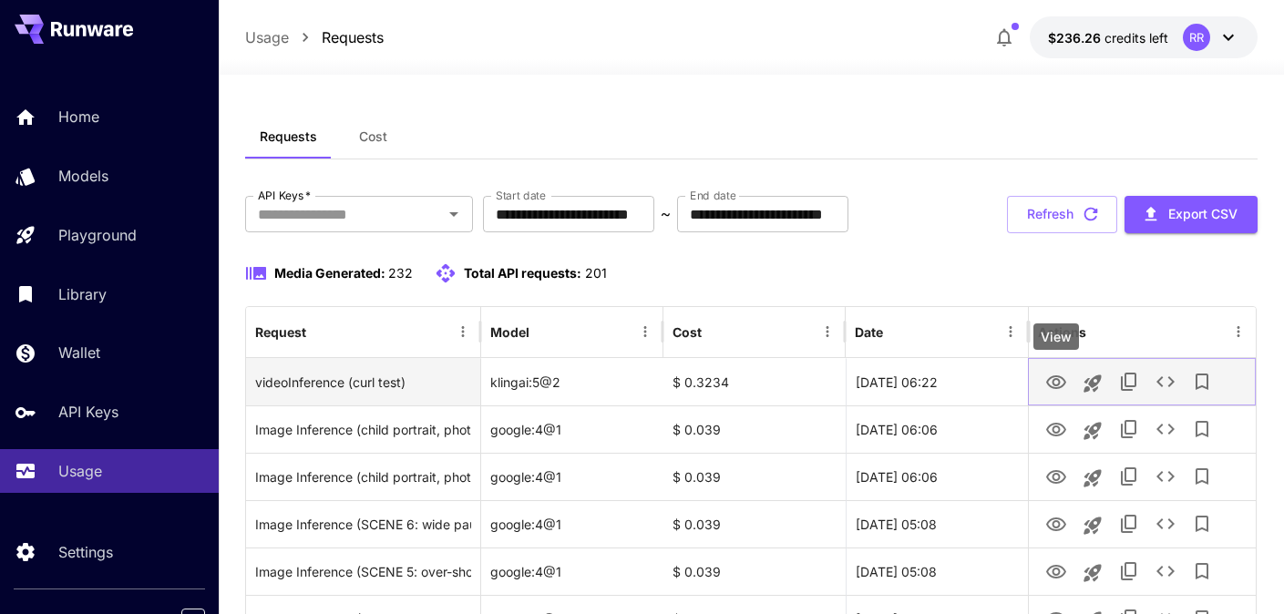
click at [1050, 376] on icon "View" at bounding box center [1056, 382] width 20 height 14
click at [1052, 384] on icon "View" at bounding box center [1056, 383] width 22 height 22
click at [1056, 383] on icon "View" at bounding box center [1056, 383] width 22 height 22
click at [1056, 379] on icon "View" at bounding box center [1056, 383] width 22 height 22
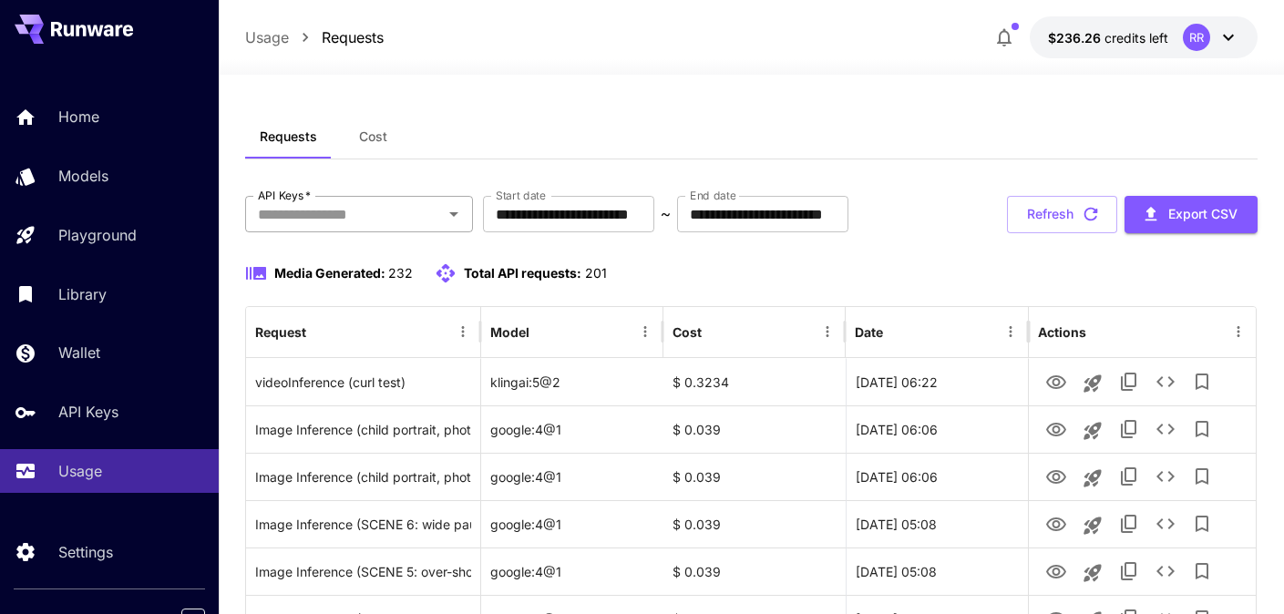
click at [366, 224] on input "API Keys   *" at bounding box center [344, 214] width 187 height 26
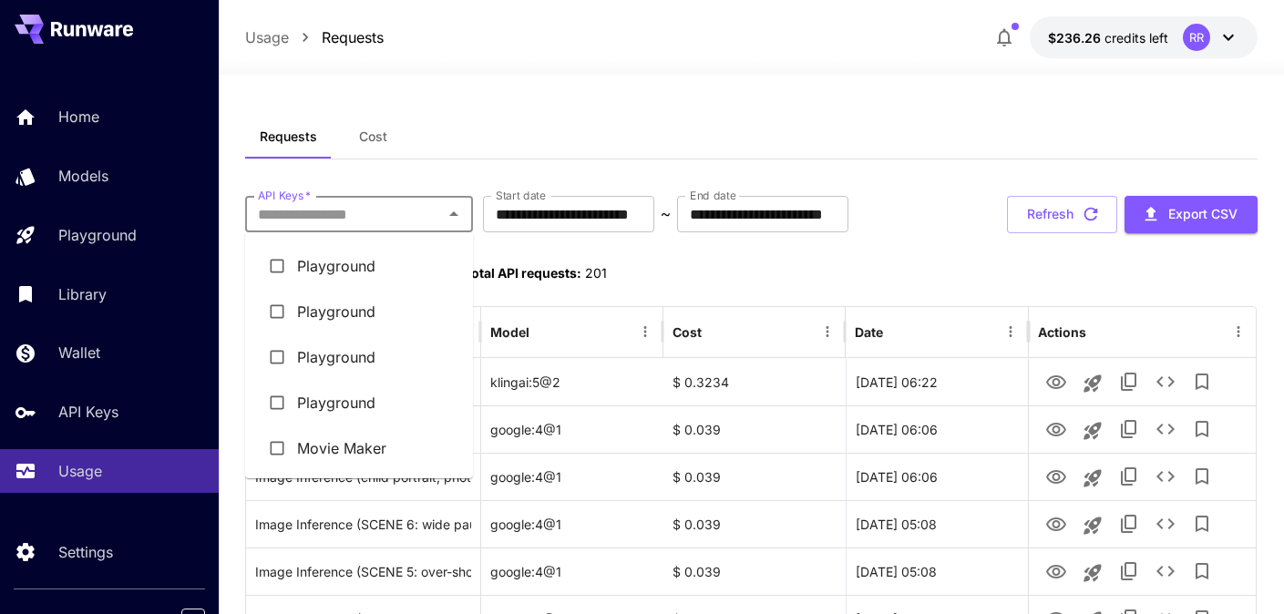
scroll to position [42, 0]
click at [360, 446] on li "Movie Maker" at bounding box center [359, 448] width 228 height 46
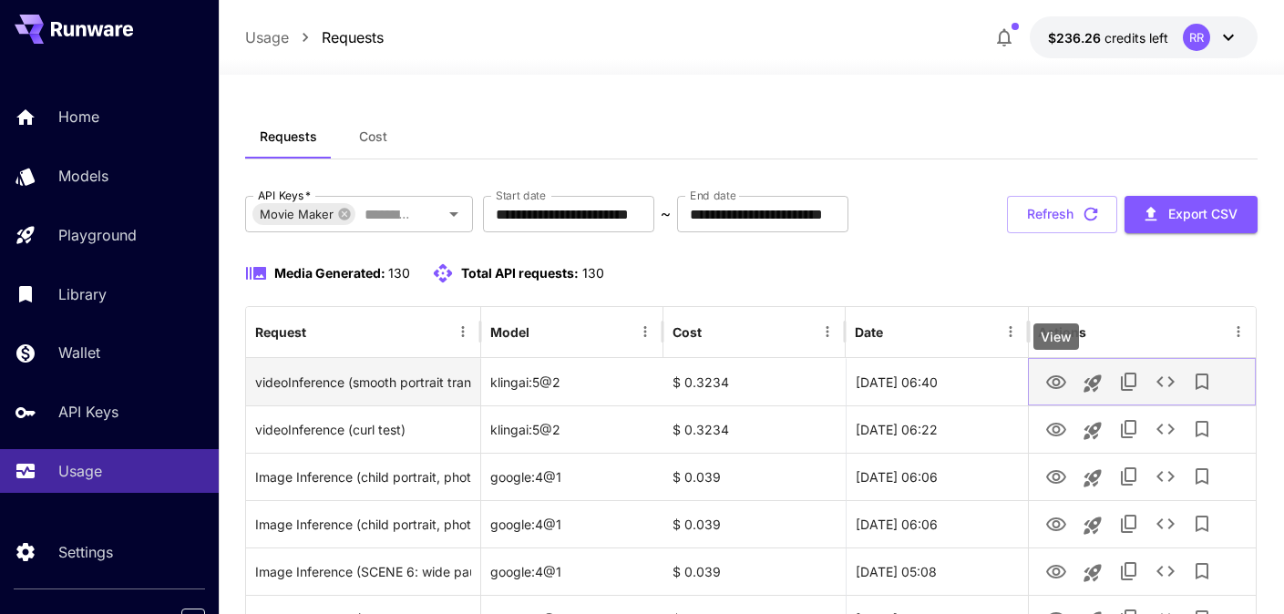
click at [1057, 379] on icon "View" at bounding box center [1056, 382] width 20 height 14
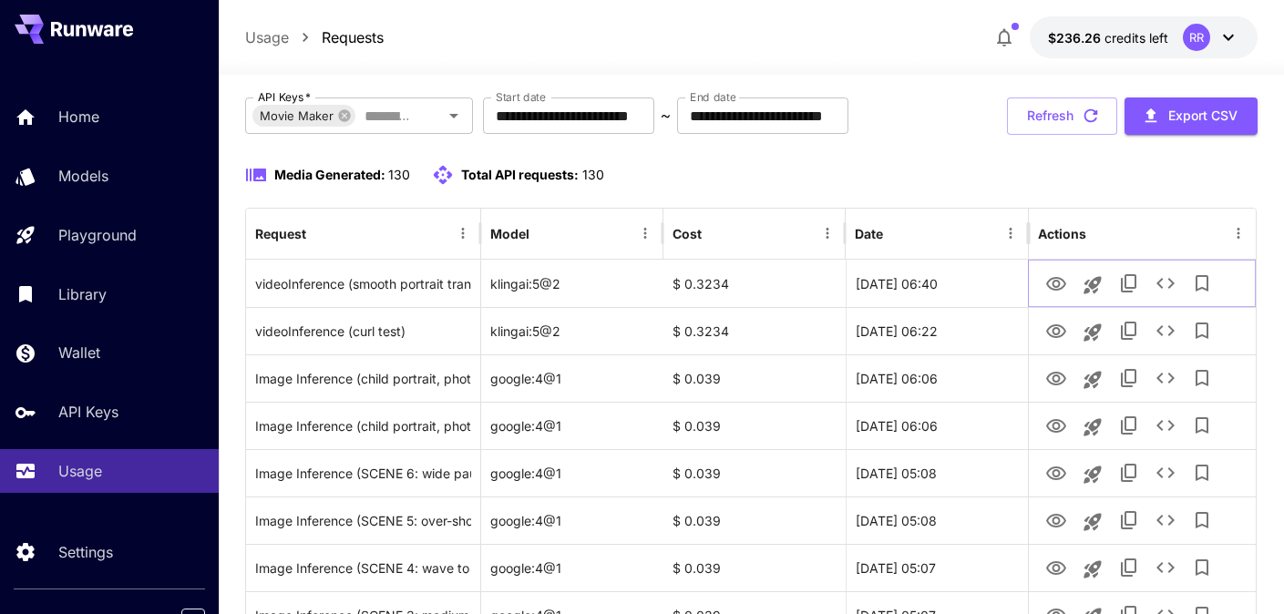
scroll to position [107, 0]
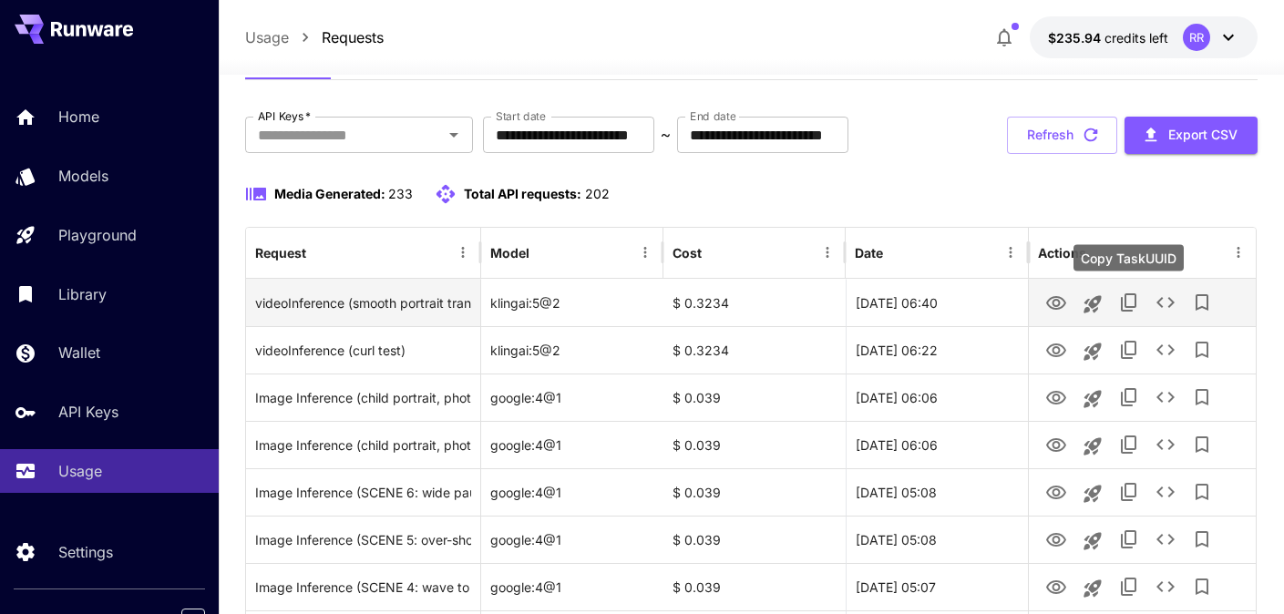
scroll to position [80, 0]
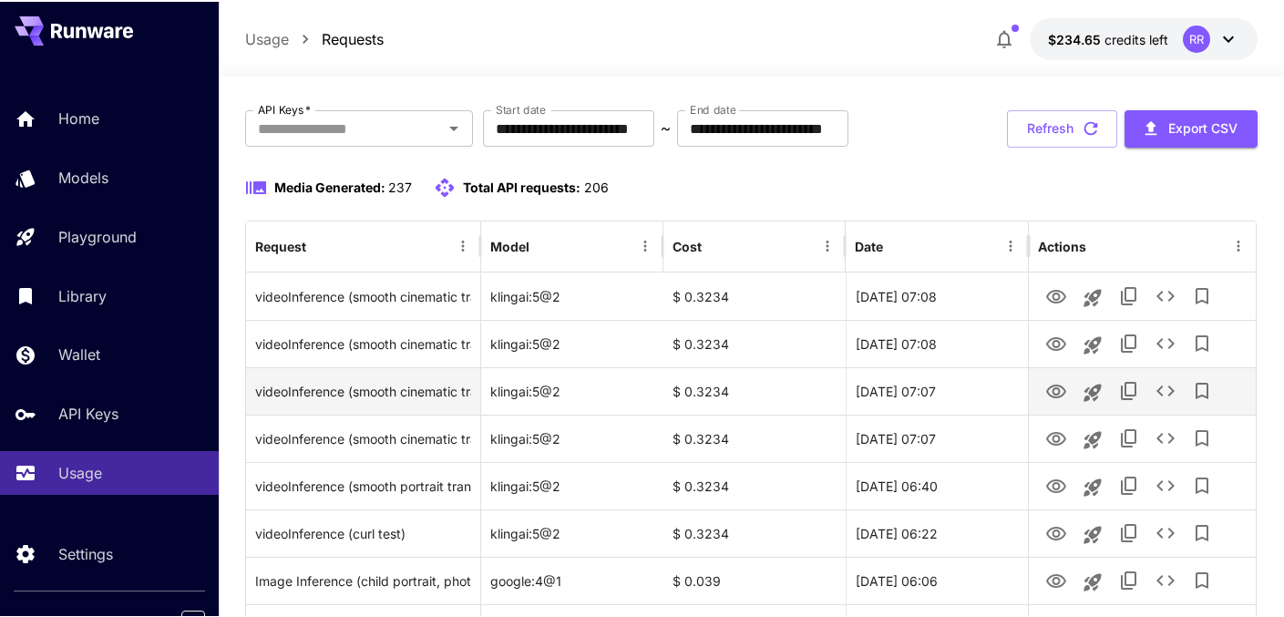
scroll to position [95, 0]
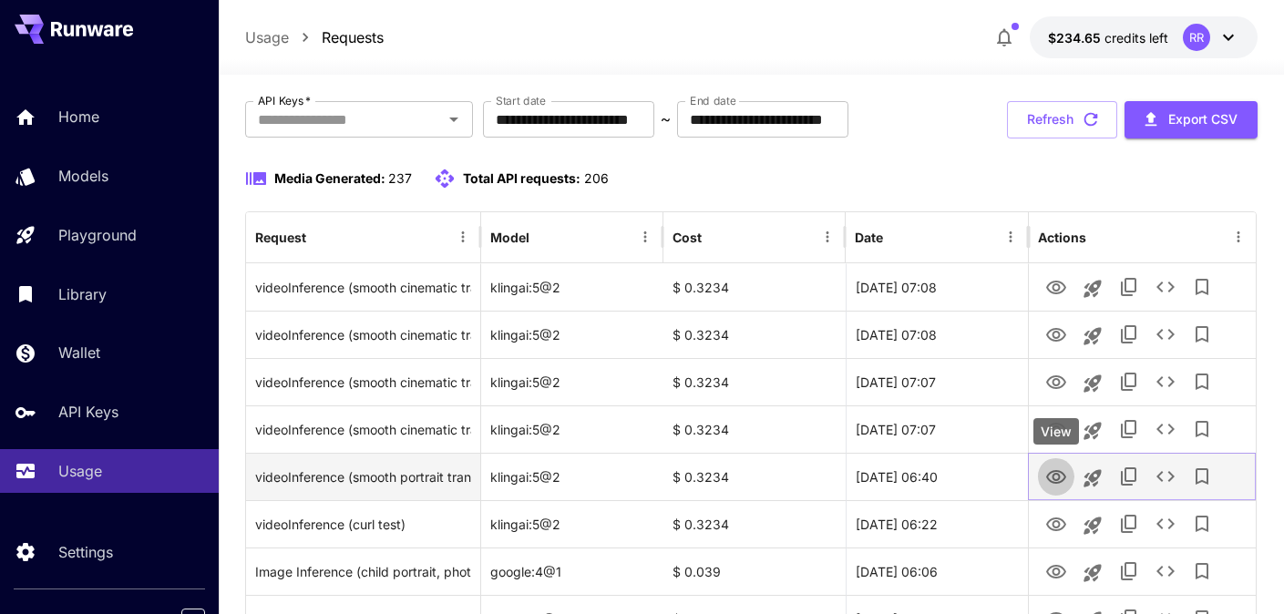
click at [1054, 472] on icon "View" at bounding box center [1056, 477] width 22 height 22
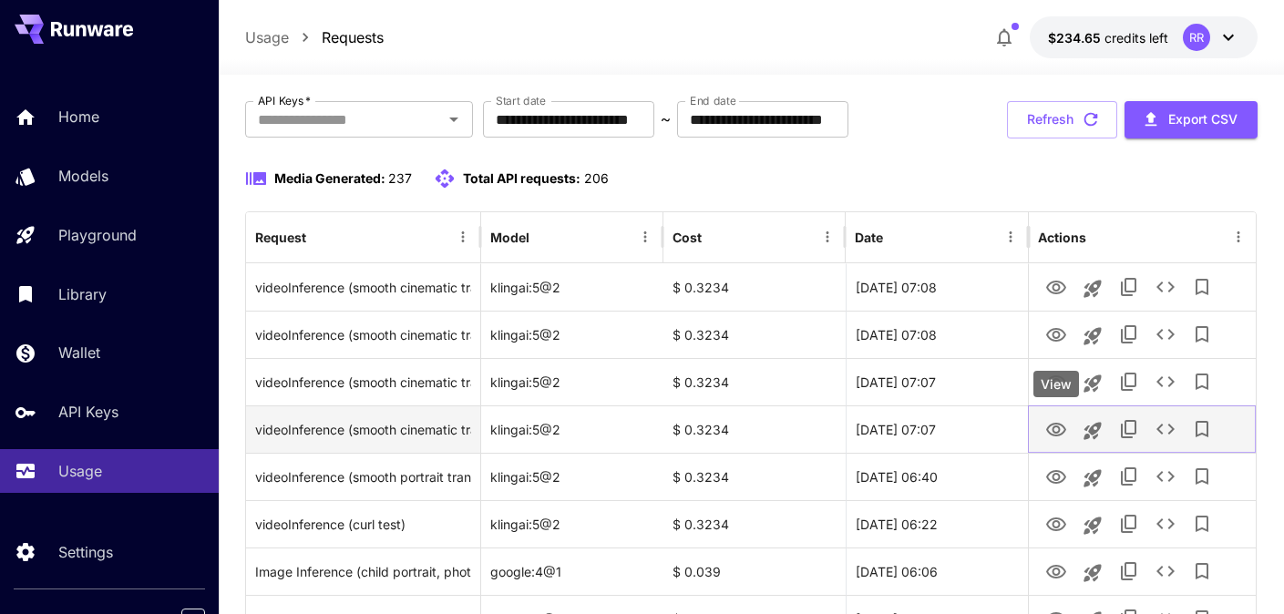
click at [1059, 429] on icon "View" at bounding box center [1056, 430] width 20 height 14
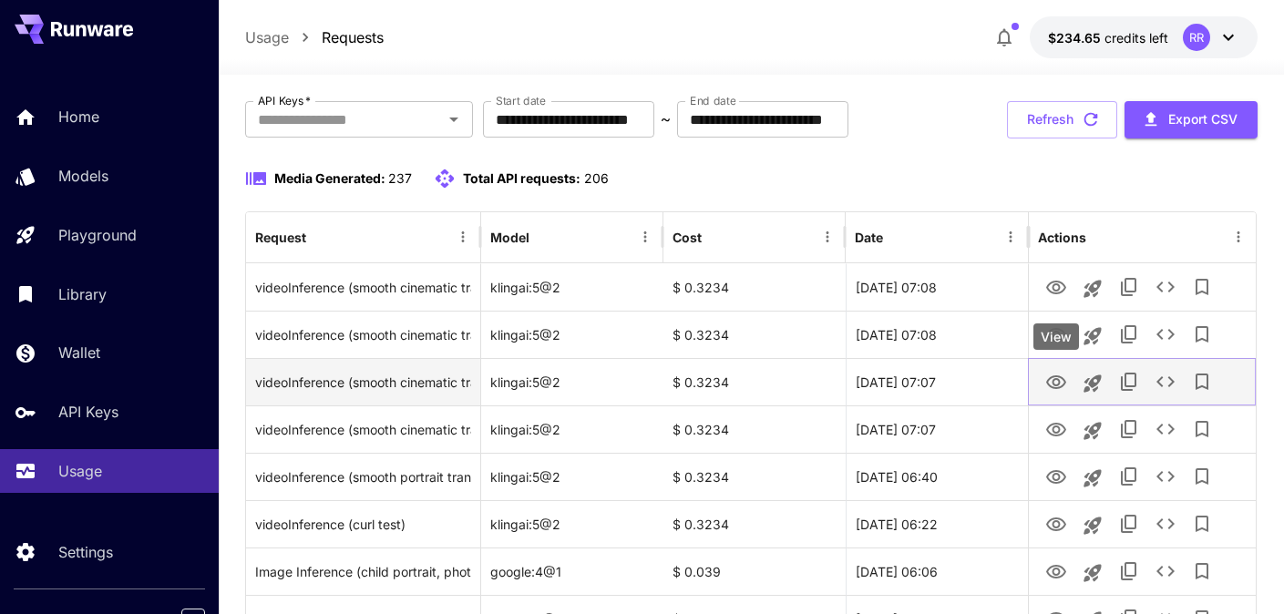
click at [1051, 378] on icon "View" at bounding box center [1056, 383] width 22 height 22
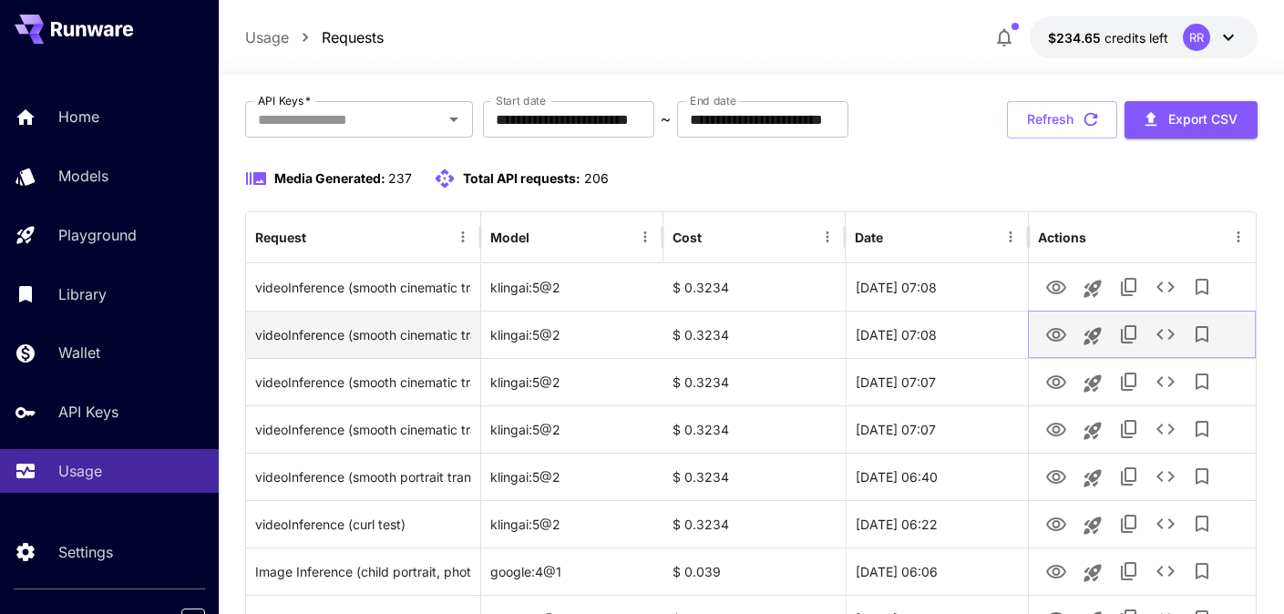
click at [1047, 333] on icon "View" at bounding box center [1056, 335] width 20 height 14
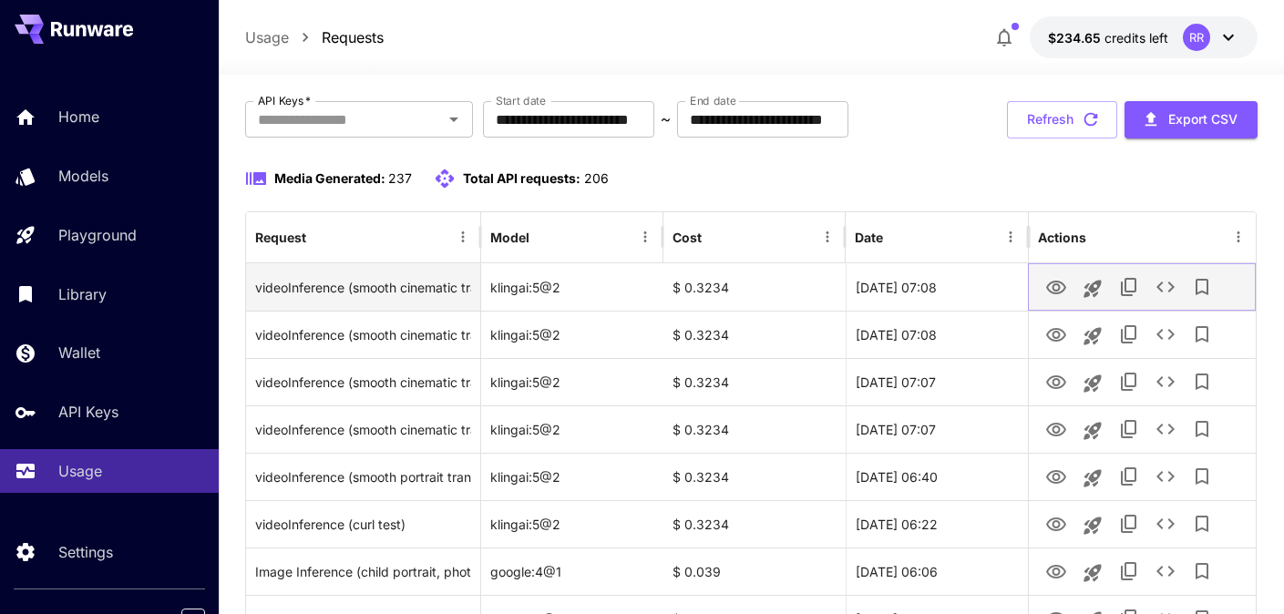
click at [1056, 290] on icon "View" at bounding box center [1056, 288] width 20 height 14
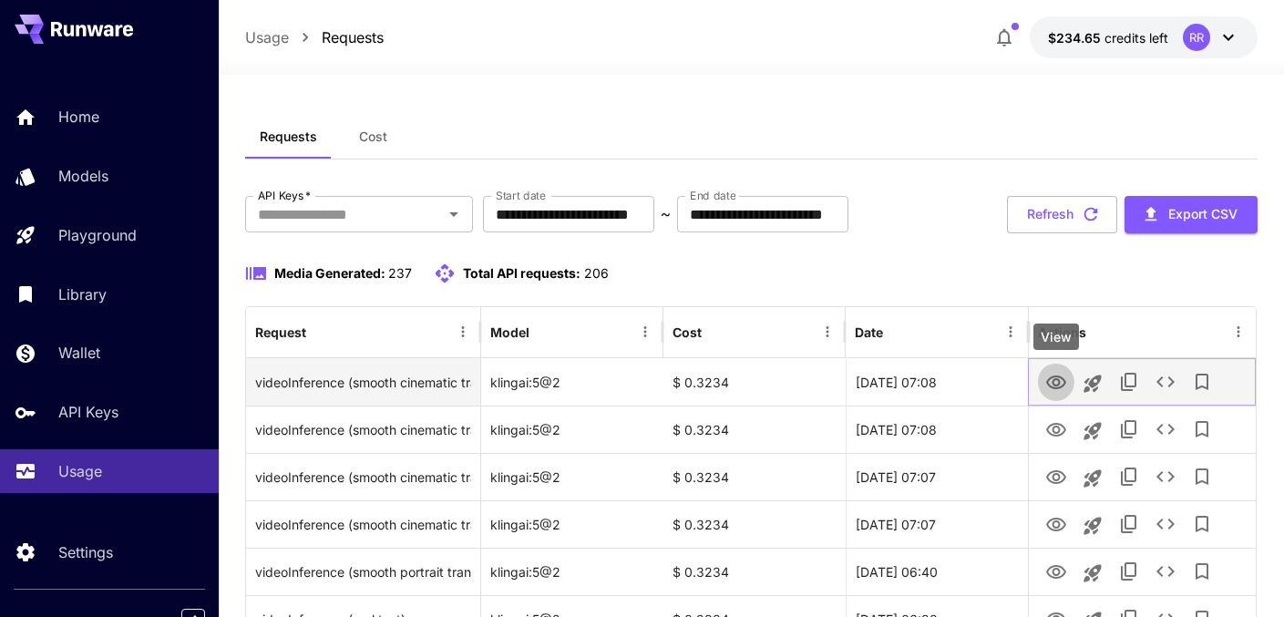
click at [1052, 382] on icon "View" at bounding box center [1056, 382] width 20 height 14
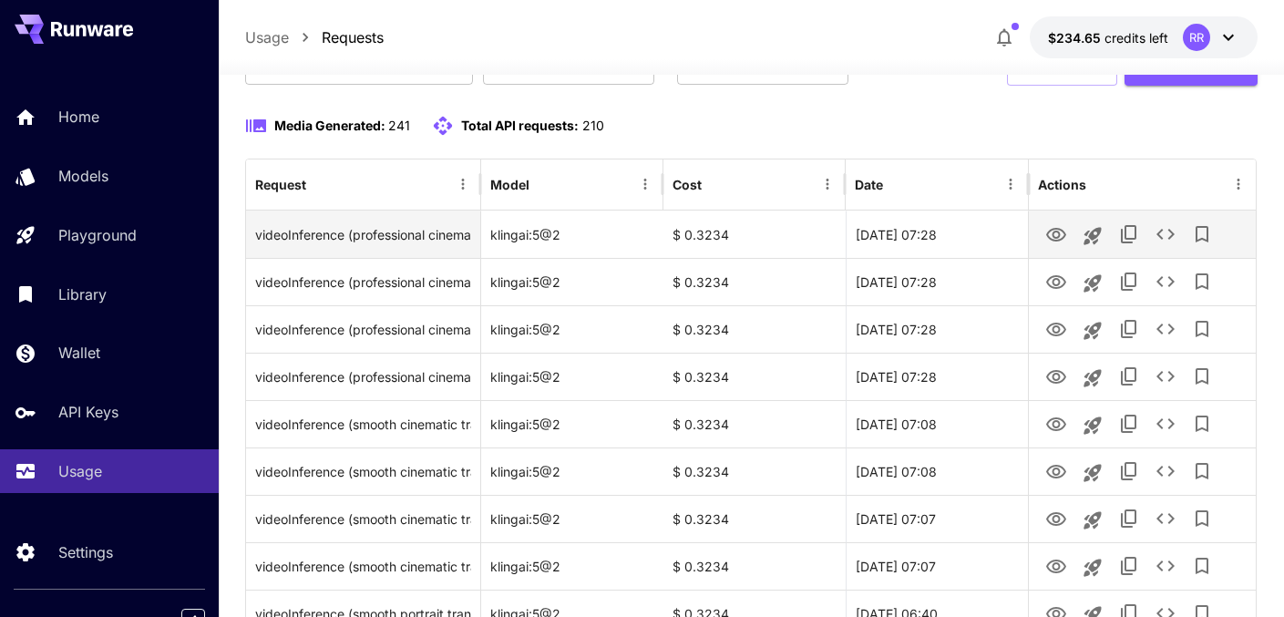
scroll to position [163, 0]
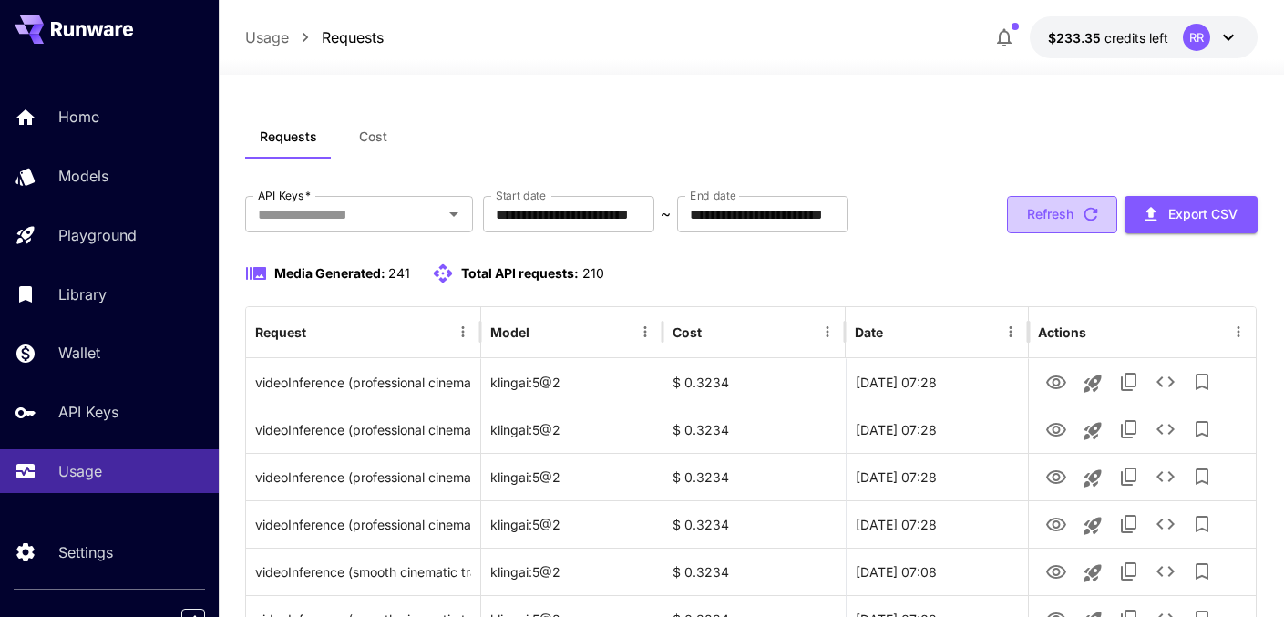
click at [1044, 204] on button "Refresh" at bounding box center [1062, 214] width 110 height 37
click at [455, 221] on icon "Open" at bounding box center [454, 214] width 22 height 22
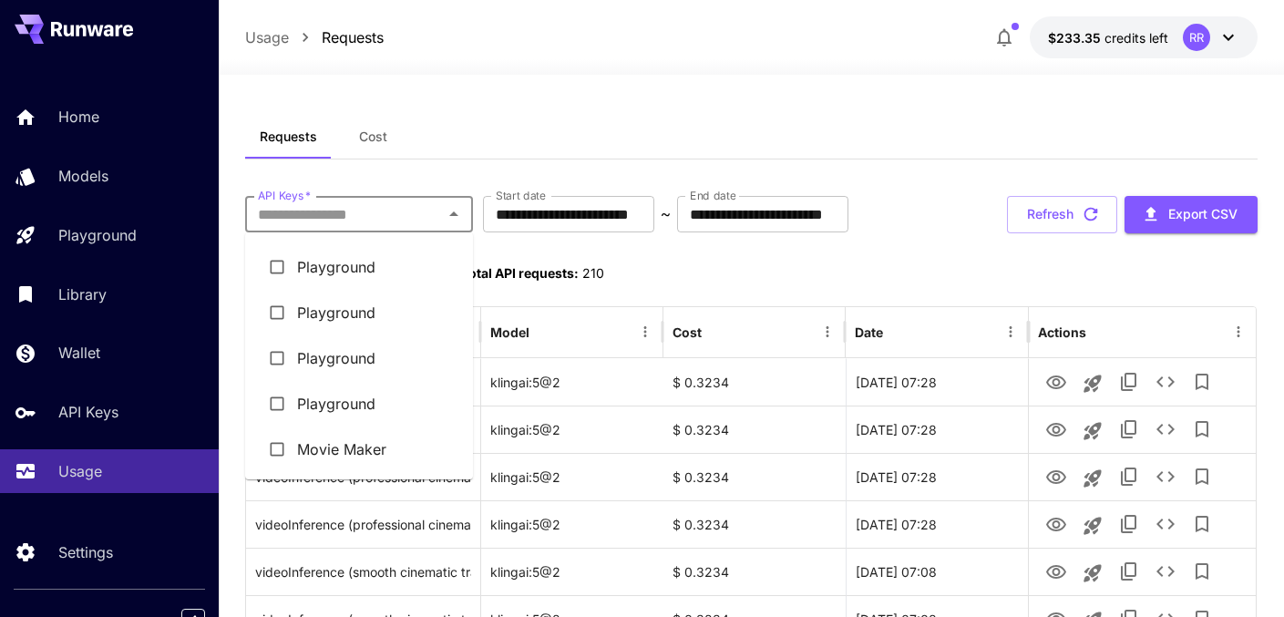
scroll to position [41, 0]
click at [339, 441] on li "Movie Maker" at bounding box center [359, 449] width 228 height 46
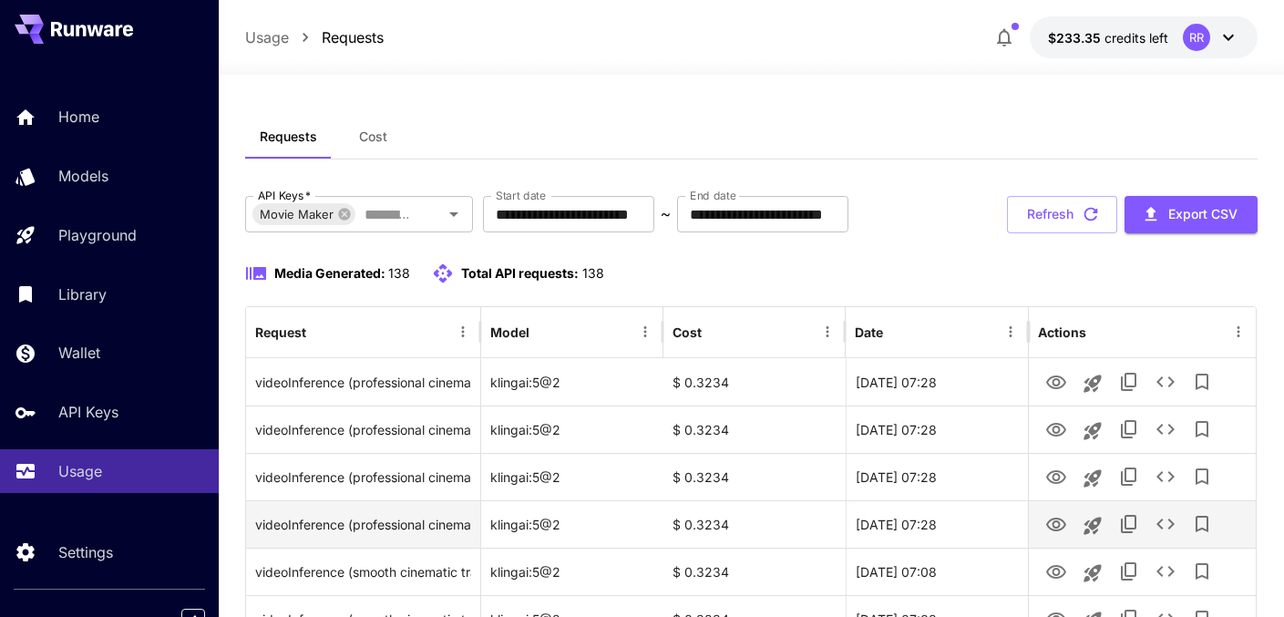
scroll to position [0, 0]
click at [343, 214] on icon at bounding box center [344, 214] width 15 height 15
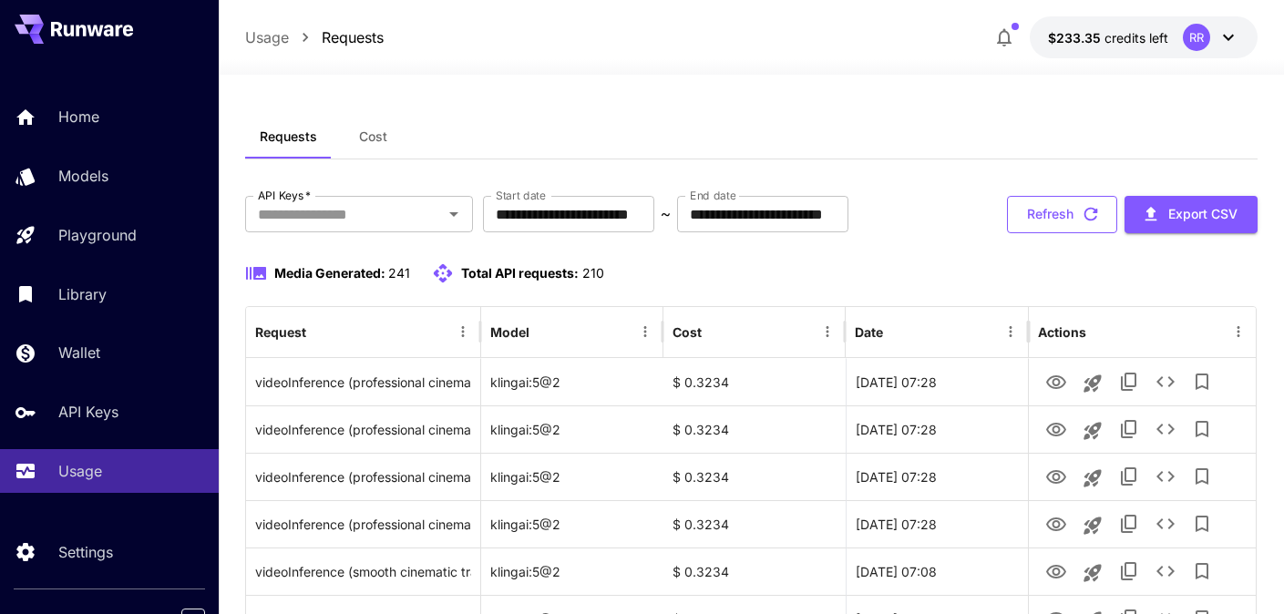
click at [1086, 212] on icon "button" at bounding box center [1090, 214] width 20 height 20
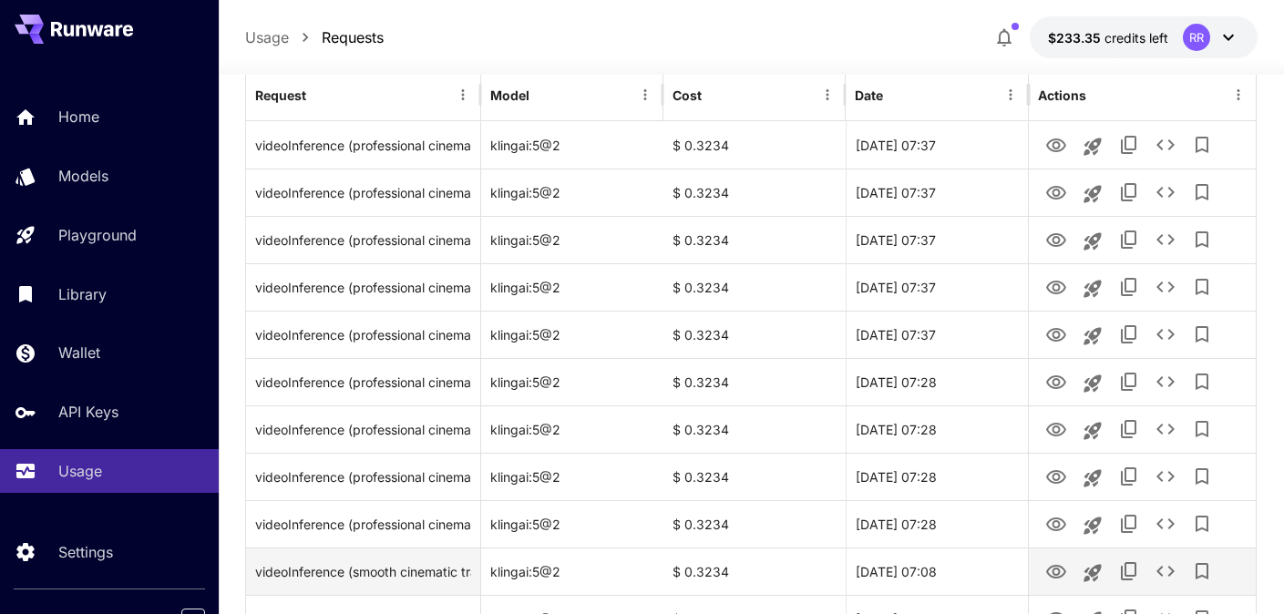
scroll to position [237, 0]
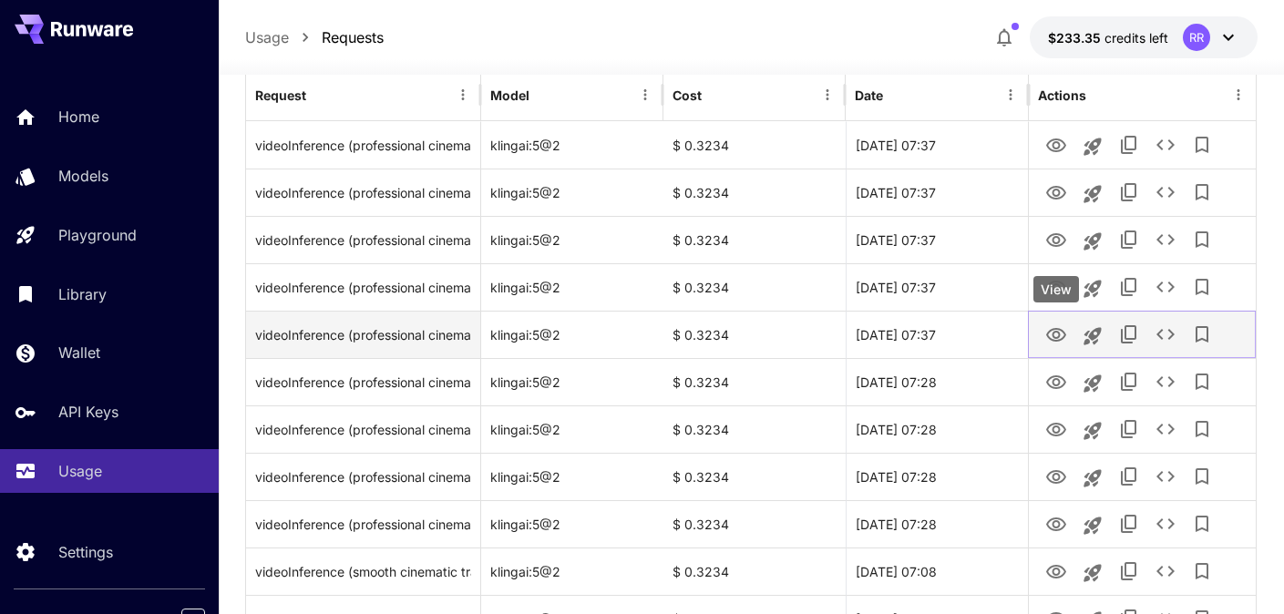
click at [1056, 331] on icon "View" at bounding box center [1056, 335] width 20 height 14
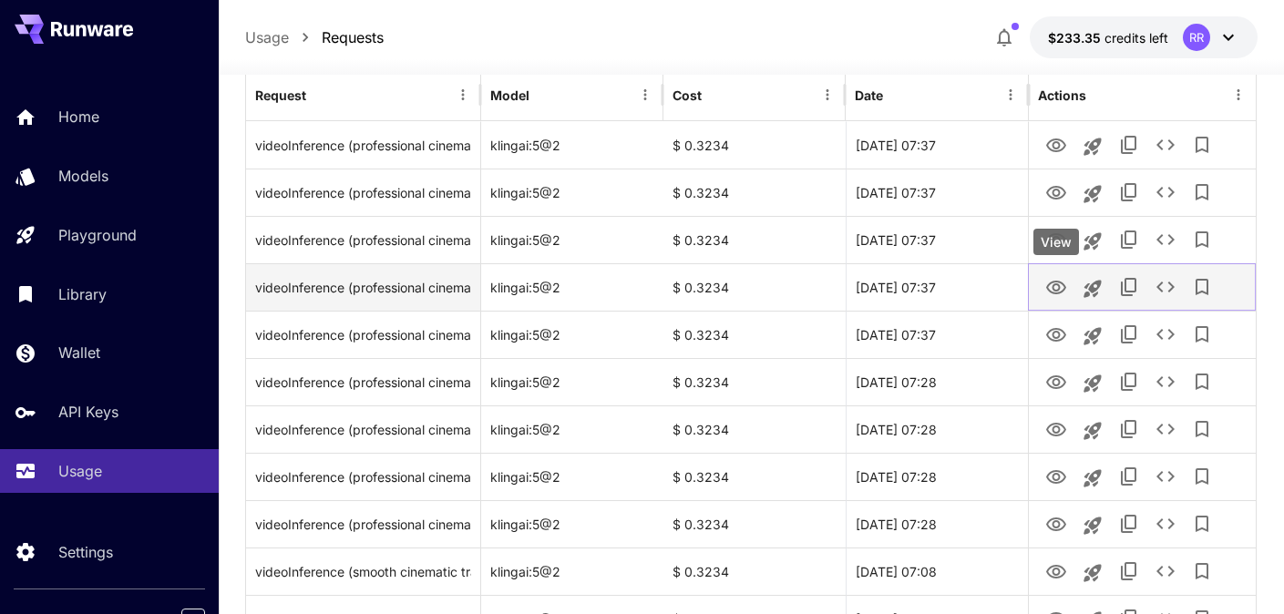
click at [1057, 286] on icon "View" at bounding box center [1056, 288] width 22 height 22
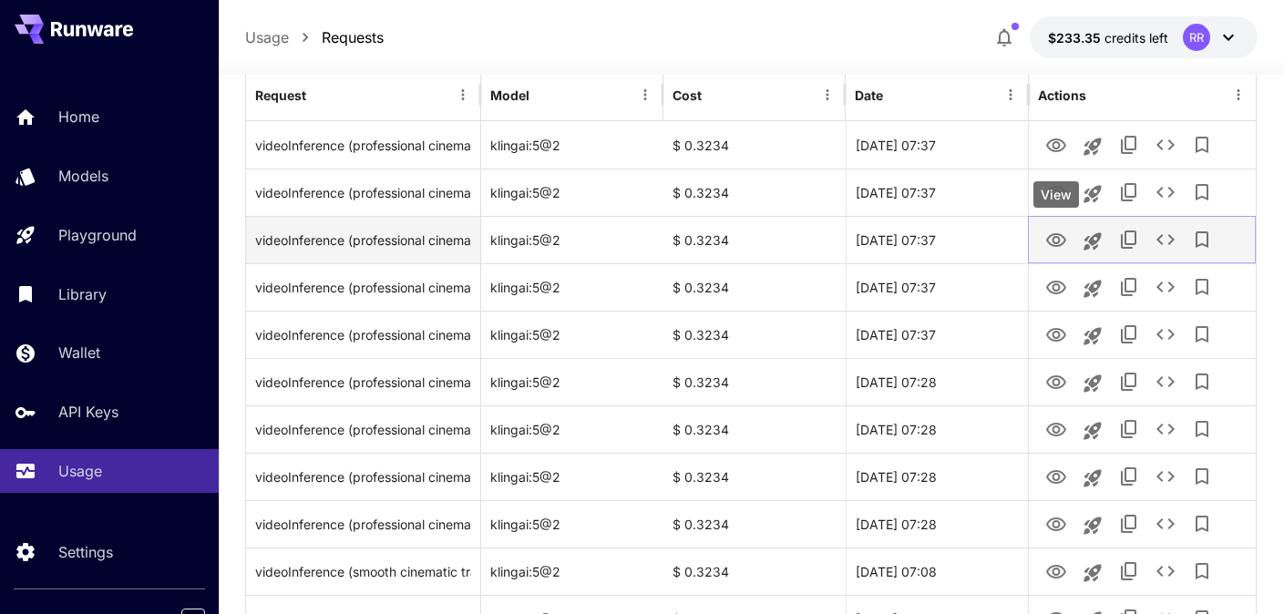
click at [1052, 235] on icon "View" at bounding box center [1056, 241] width 22 height 22
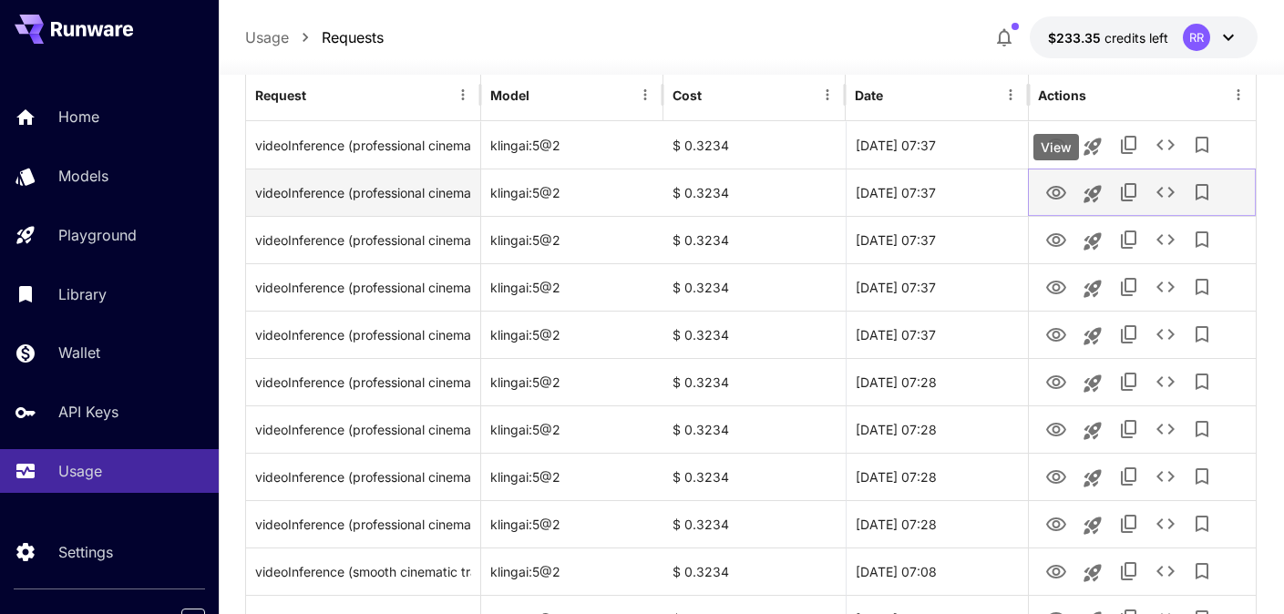
click at [1057, 190] on icon "View" at bounding box center [1056, 193] width 22 height 22
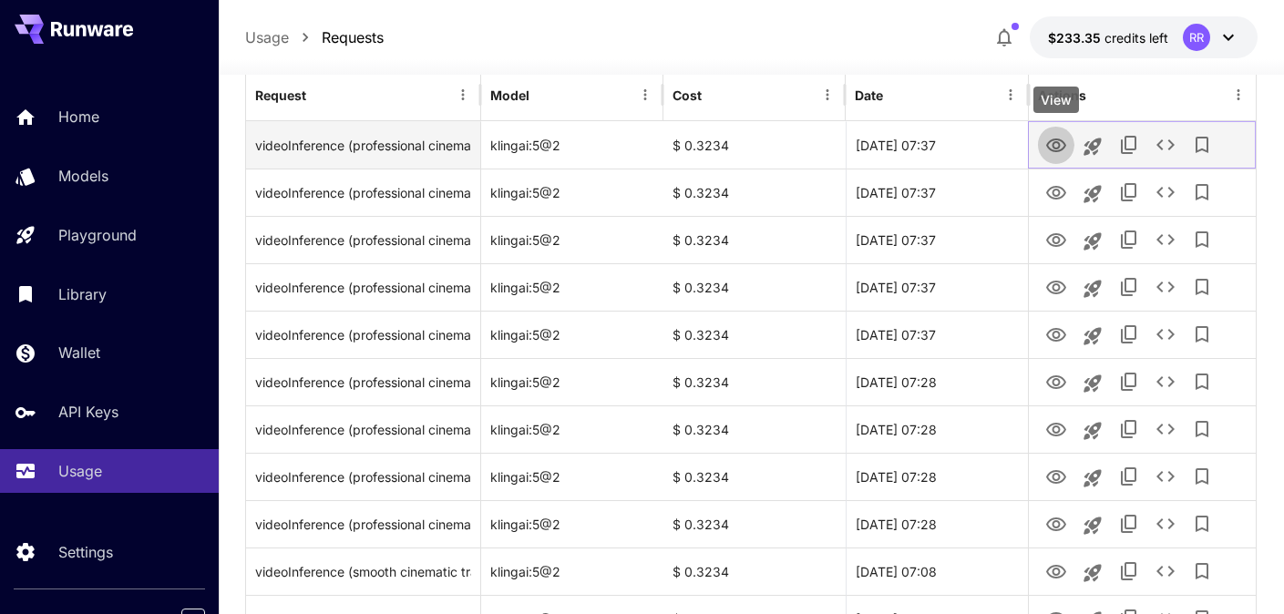
click at [1052, 140] on icon "View" at bounding box center [1056, 146] width 22 height 22
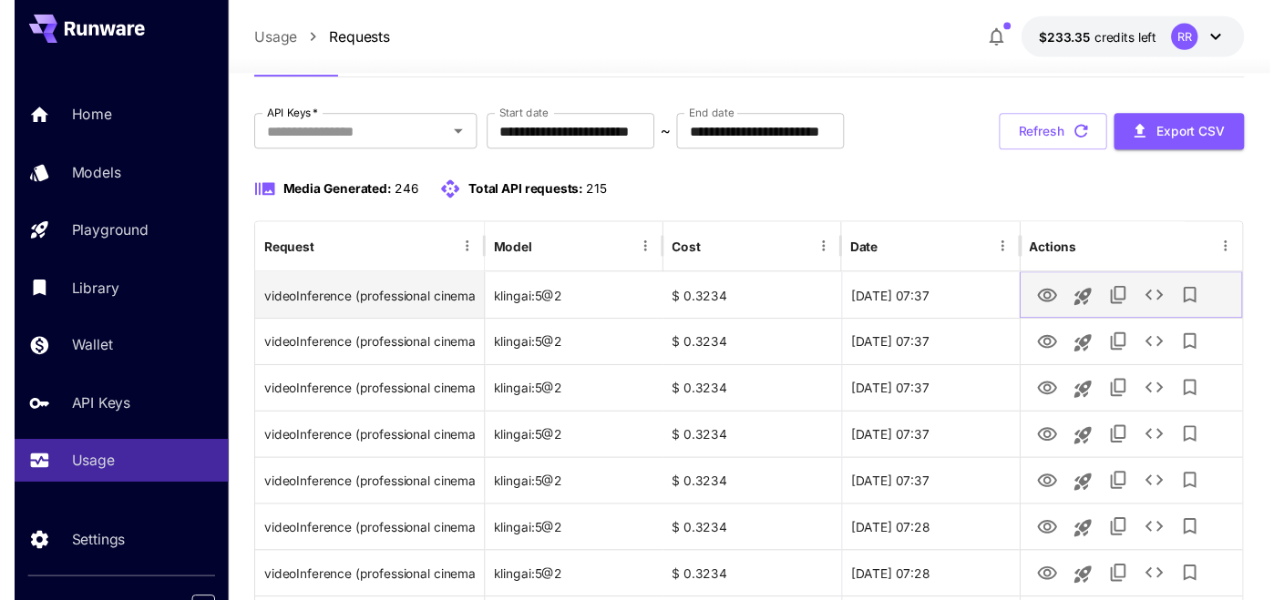
scroll to position [79, 0]
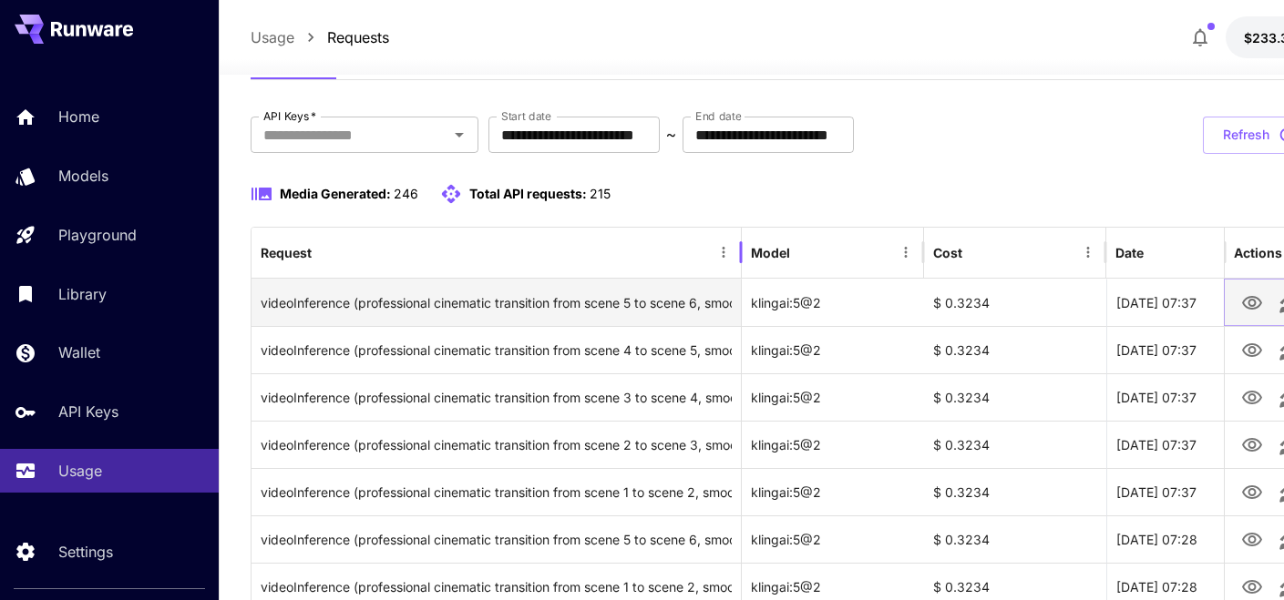
drag, startPoint x: 481, startPoint y: 263, endPoint x: 742, endPoint y: 291, distance: 262.0
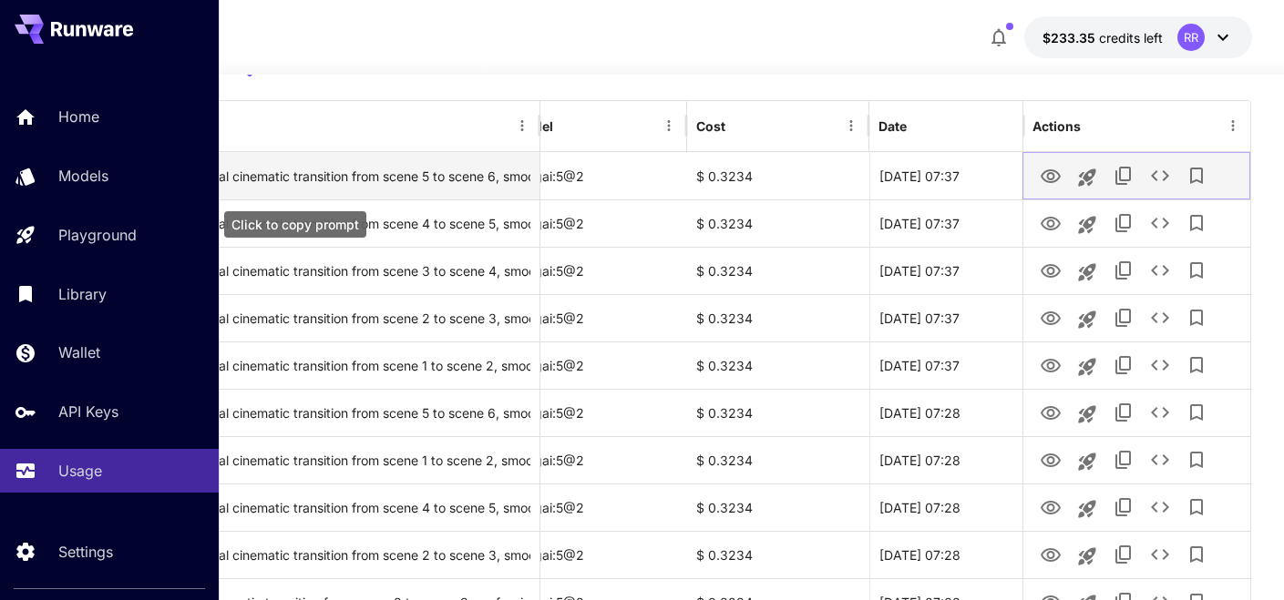
scroll to position [0, 45]
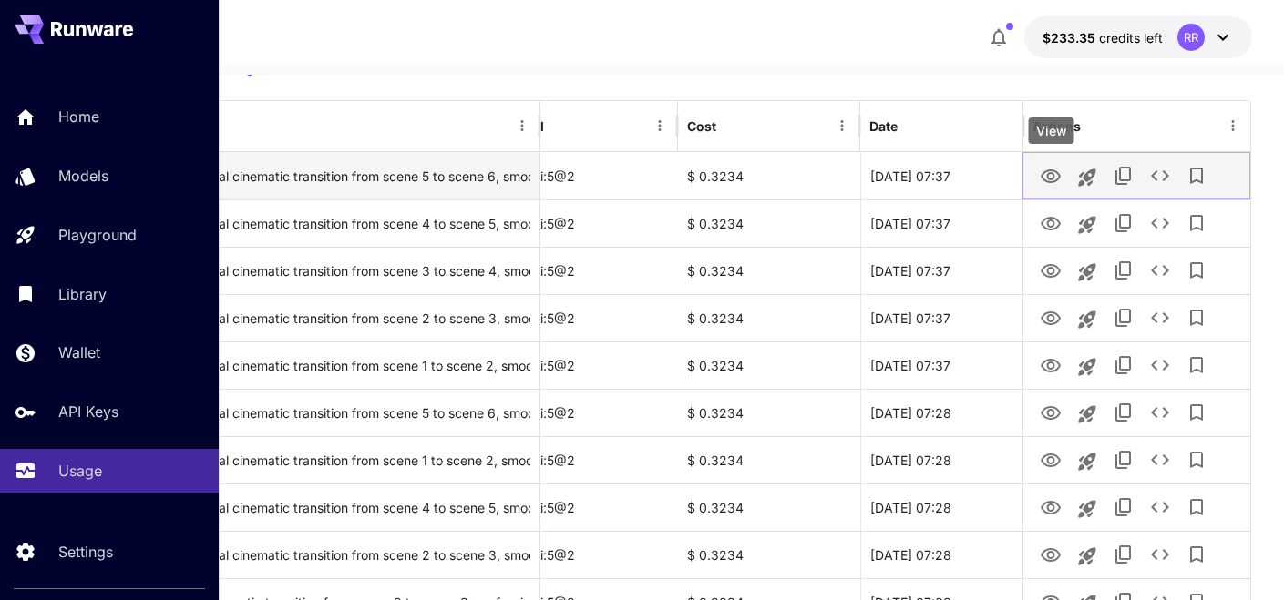
click at [1051, 169] on icon "View" at bounding box center [1050, 176] width 20 height 14
